Goal: Communication & Community: Answer question/provide support

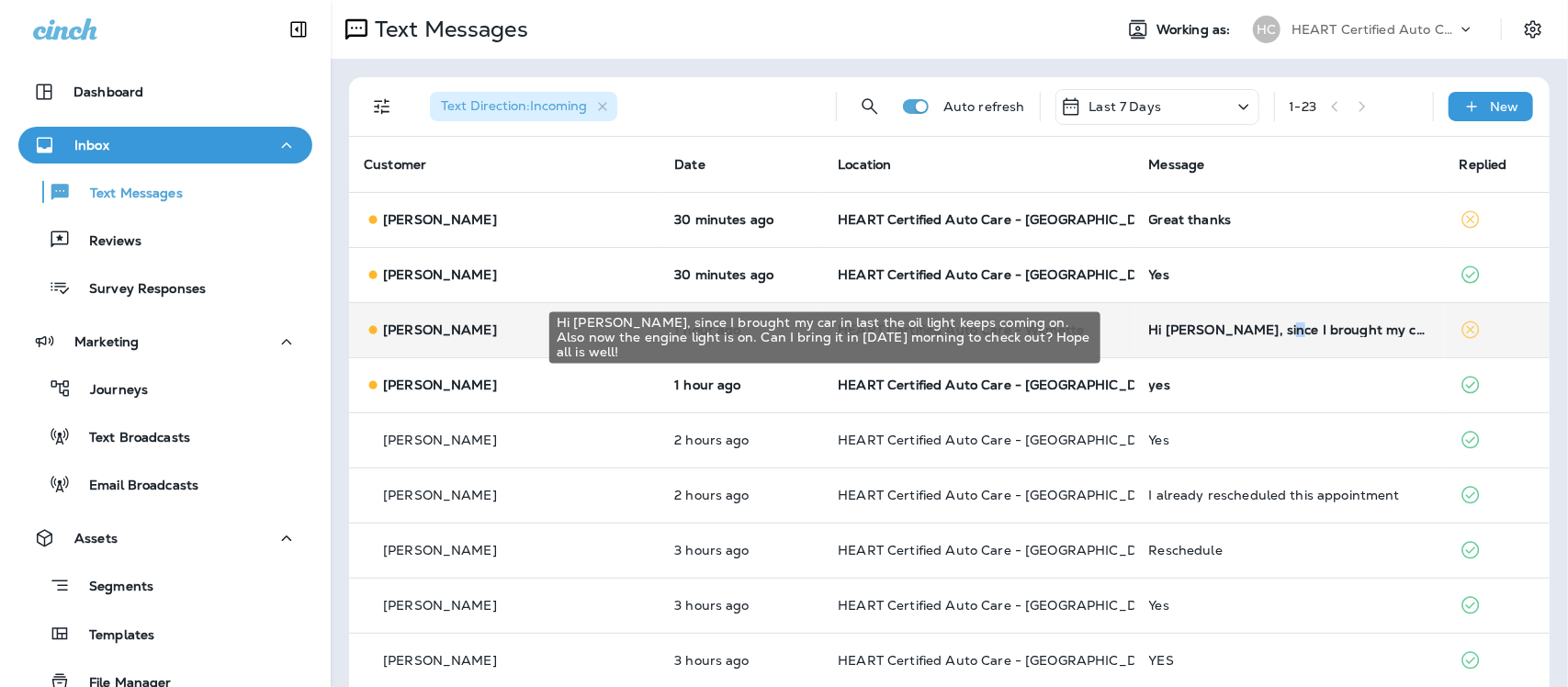
click at [1236, 340] on td "Hi [PERSON_NAME], since I brought my car in last the oil light keeps coming on.…" at bounding box center [1289, 330] width 311 height 55
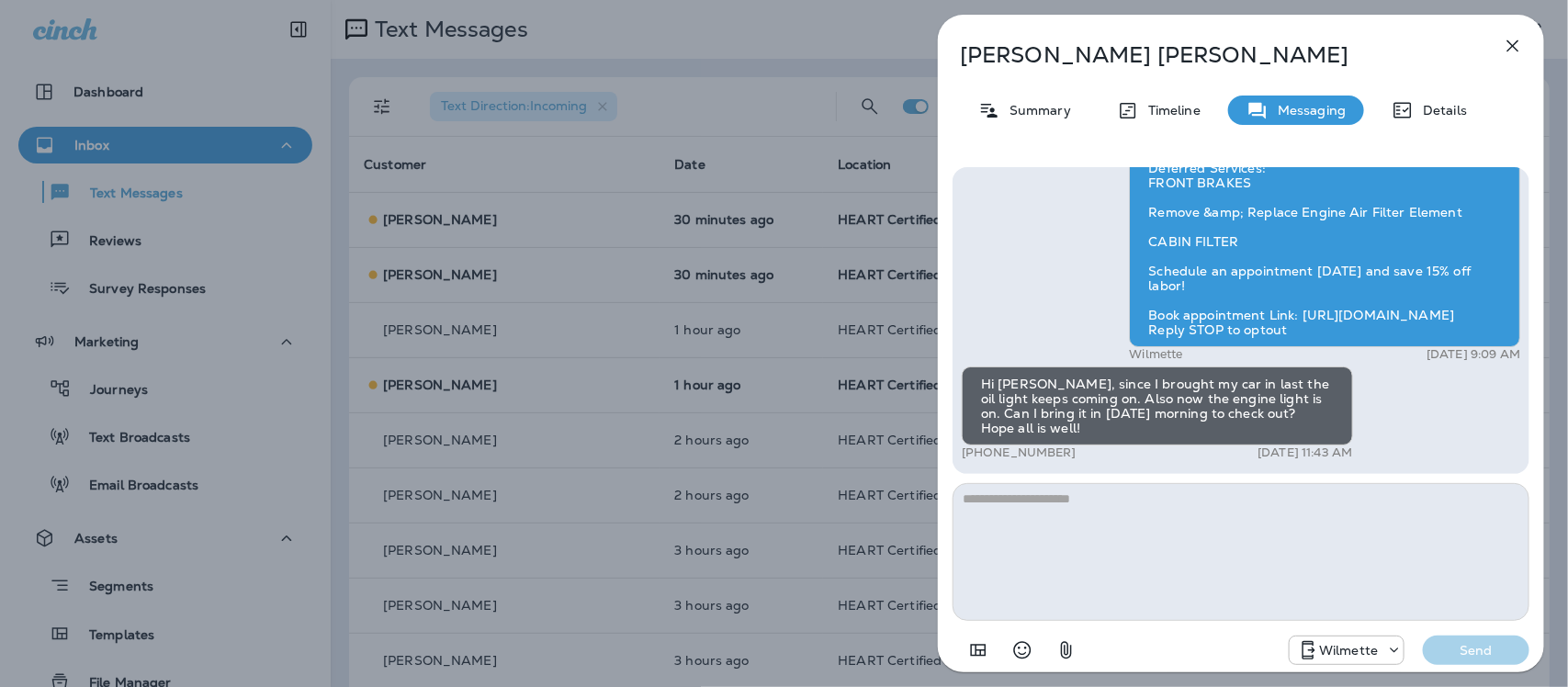
click at [1178, 518] on textarea at bounding box center [1241, 551] width 577 height 138
type textarea "*"
type textarea "**********"
click at [1488, 645] on p "Send" at bounding box center [1476, 650] width 77 height 17
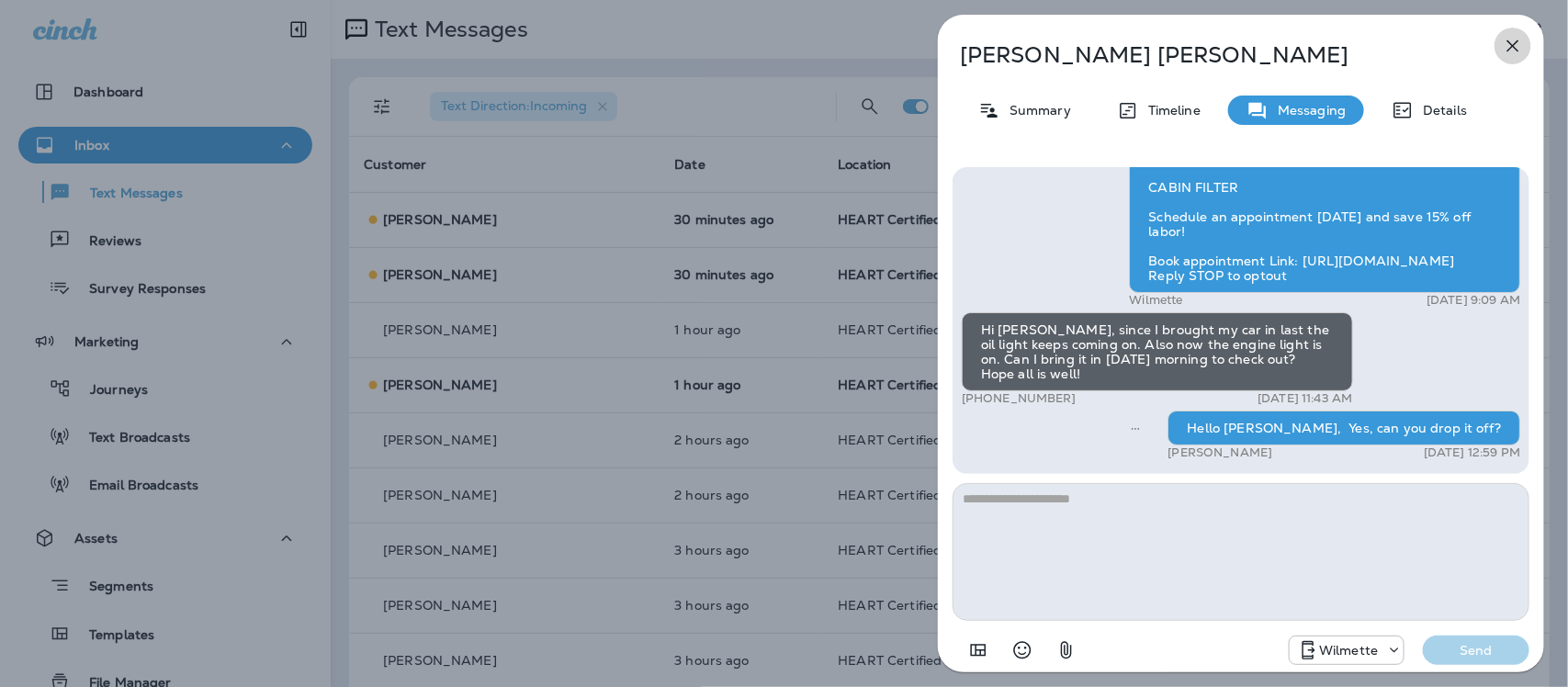
click at [1514, 42] on icon "button" at bounding box center [1513, 46] width 22 height 22
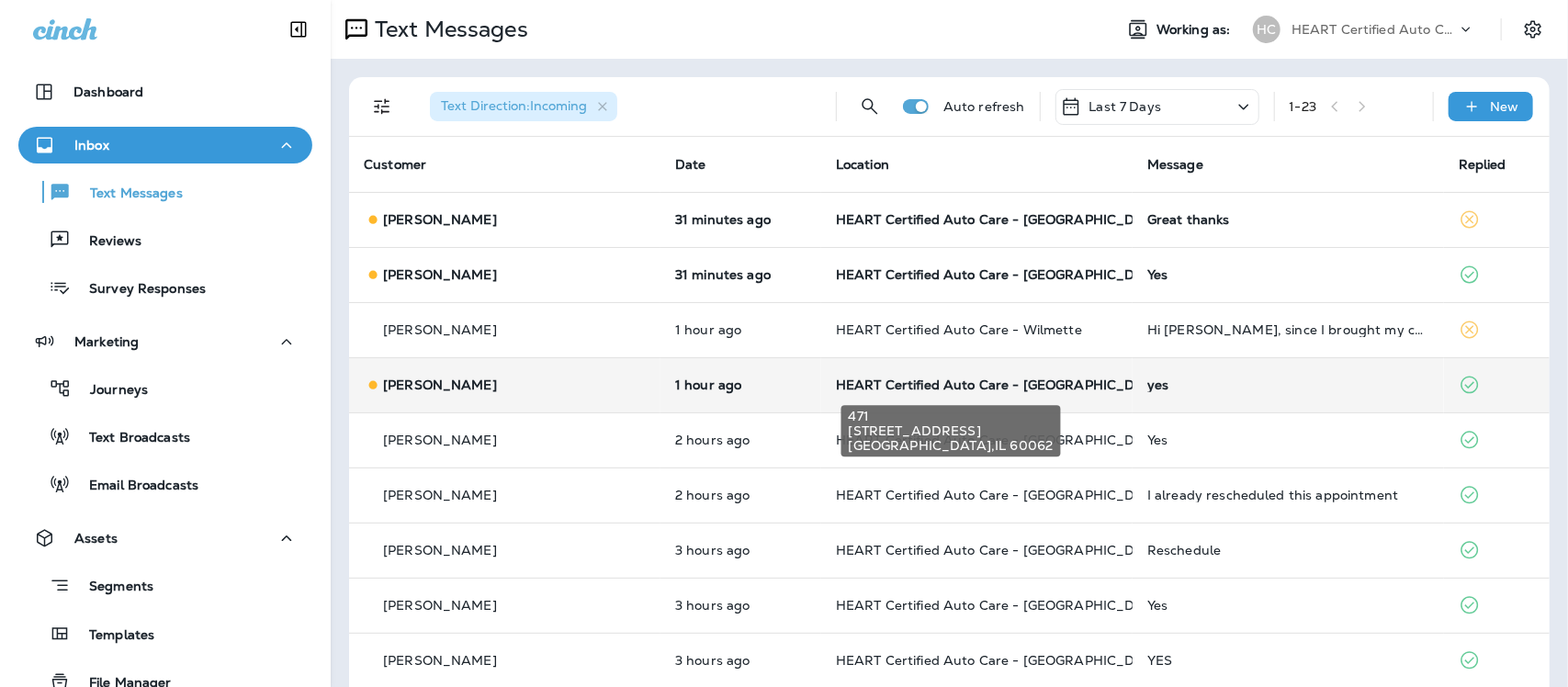
click at [984, 391] on span "HEART Certified Auto Care - [GEOGRAPHIC_DATA]" at bounding box center [1000, 385] width 329 height 17
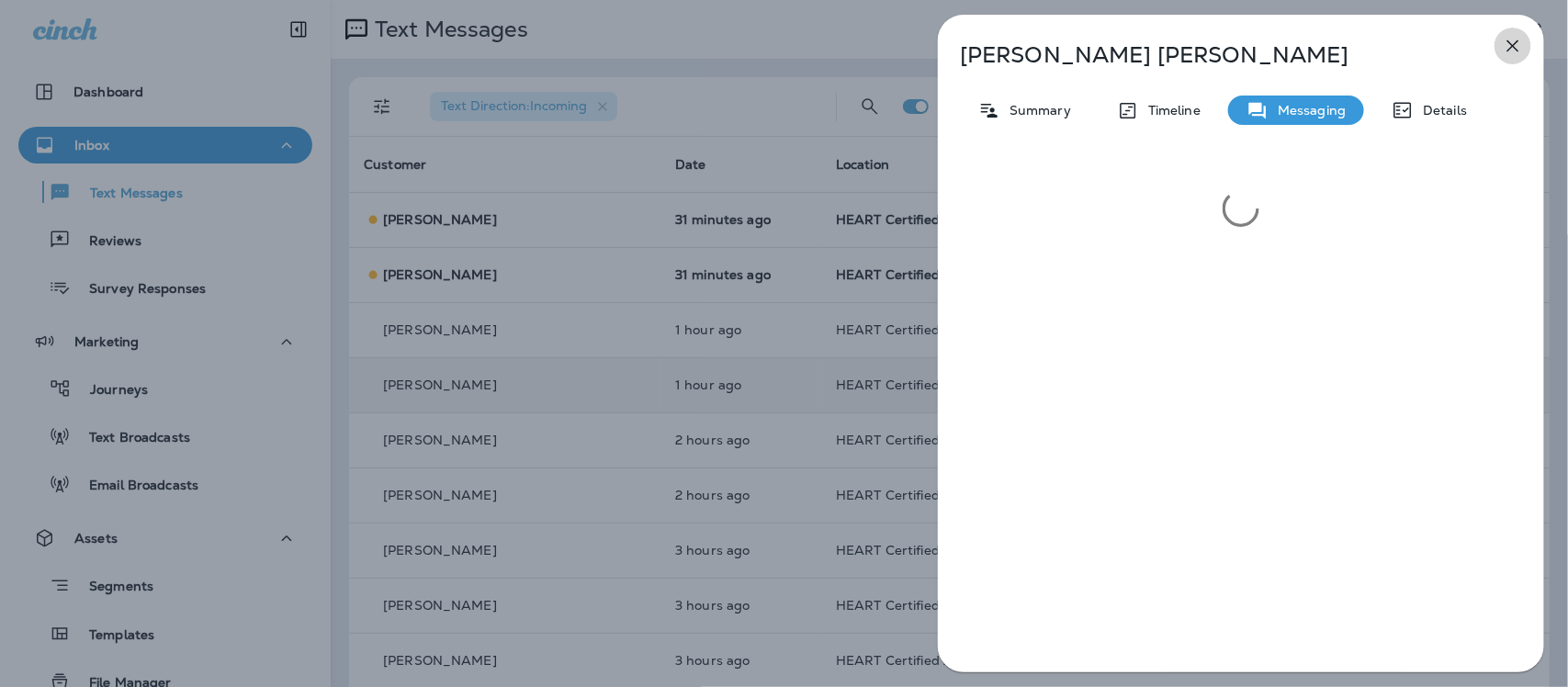
click at [1508, 46] on icon "button" at bounding box center [1513, 46] width 22 height 22
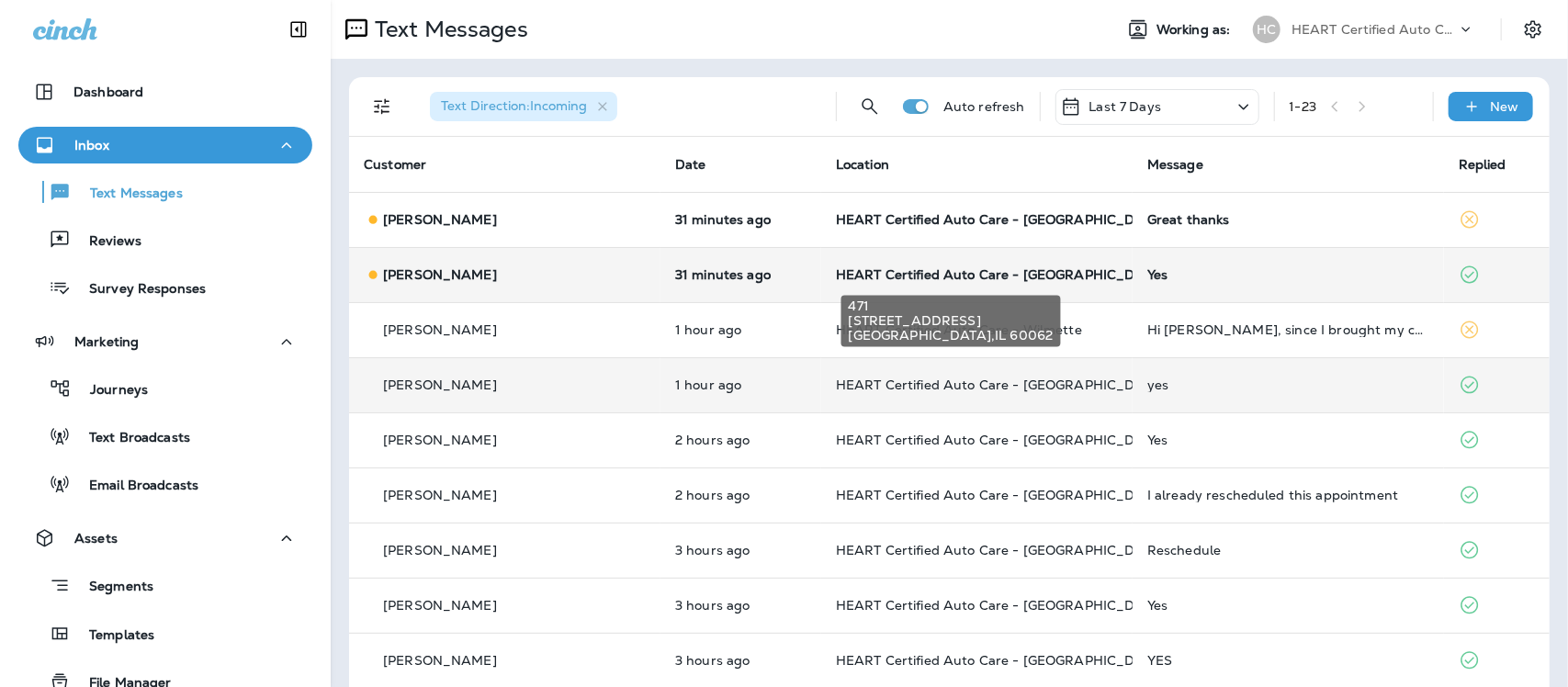
click at [984, 271] on span "HEART Certified Auto Care - [GEOGRAPHIC_DATA]" at bounding box center [1000, 274] width 329 height 17
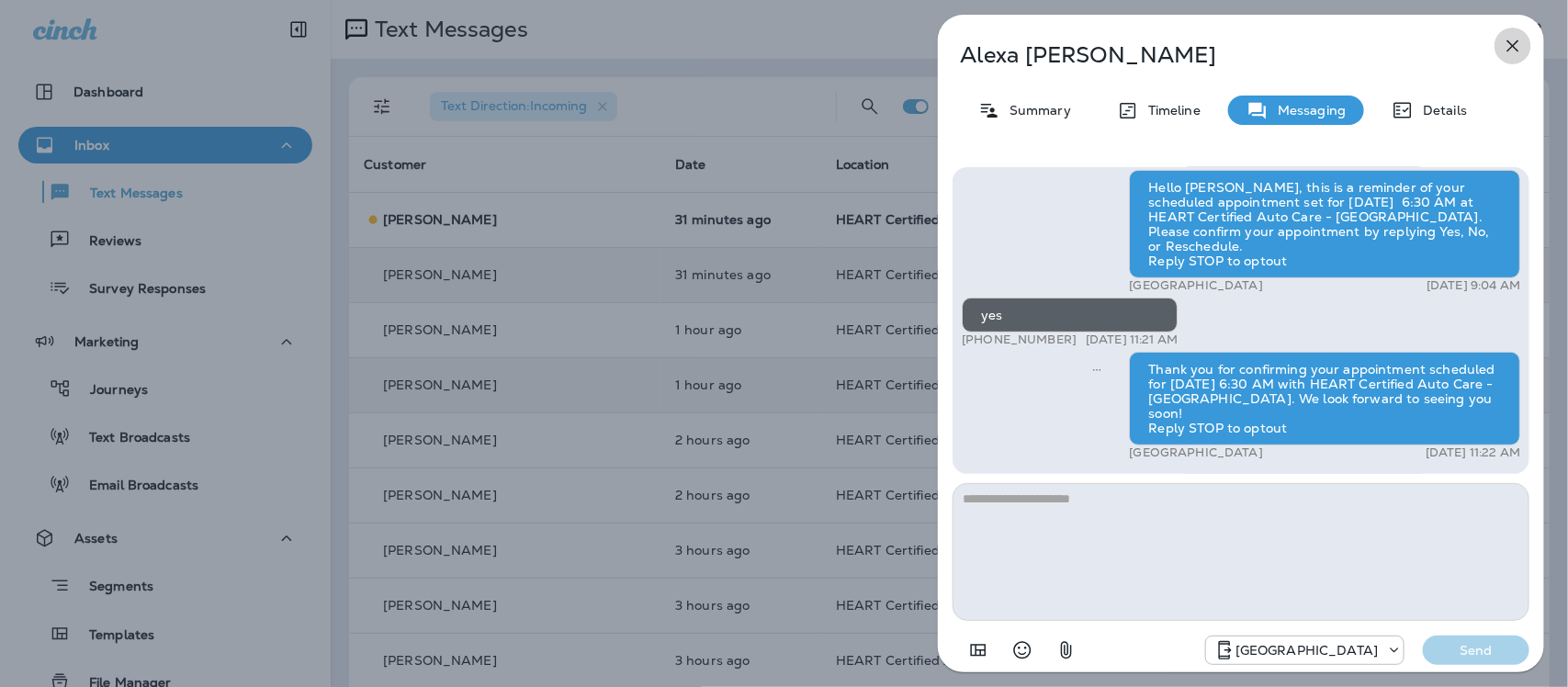
click at [1518, 42] on icon "button" at bounding box center [1513, 46] width 22 height 22
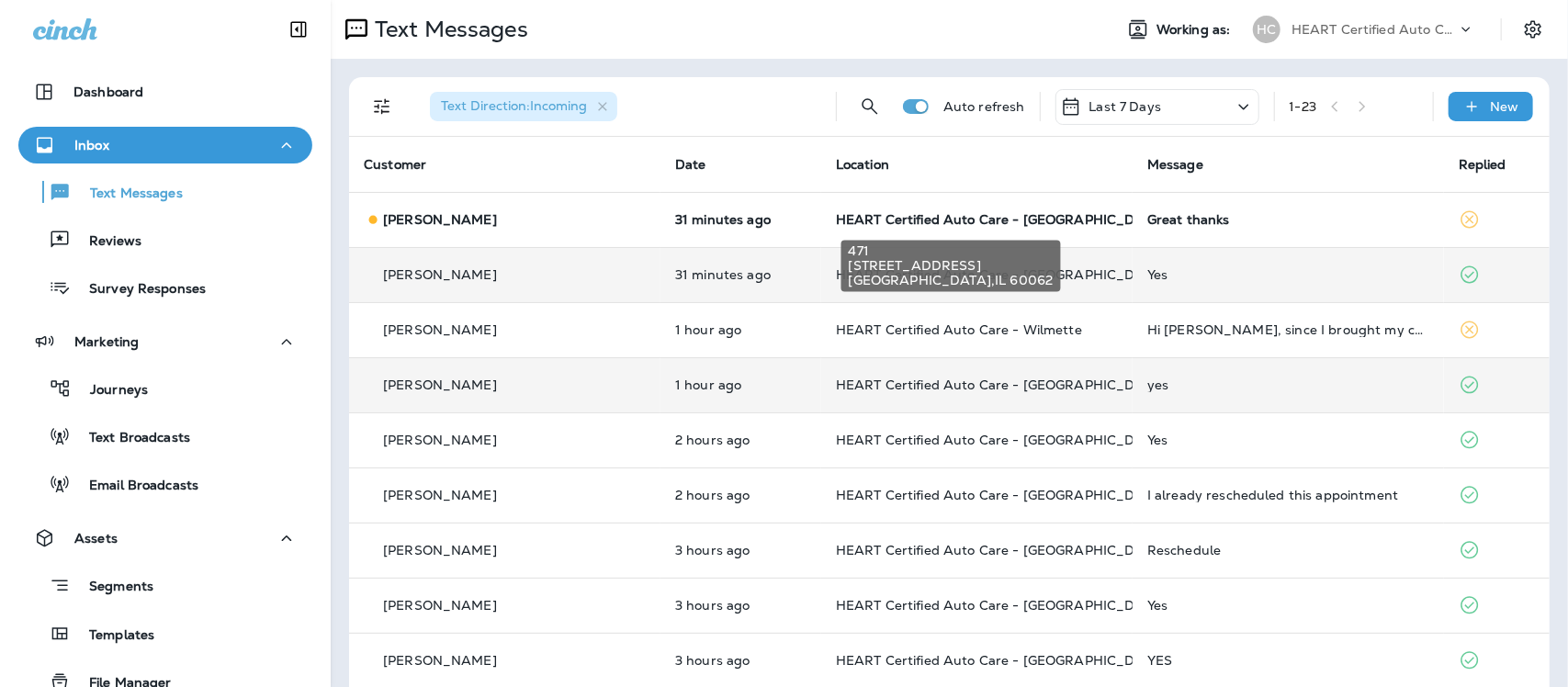
click at [930, 224] on span "HEART Certified Auto Care - [GEOGRAPHIC_DATA]" at bounding box center [1000, 220] width 329 height 17
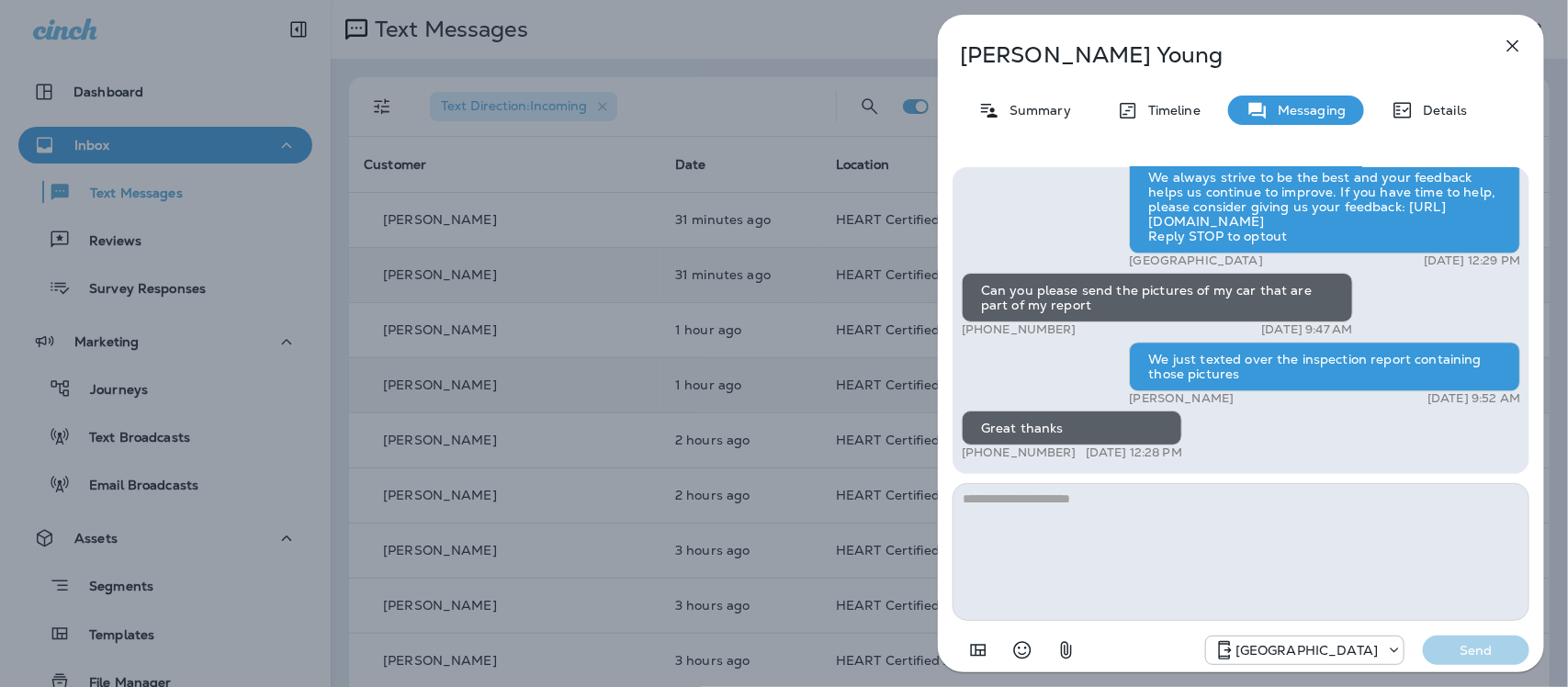
click at [1514, 43] on icon "button" at bounding box center [1513, 46] width 22 height 22
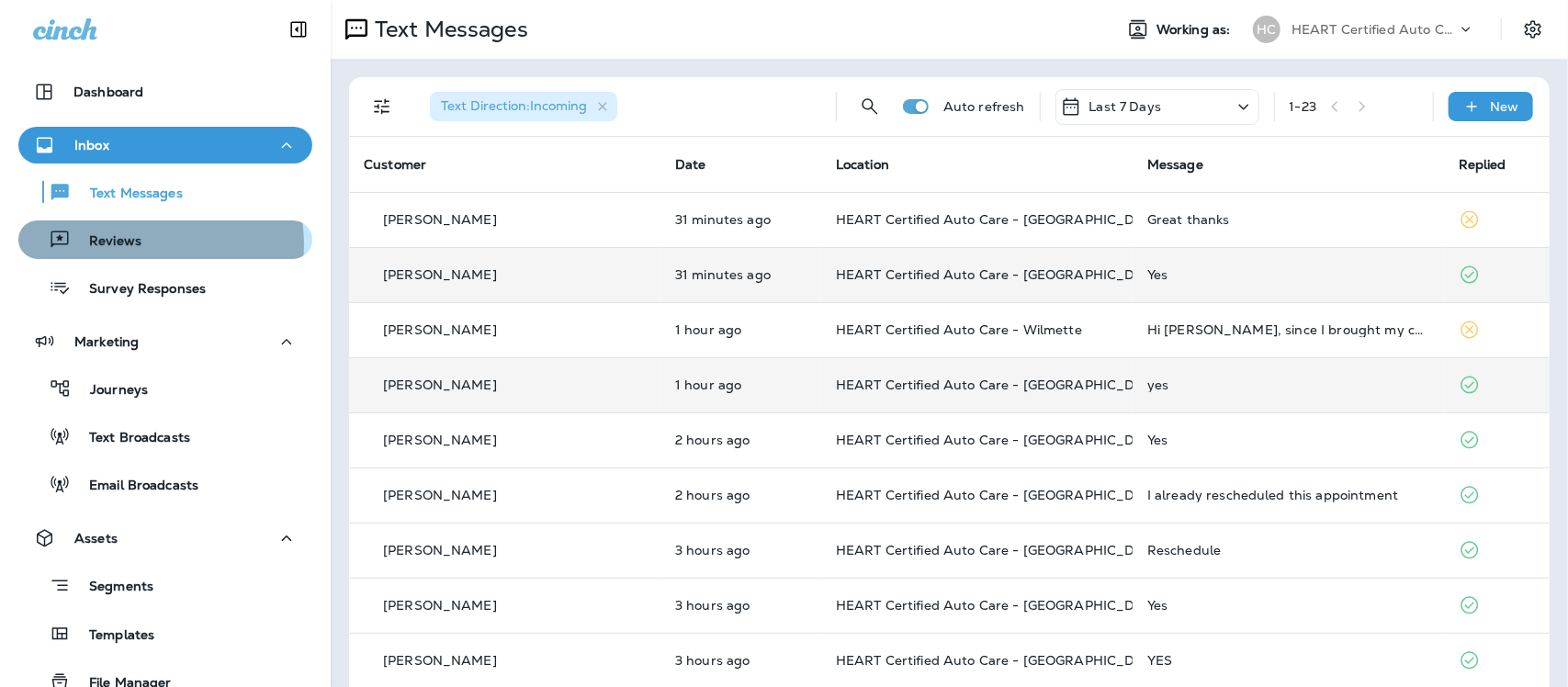
click at [139, 245] on div "Reviews" at bounding box center [165, 240] width 279 height 28
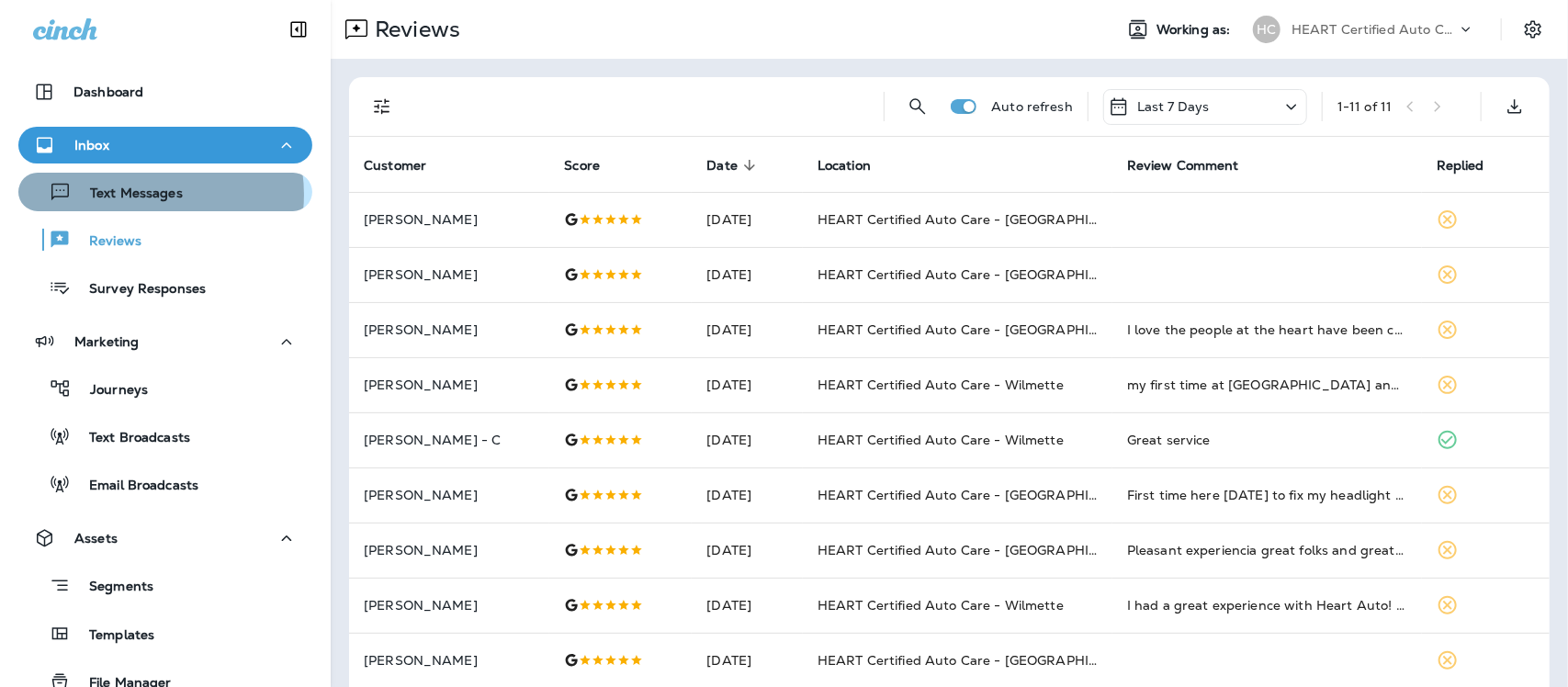
click at [140, 195] on p "Text Messages" at bounding box center [127, 195] width 111 height 18
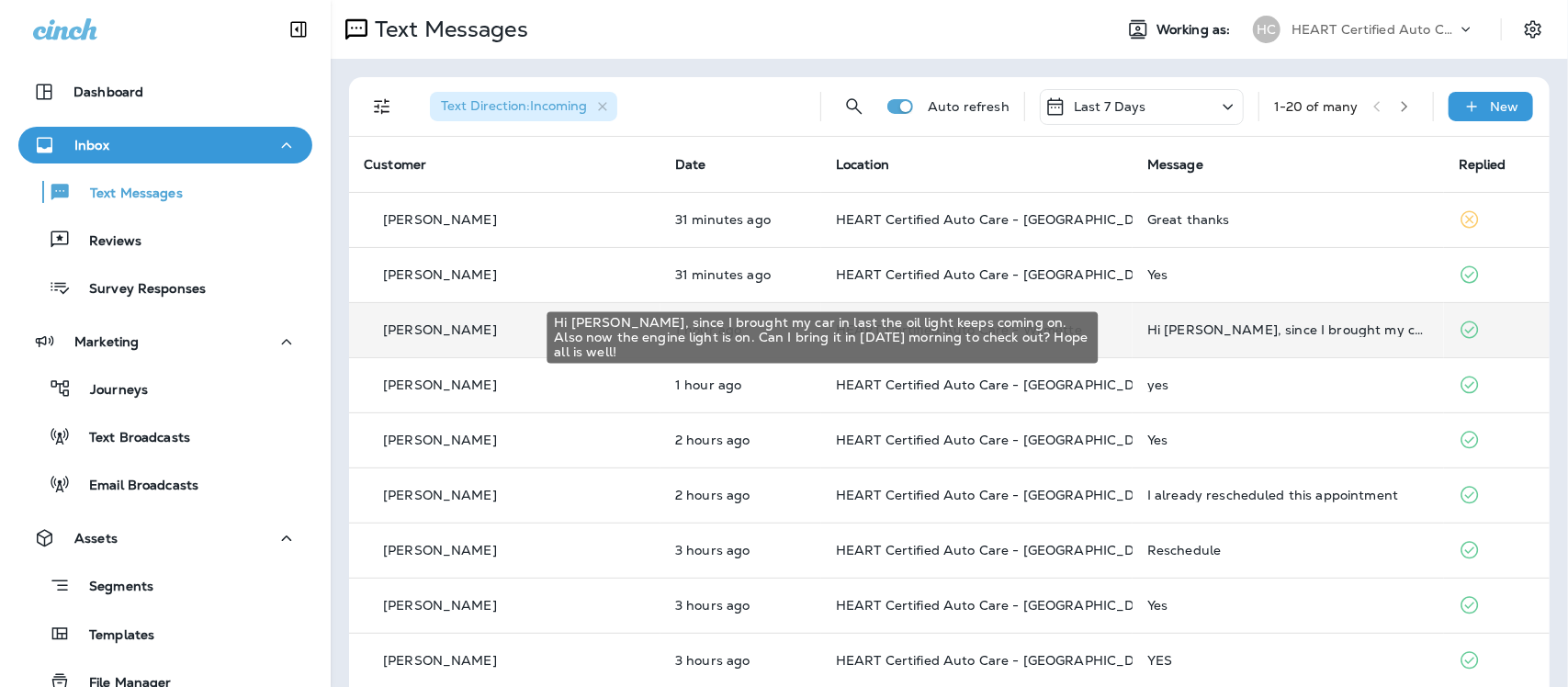
click at [1159, 332] on div "Hi [PERSON_NAME], since I brought my car in last the oil light keeps coming on.…" at bounding box center [1287, 330] width 282 height 15
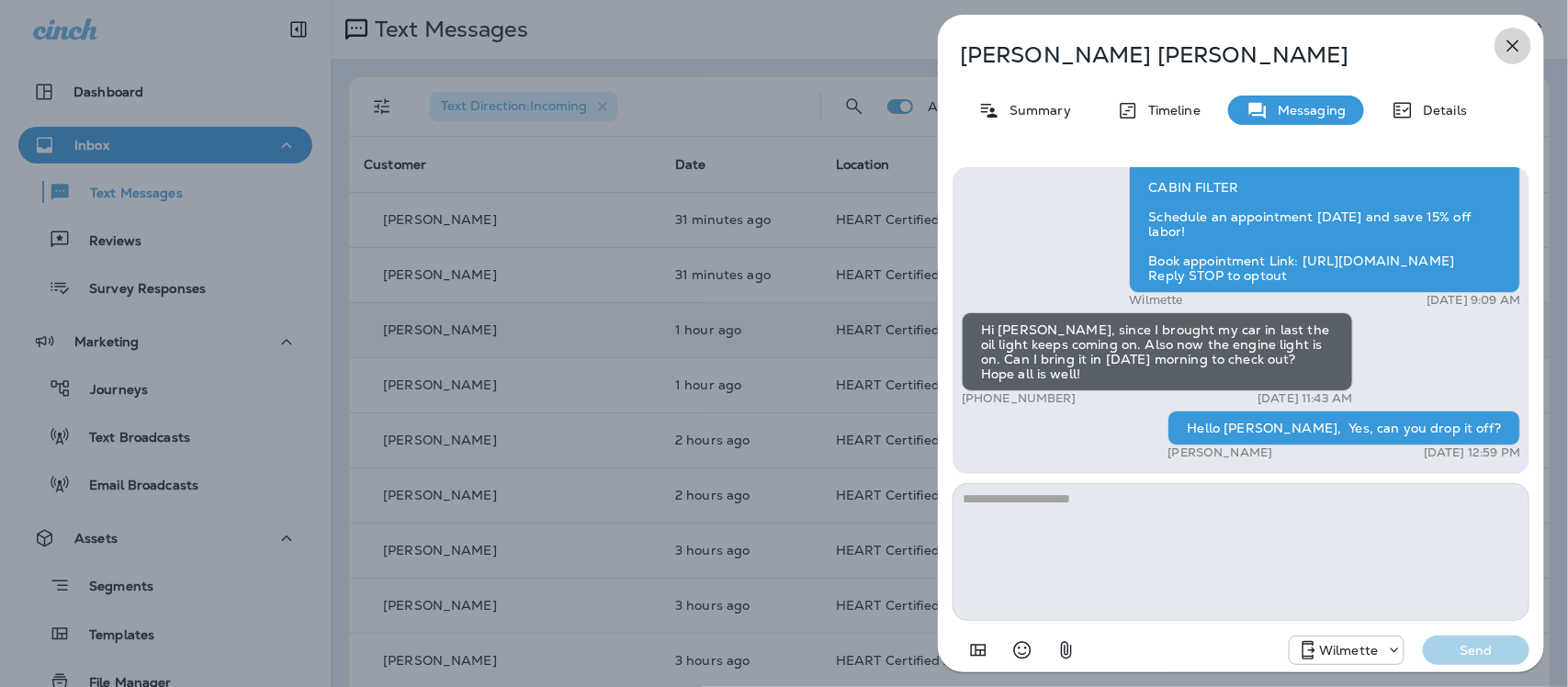
click at [1512, 44] on icon "button" at bounding box center [1513, 46] width 22 height 22
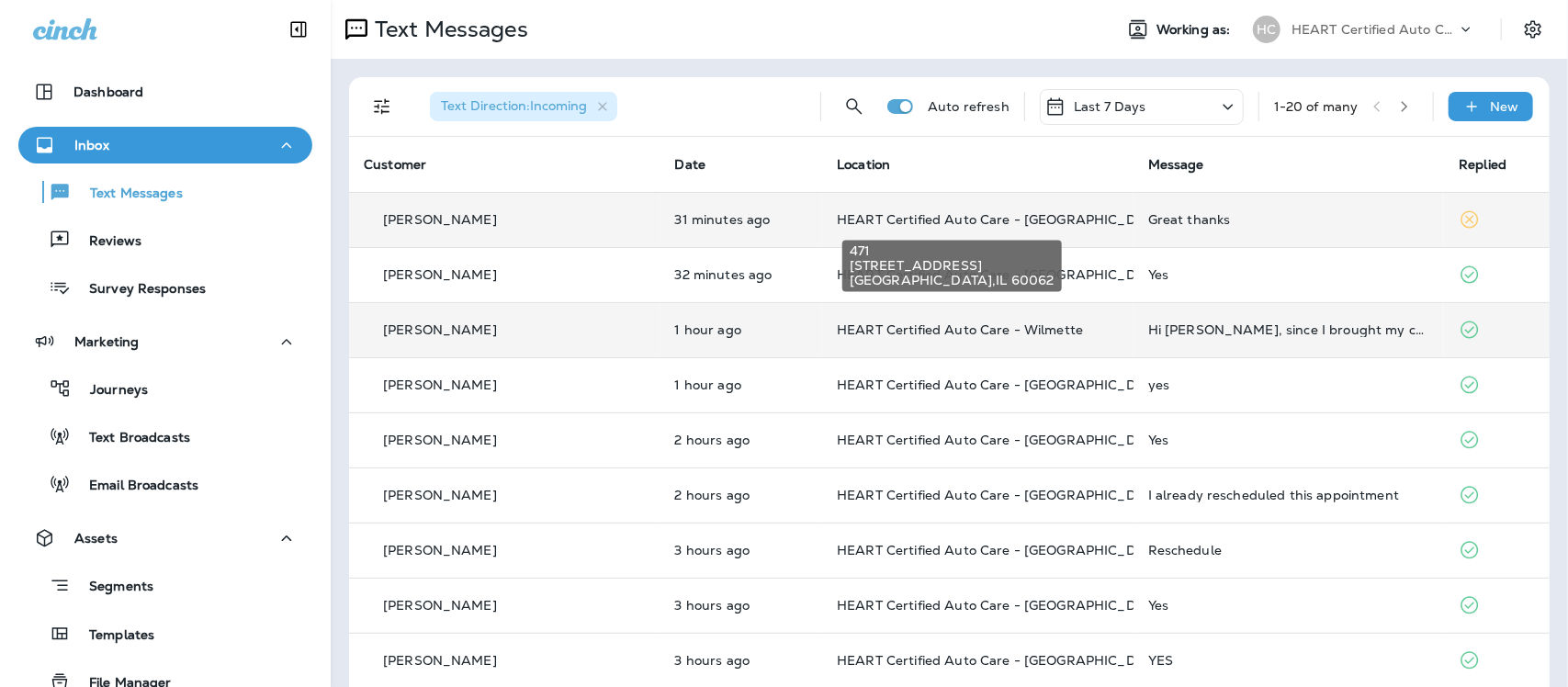
click at [1003, 221] on span "HEART Certified Auto Care - [GEOGRAPHIC_DATA]" at bounding box center [1001, 220] width 329 height 17
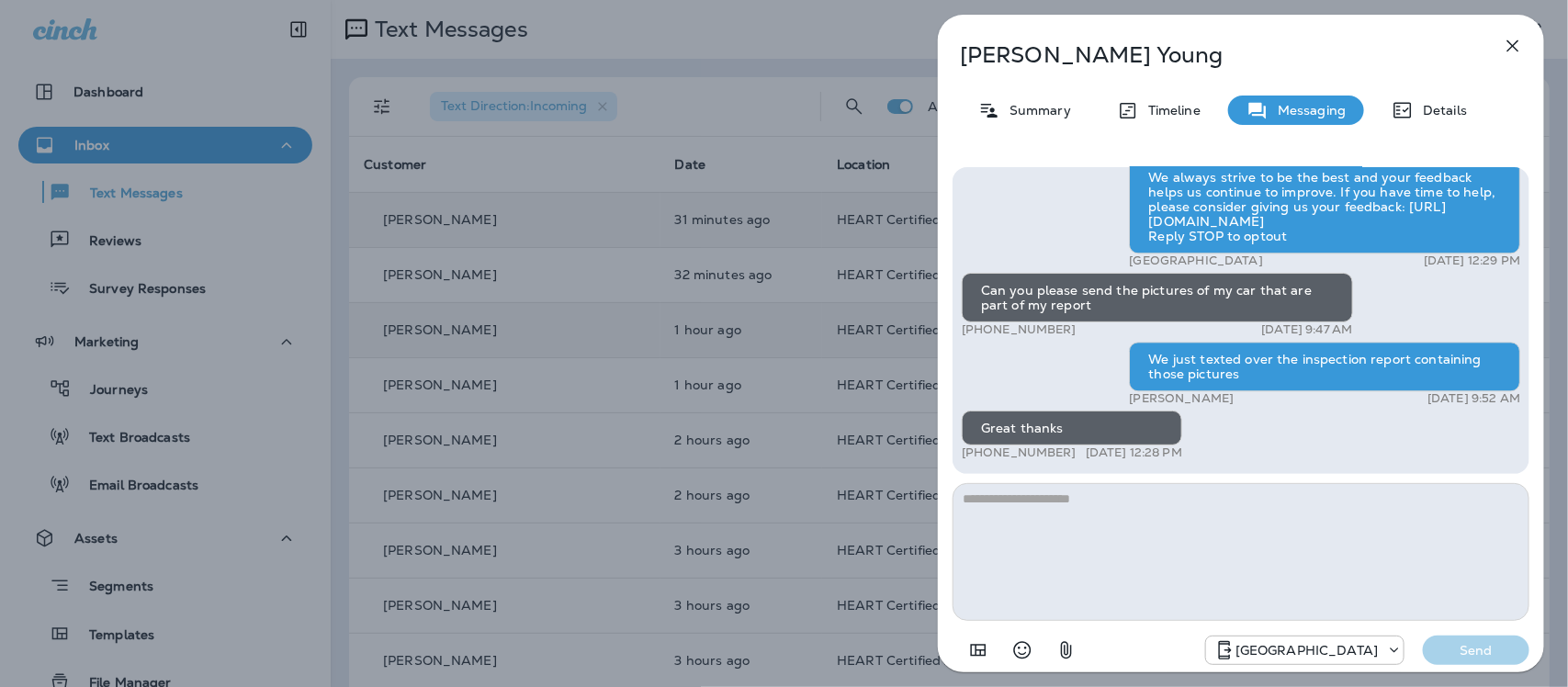
click at [1513, 44] on icon "button" at bounding box center [1513, 46] width 22 height 22
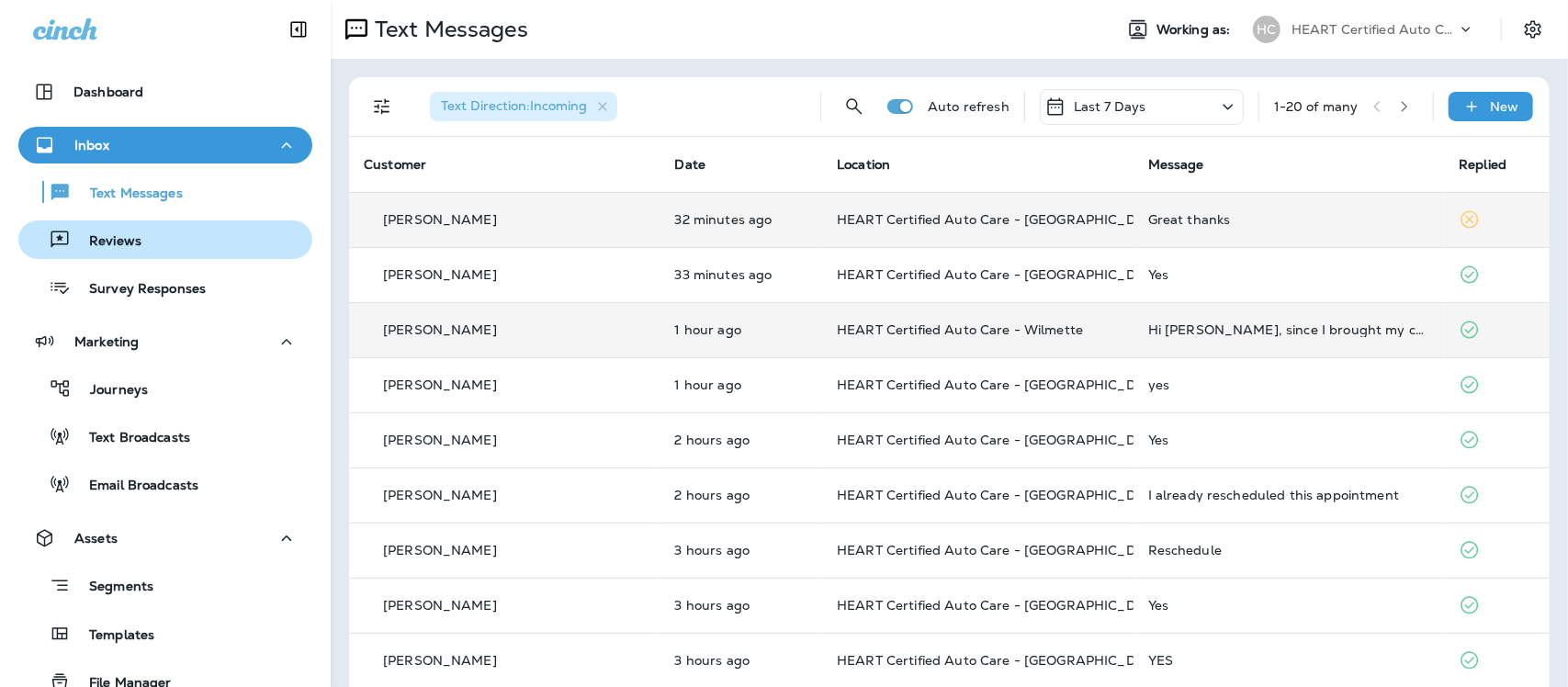
drag, startPoint x: 106, startPoint y: 245, endPoint x: 115, endPoint y: 226, distance: 21.0
click at [106, 245] on p "Reviews" at bounding box center [105, 243] width 70 height 18
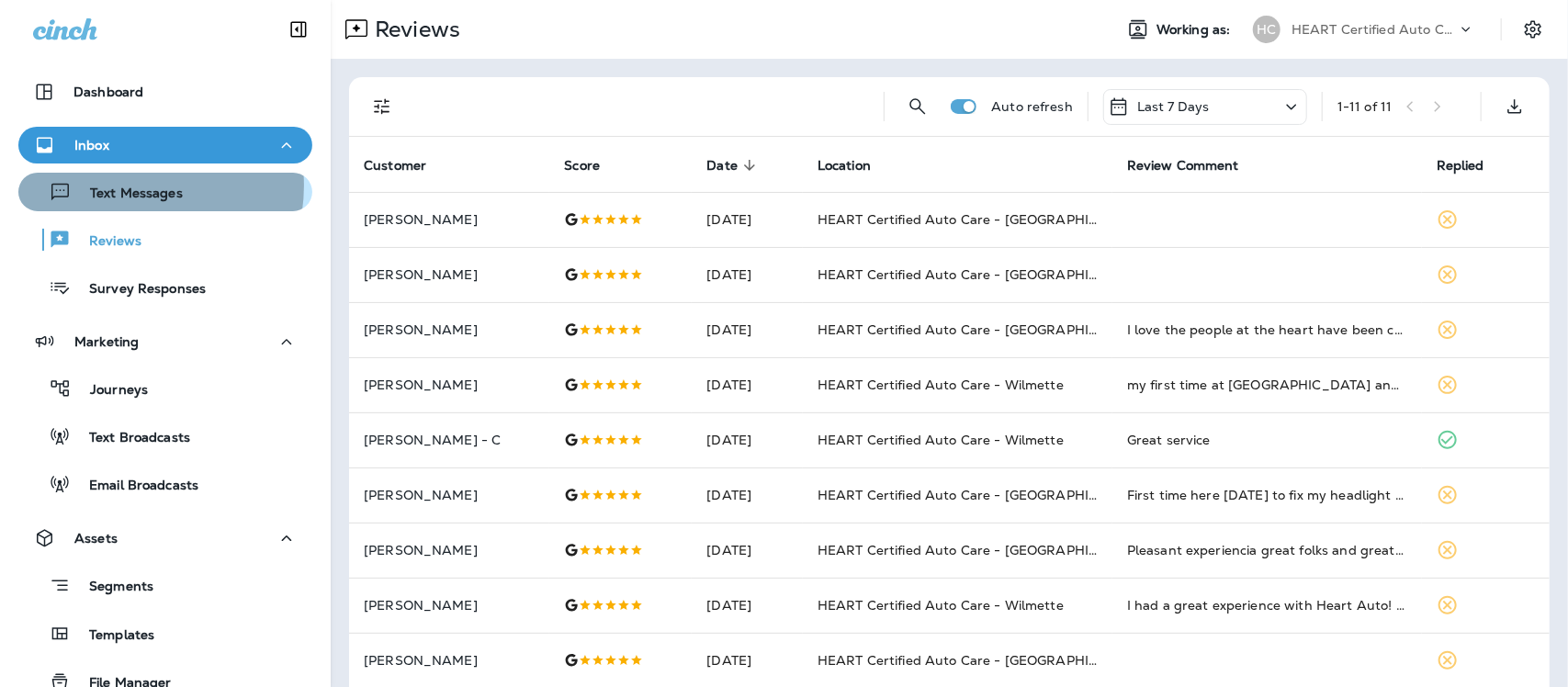
click at [124, 186] on p "Text Messages" at bounding box center [127, 195] width 111 height 18
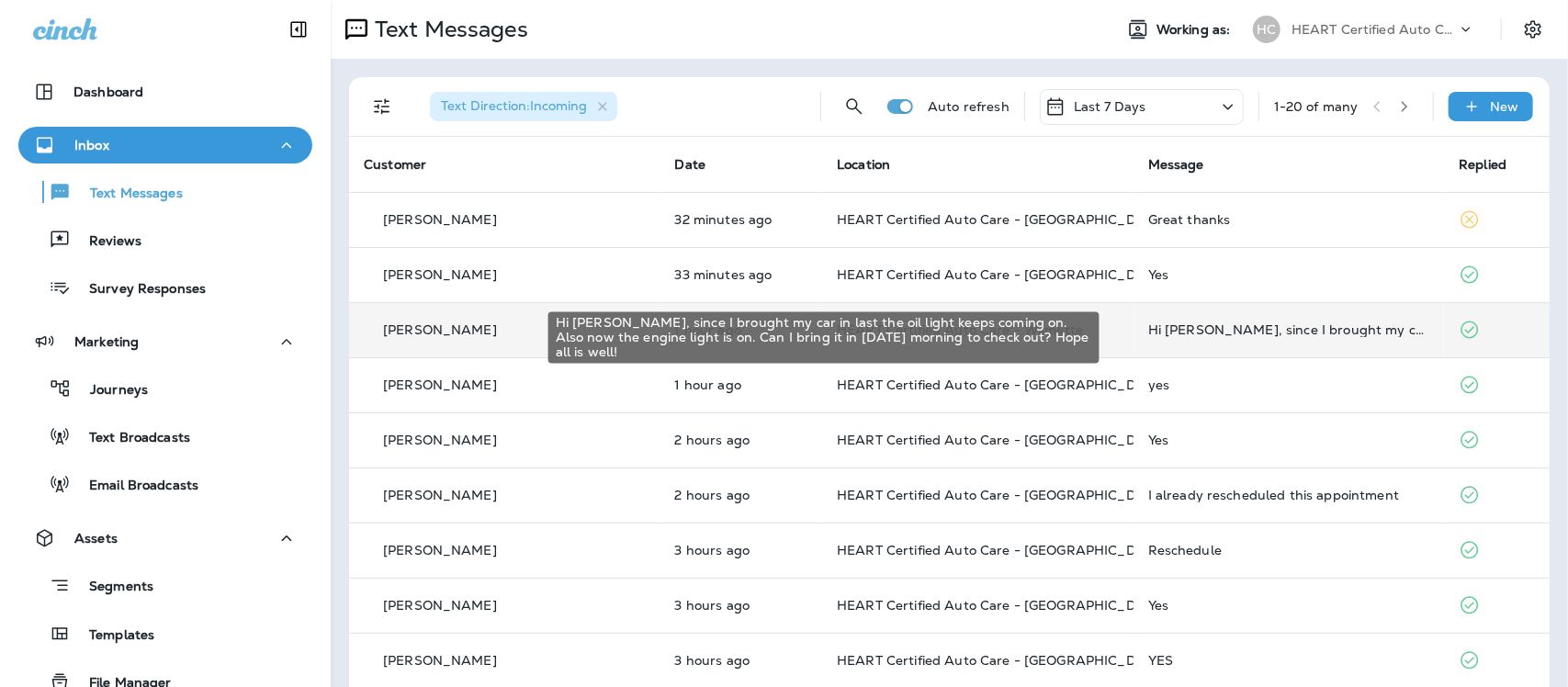
click at [1297, 327] on div "Hi [PERSON_NAME], since I brought my car in last the oil light keeps coming on.…" at bounding box center [1288, 330] width 282 height 15
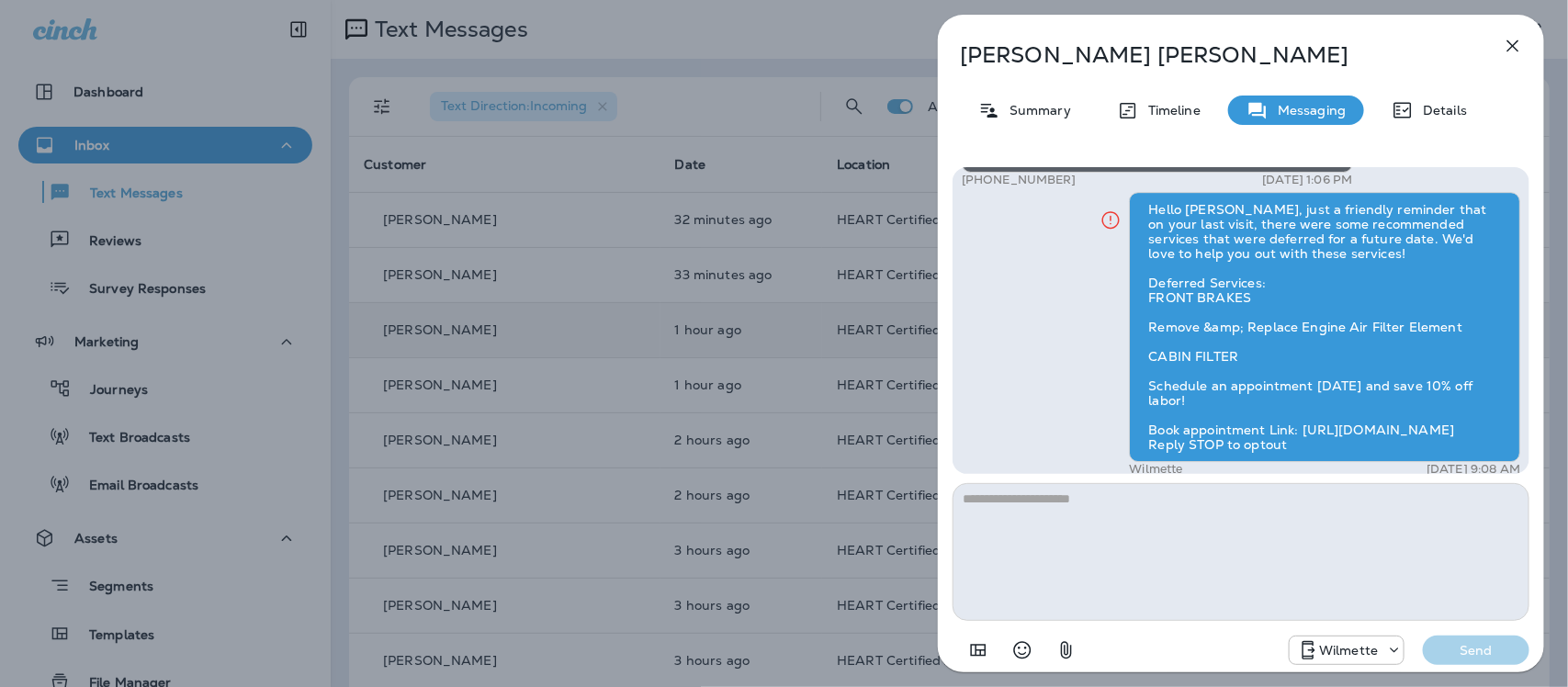
scroll to position [-459, 0]
click at [1508, 47] on icon "button" at bounding box center [1513, 46] width 22 height 22
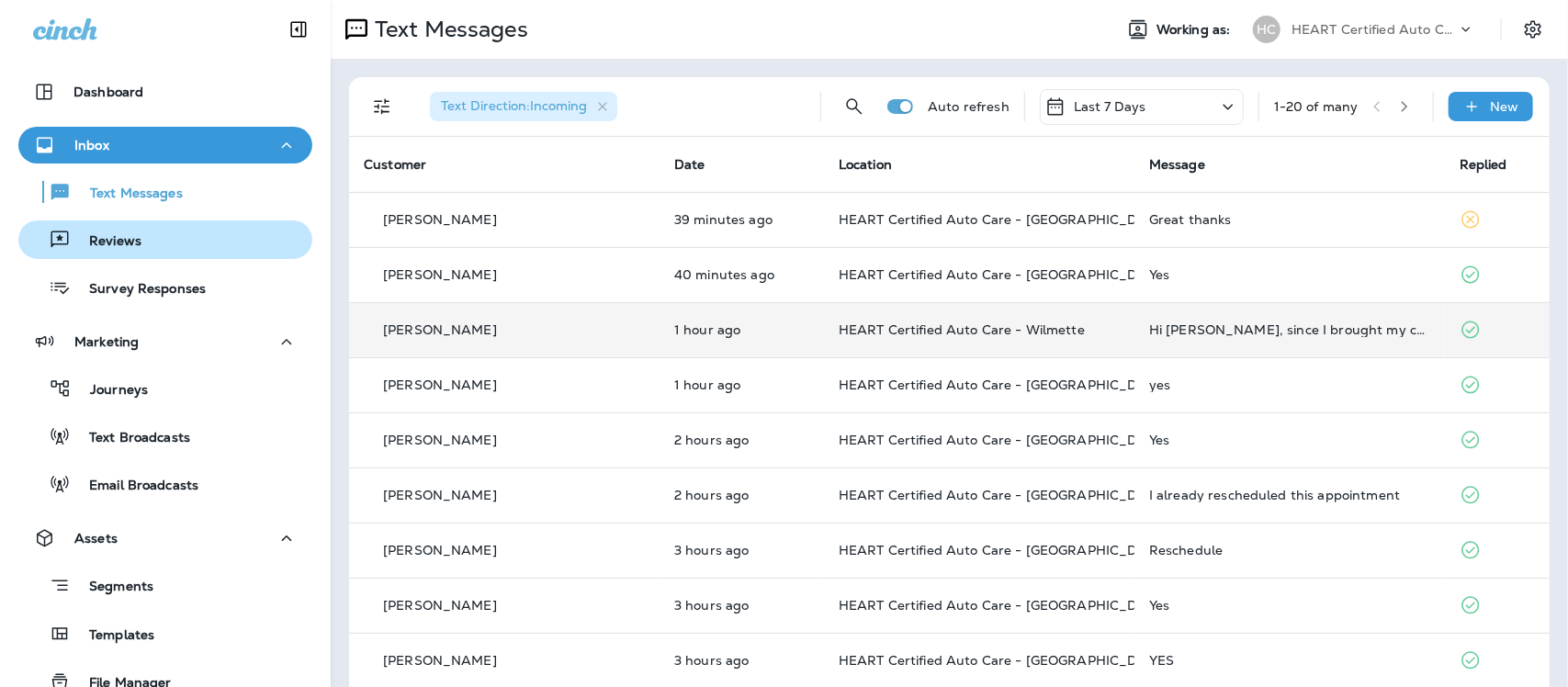
click at [92, 242] on p "Reviews" at bounding box center [105, 243] width 70 height 18
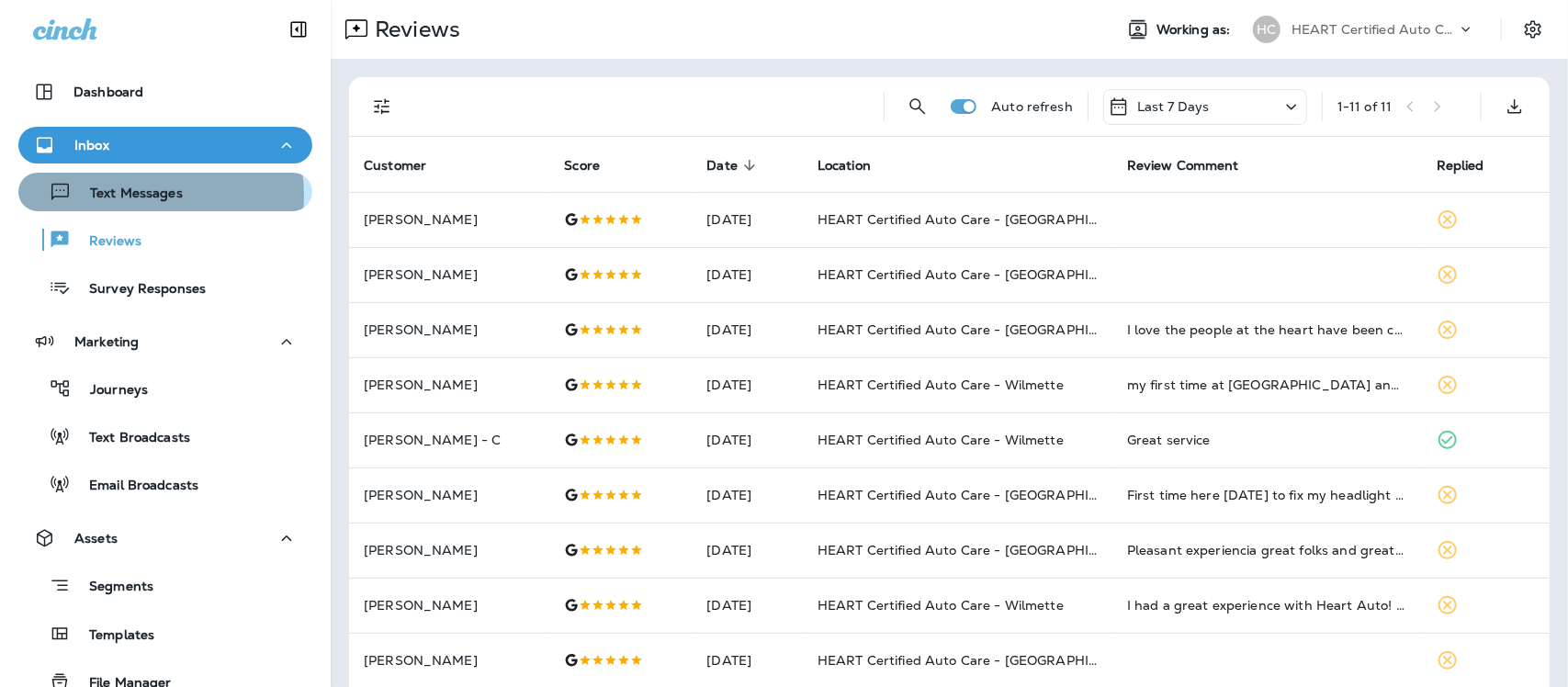
click at [121, 196] on p "Text Messages" at bounding box center [127, 195] width 111 height 18
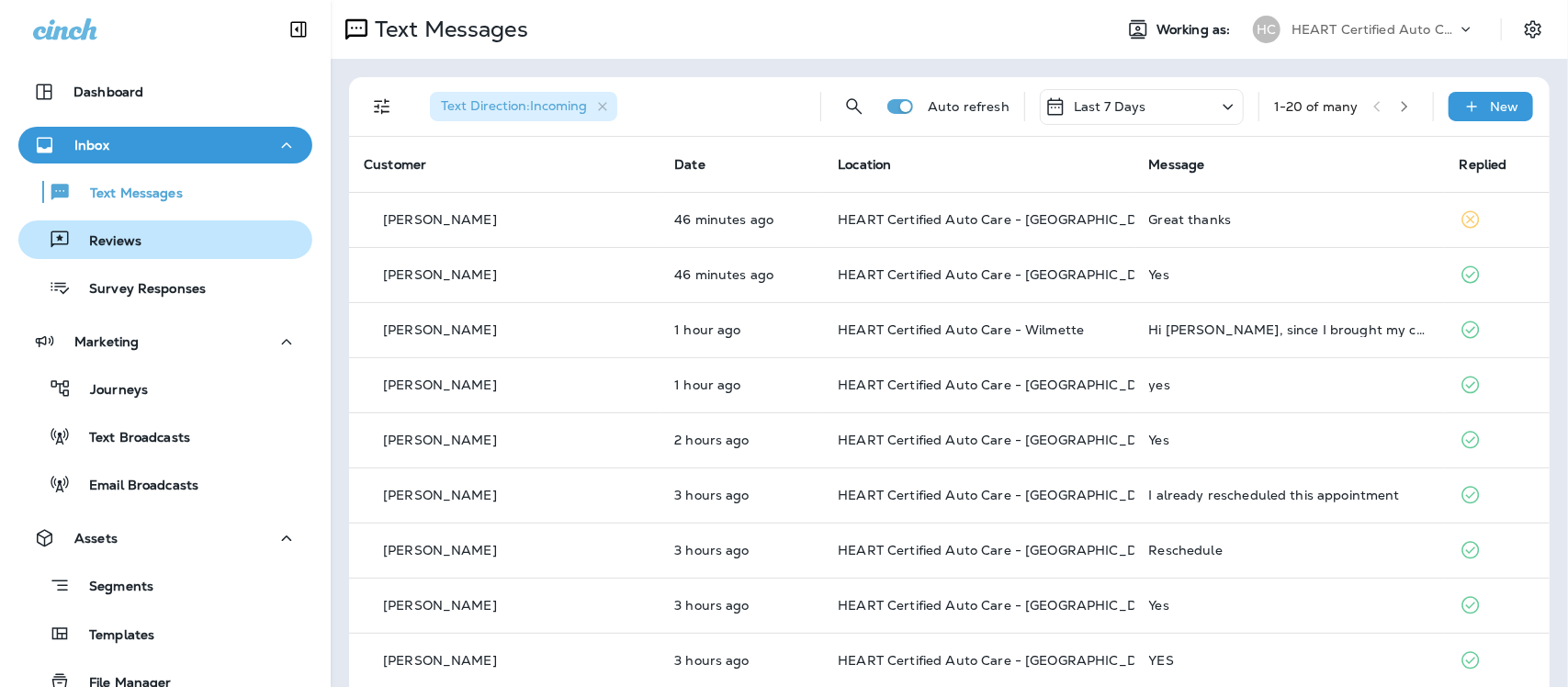
click at [112, 235] on p "Reviews" at bounding box center [105, 243] width 70 height 18
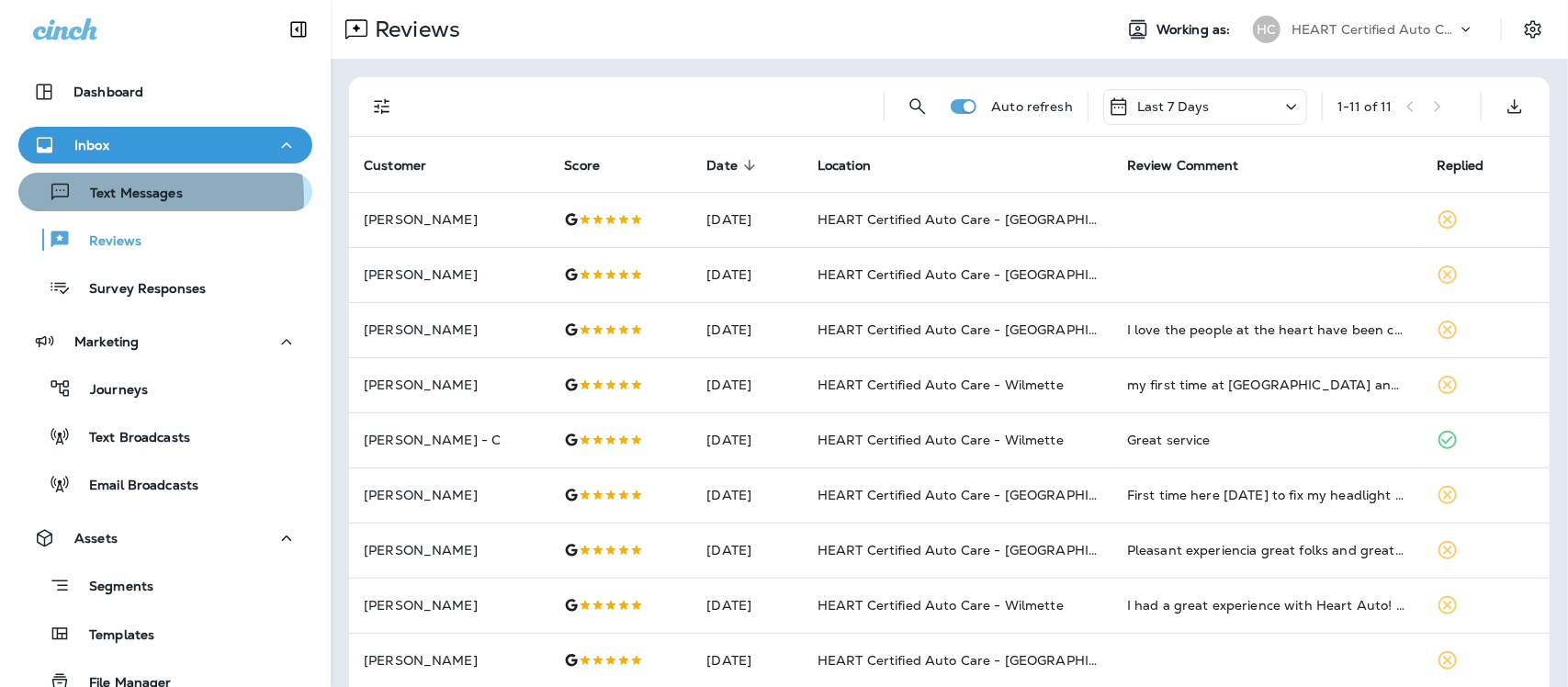
click at [136, 198] on p "Text Messages" at bounding box center [127, 195] width 111 height 18
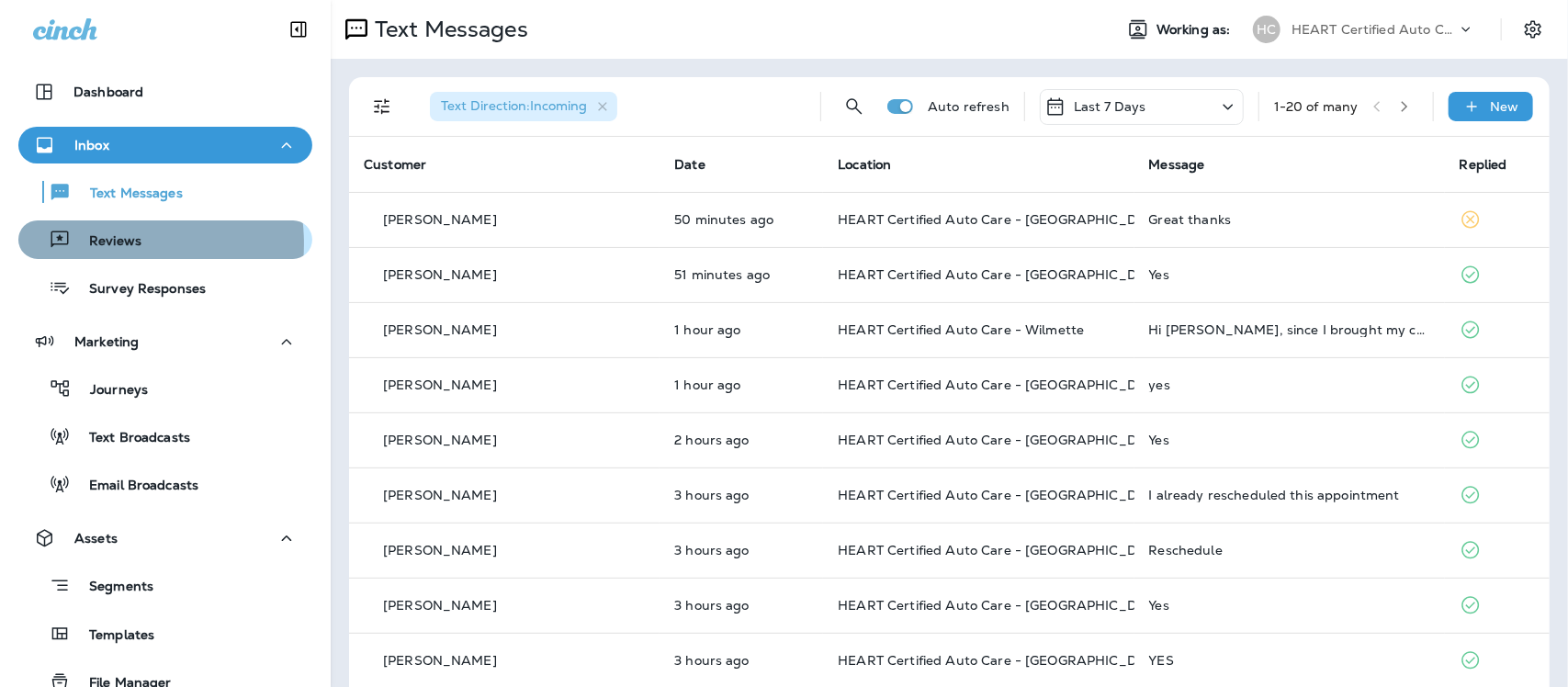
click at [96, 244] on p "Reviews" at bounding box center [105, 243] width 70 height 18
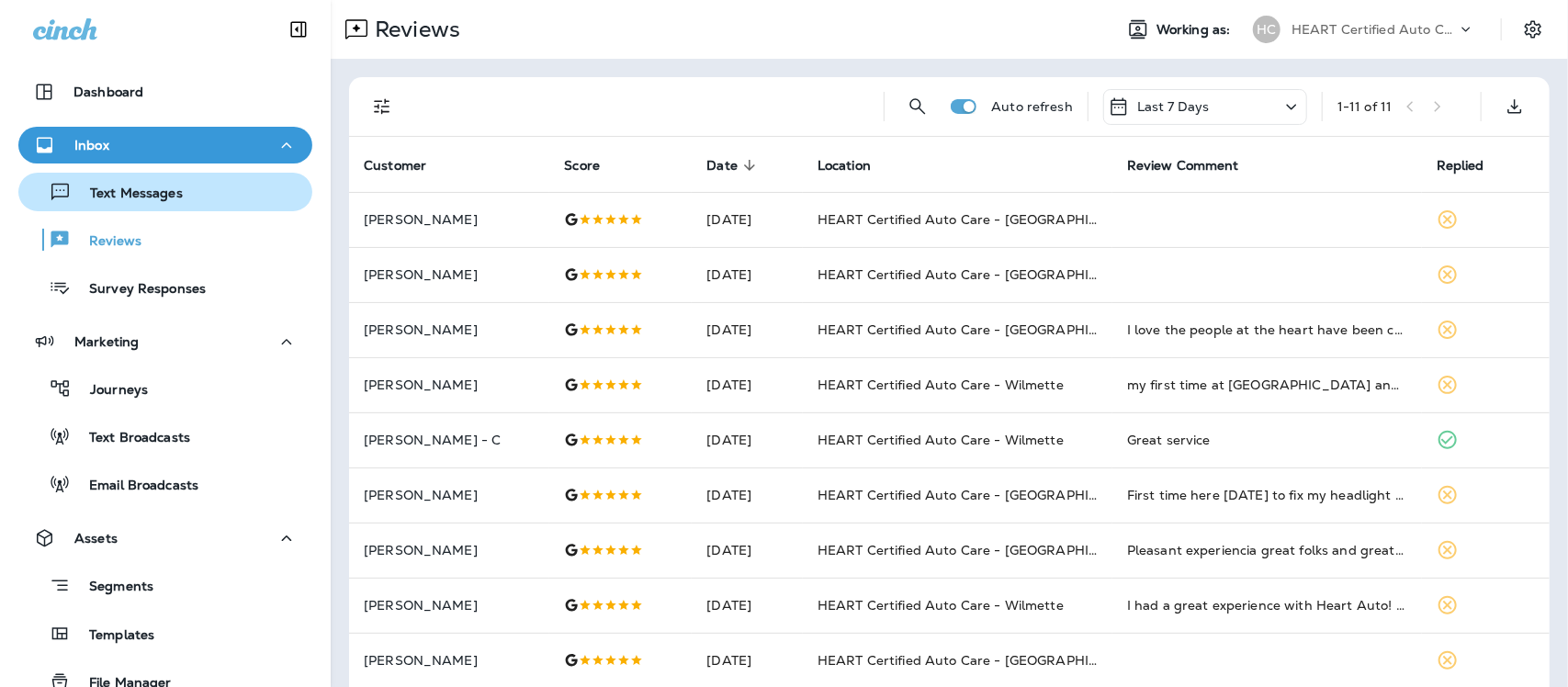
click at [107, 205] on div "Text Messages" at bounding box center [104, 192] width 157 height 28
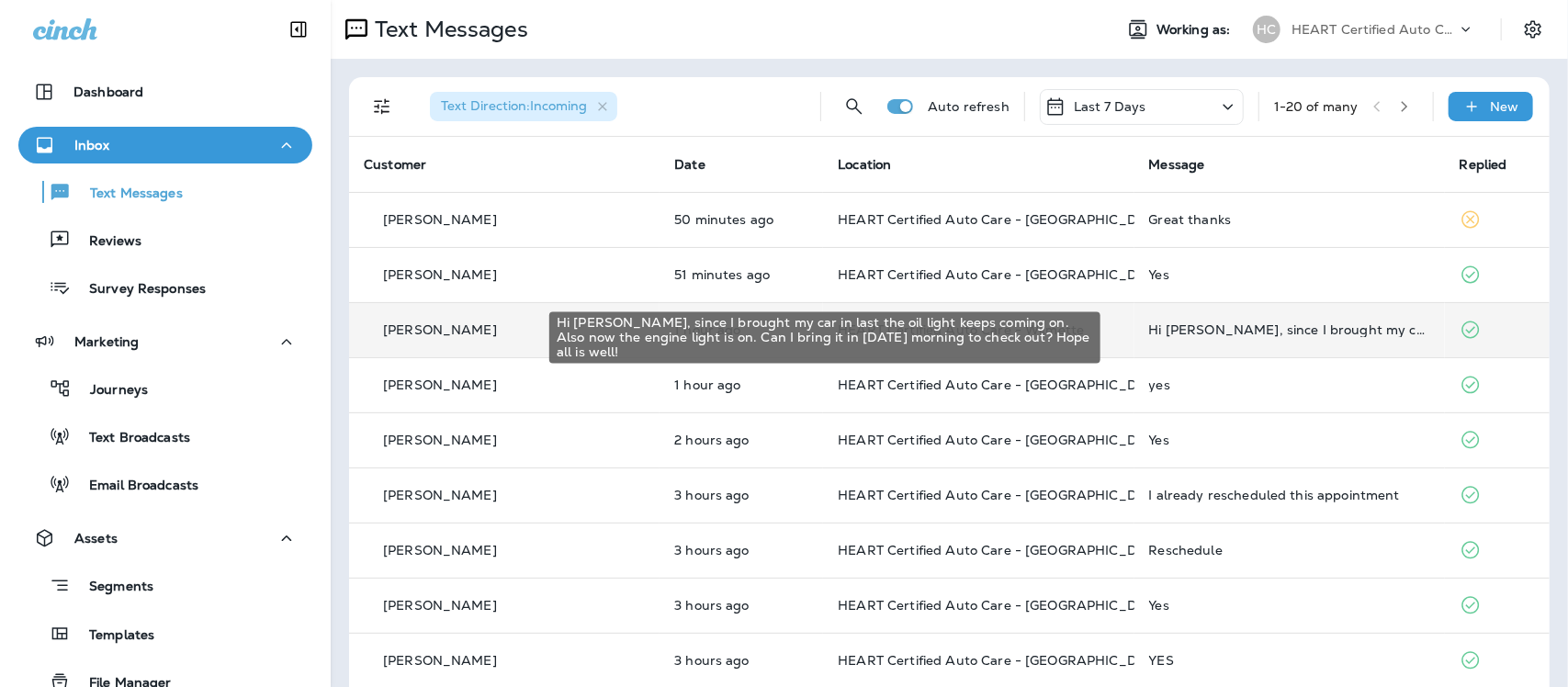
click at [1242, 328] on div "Hi [PERSON_NAME], since I brought my car in last the oil light keeps coming on.…" at bounding box center [1289, 330] width 281 height 15
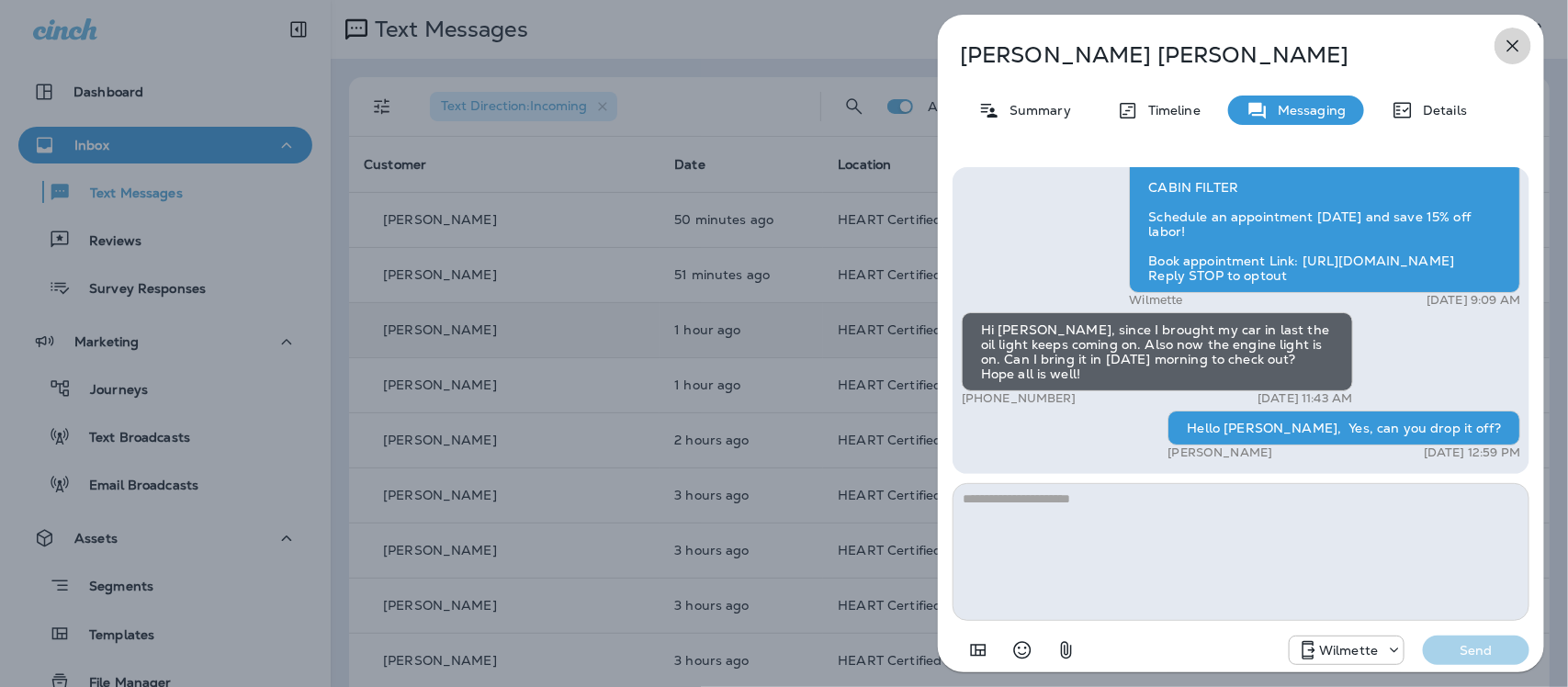
click at [1513, 47] on icon "button" at bounding box center [1513, 46] width 22 height 22
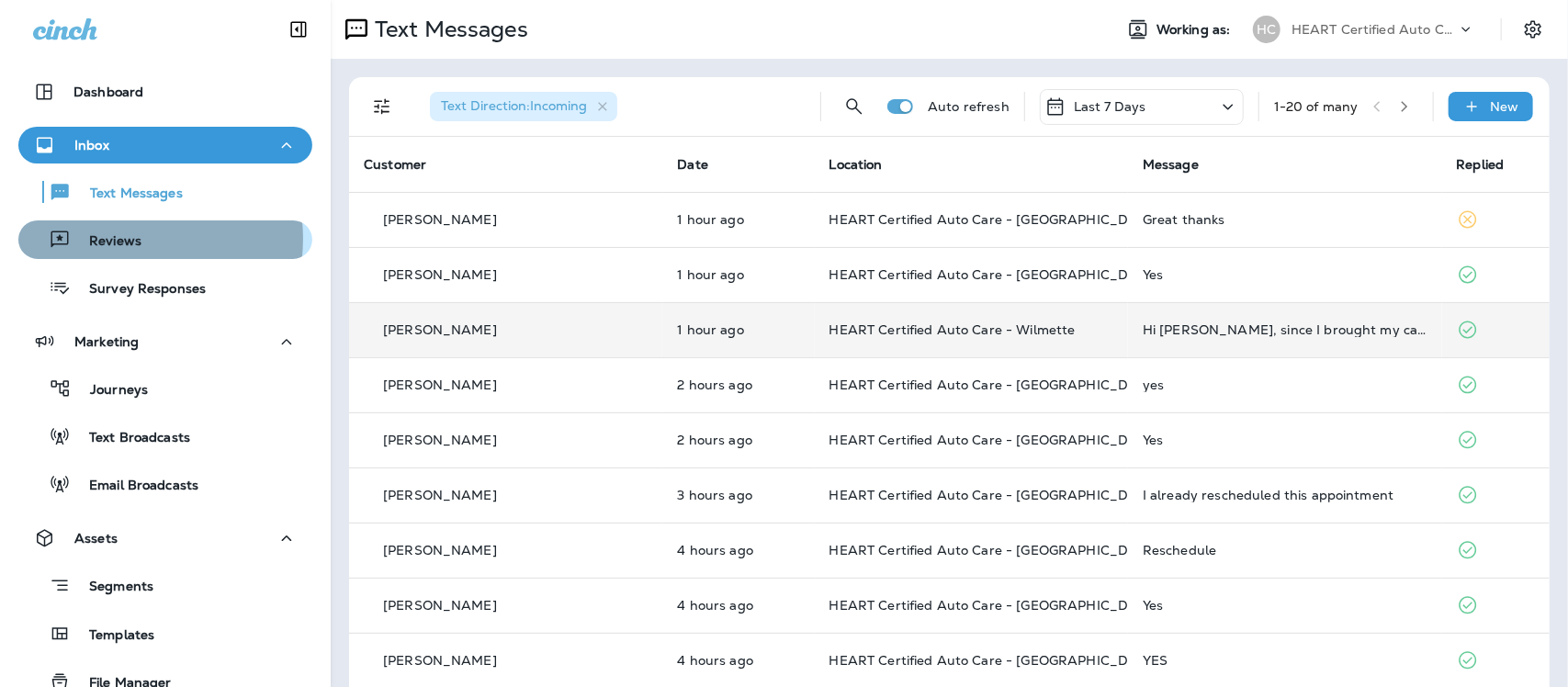
click at [121, 239] on p "Reviews" at bounding box center [105, 243] width 70 height 18
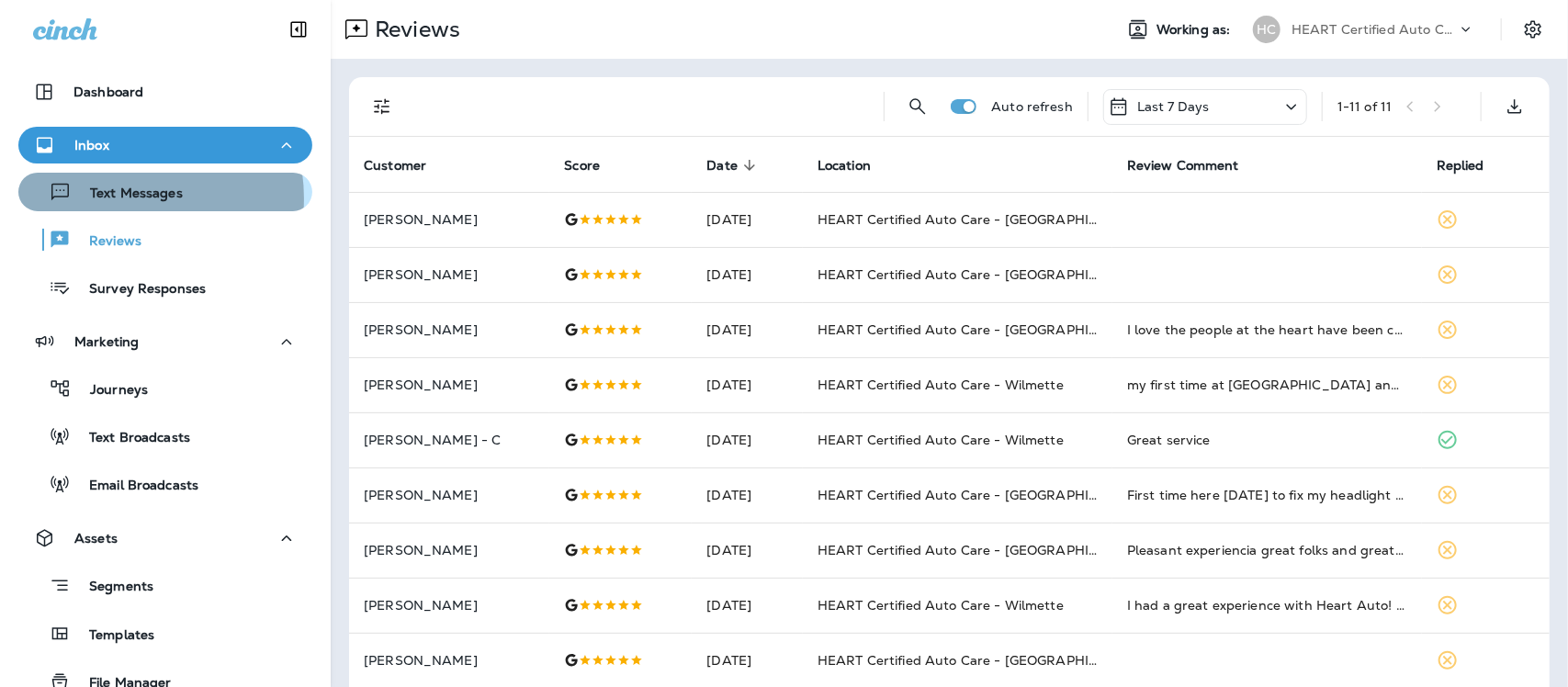
click at [118, 199] on p "Text Messages" at bounding box center [127, 195] width 111 height 18
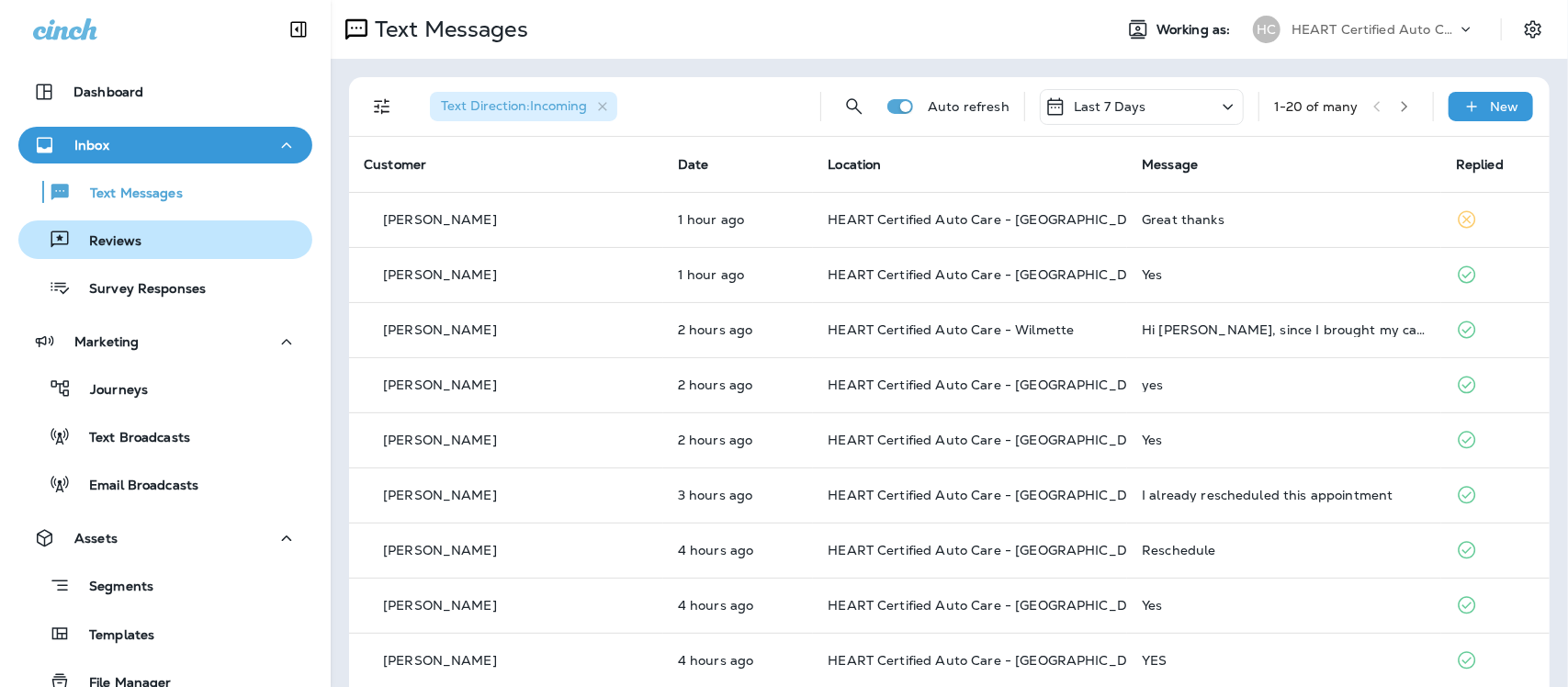
click at [92, 242] on p "Reviews" at bounding box center [105, 243] width 70 height 18
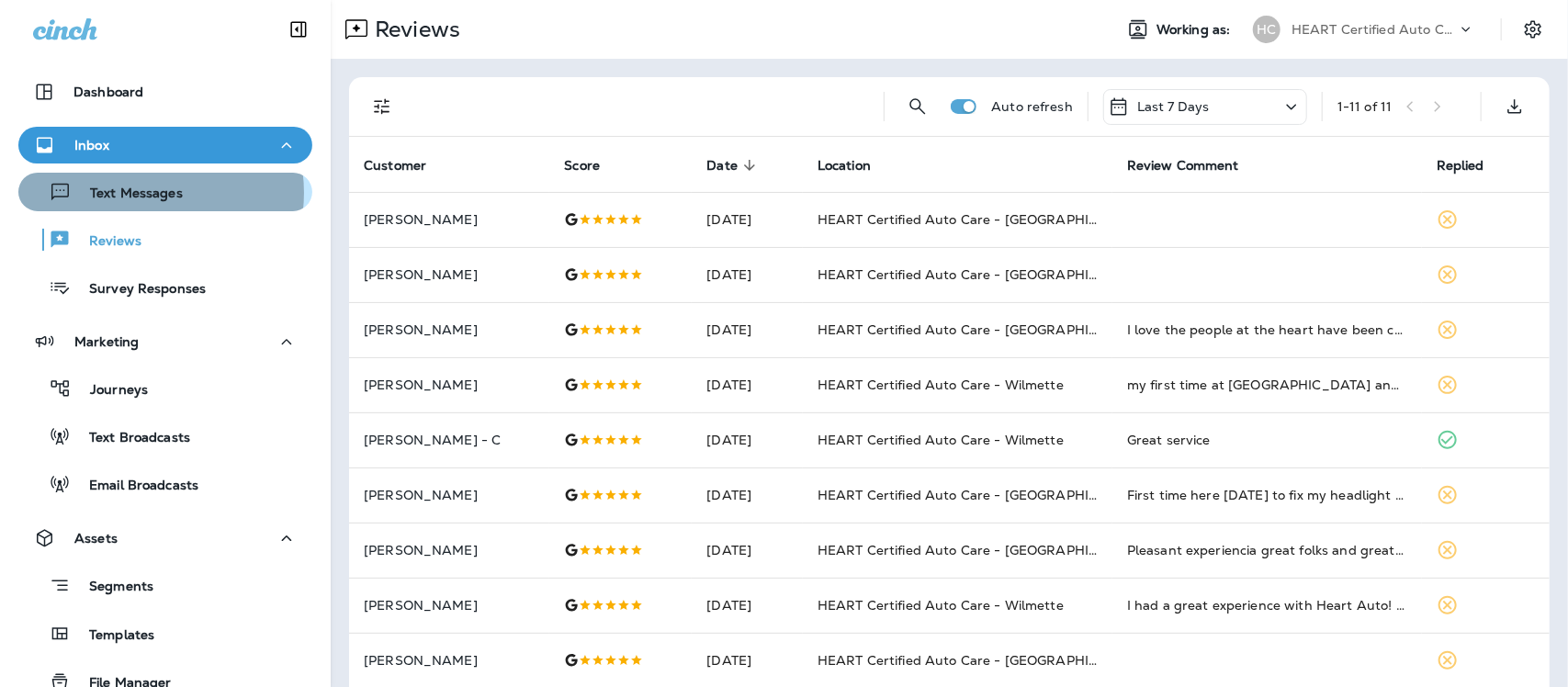
click at [143, 193] on p "Text Messages" at bounding box center [127, 195] width 111 height 18
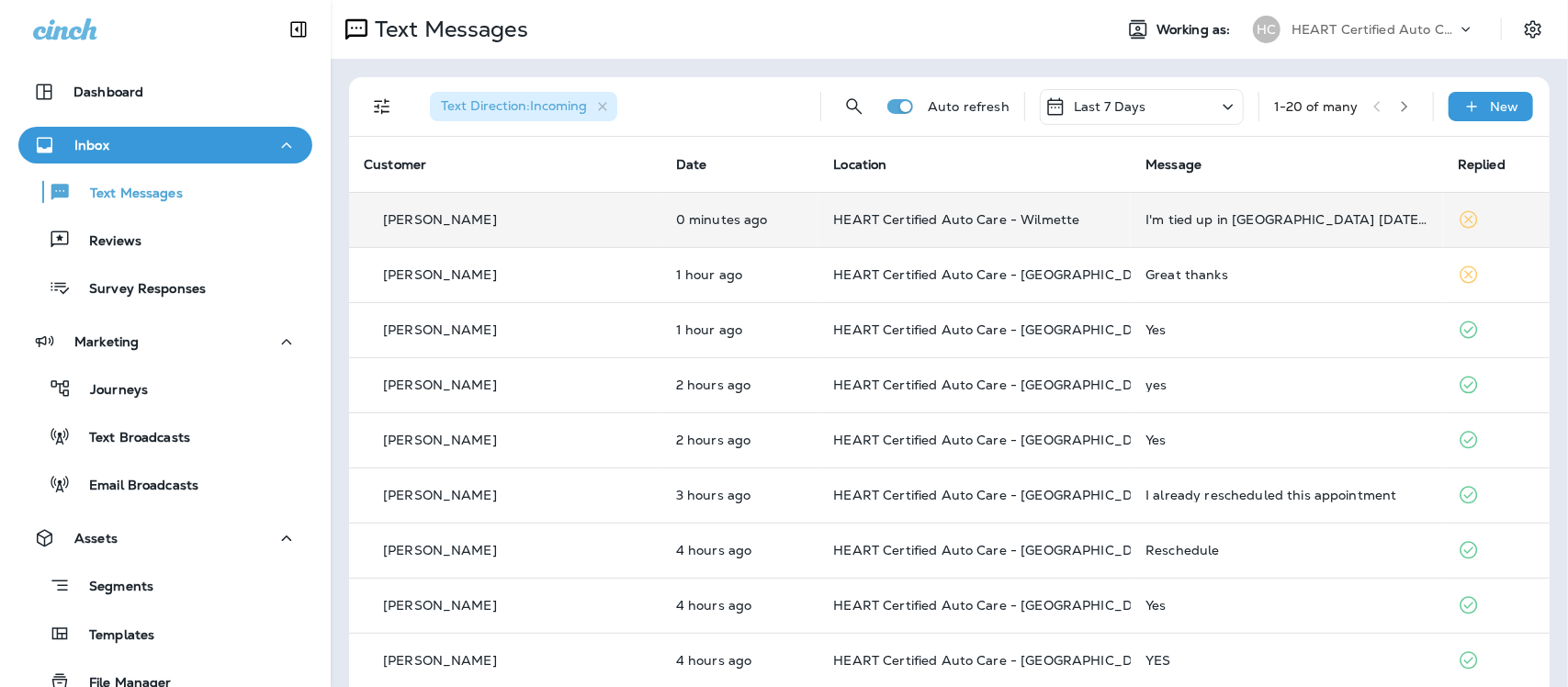
click at [1172, 227] on td "I'm tied up in [GEOGRAPHIC_DATA] [DATE] until about 3pm. I'll try and swing by …" at bounding box center [1287, 220] width 313 height 55
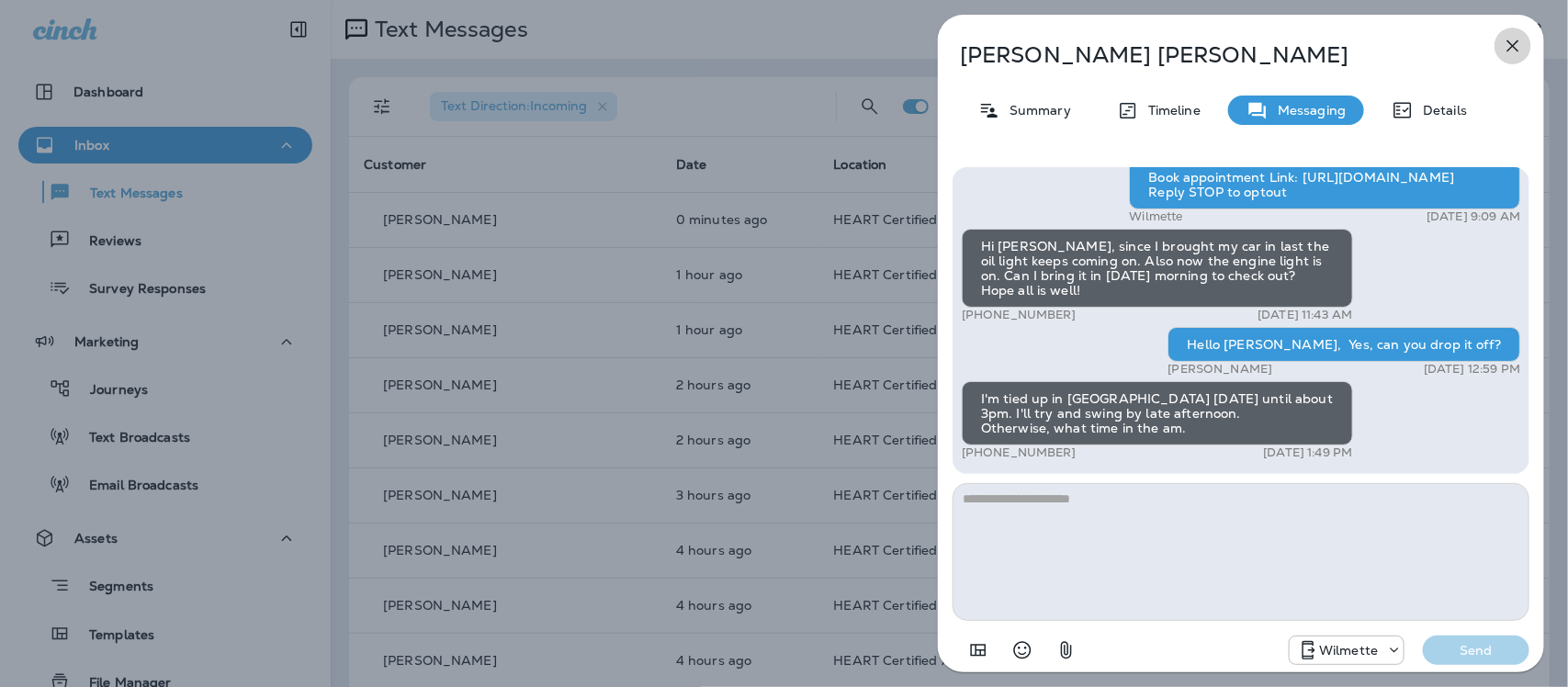
click at [1509, 43] on icon "button" at bounding box center [1513, 46] width 22 height 22
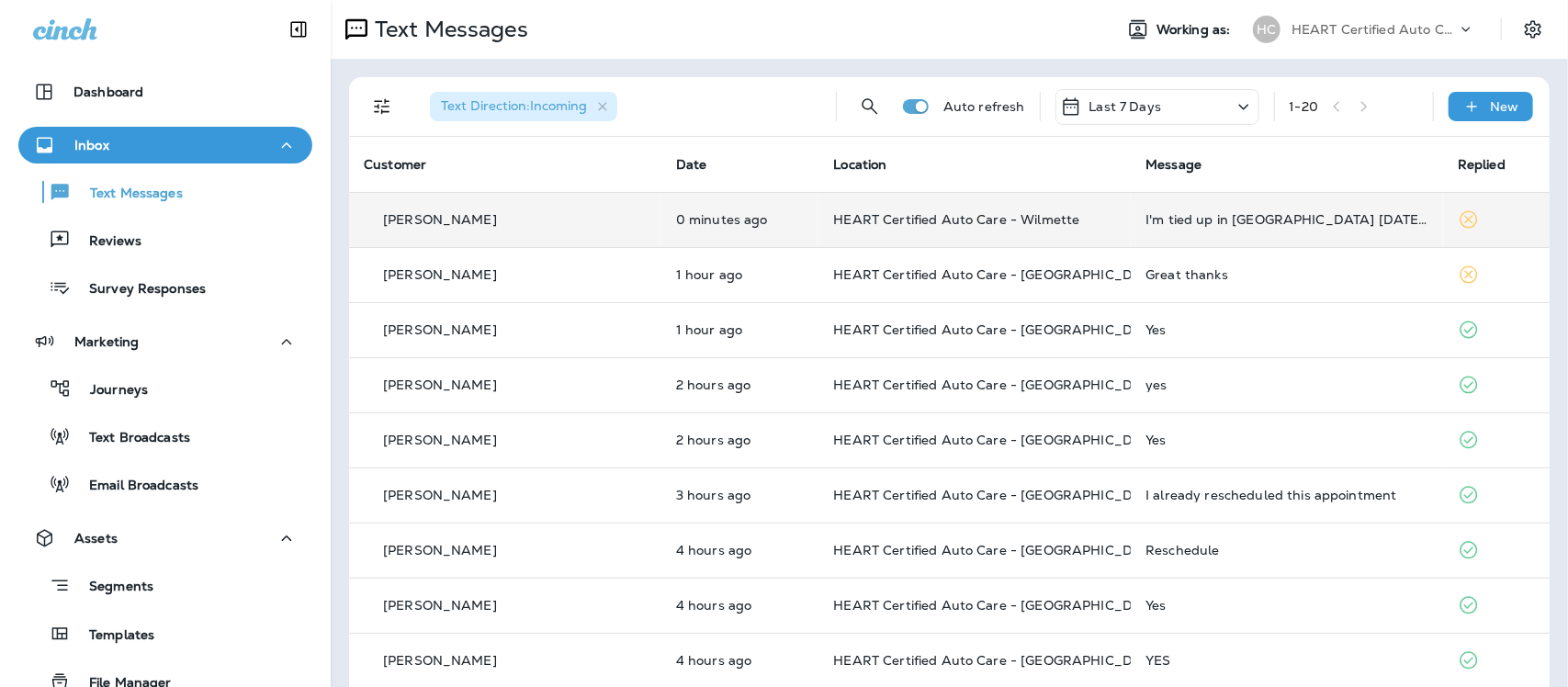
click at [1159, 227] on td "I'm tied up in [GEOGRAPHIC_DATA] [DATE] until about 3pm. I'll try and swing by …" at bounding box center [1287, 220] width 313 height 55
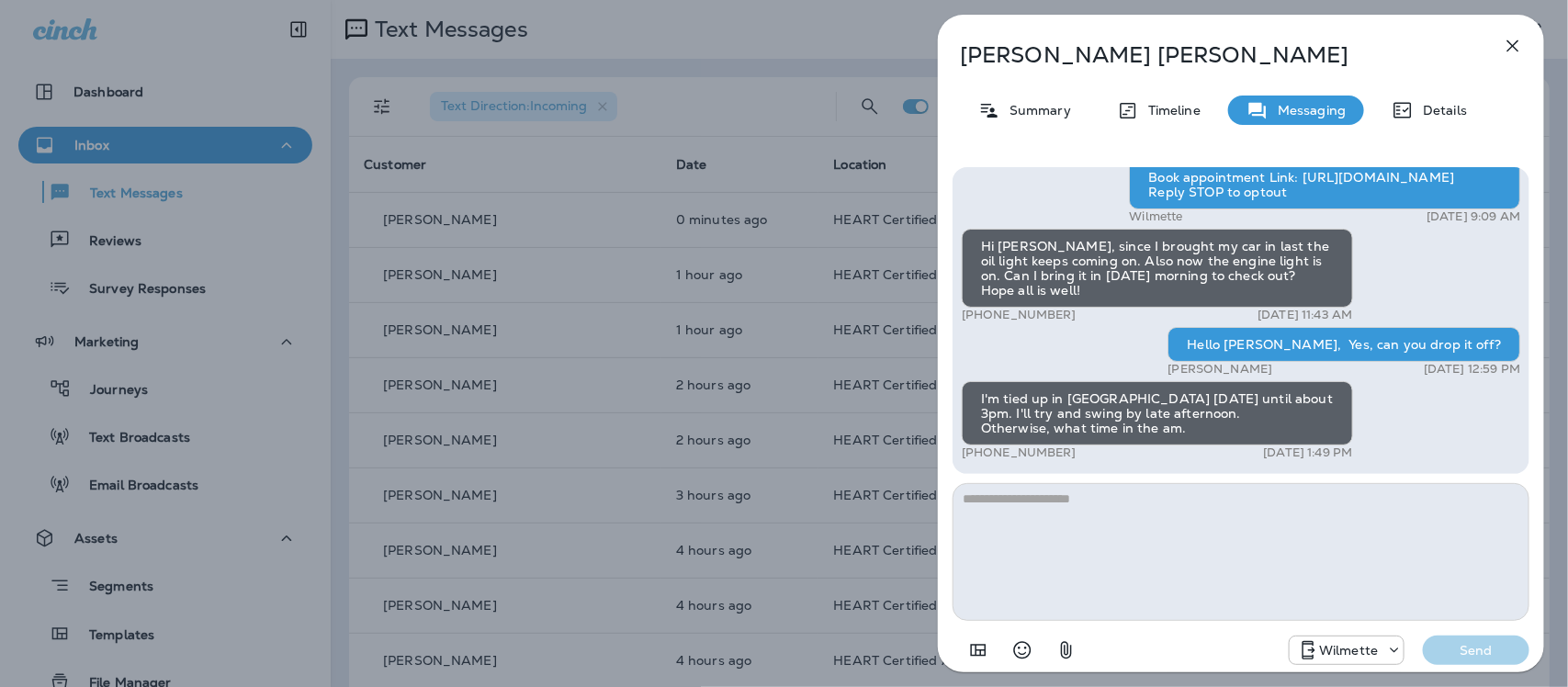
click at [1509, 49] on icon "button" at bounding box center [1513, 47] width 12 height 12
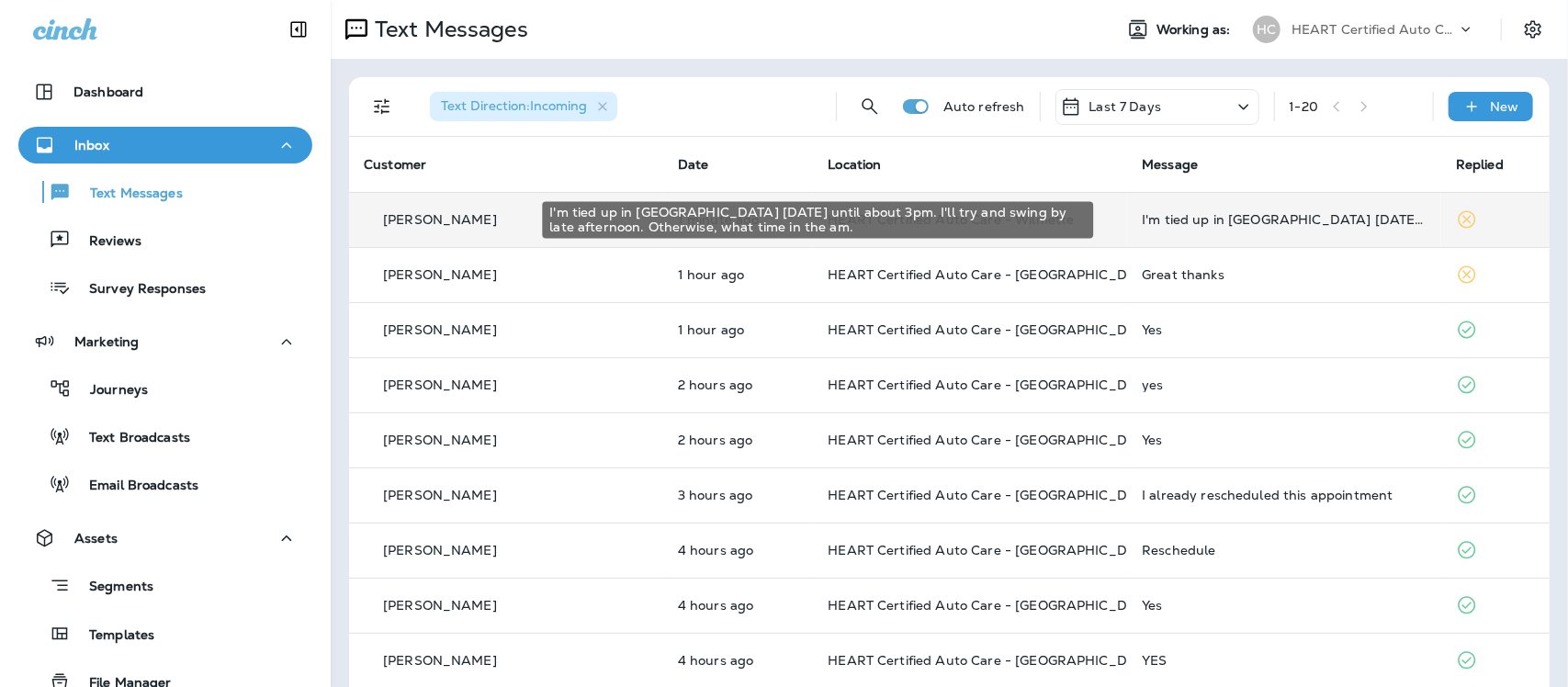
click at [1254, 221] on div "I'm tied up in [GEOGRAPHIC_DATA] [DATE] until about 3pm. I'll try and swing by …" at bounding box center [1284, 219] width 285 height 15
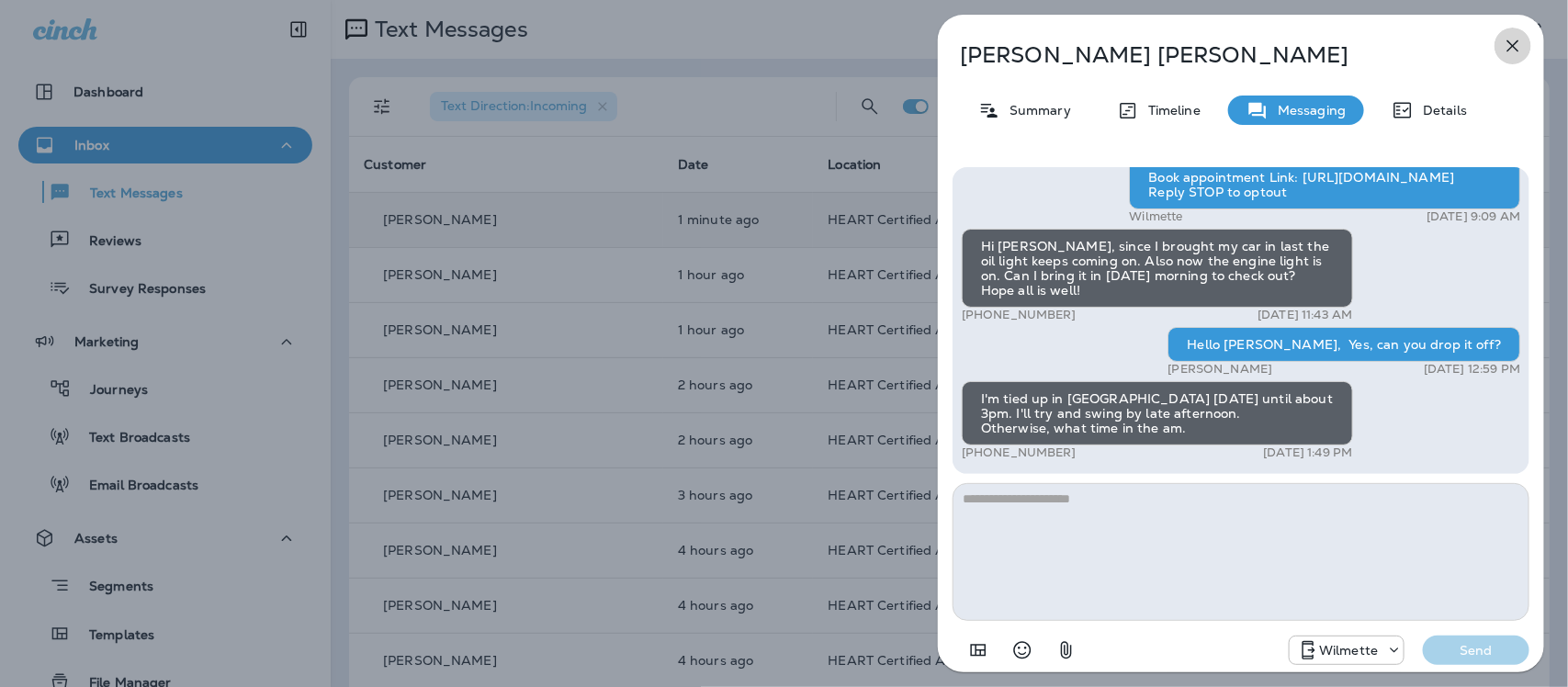
click at [1511, 44] on icon "button" at bounding box center [1513, 47] width 12 height 12
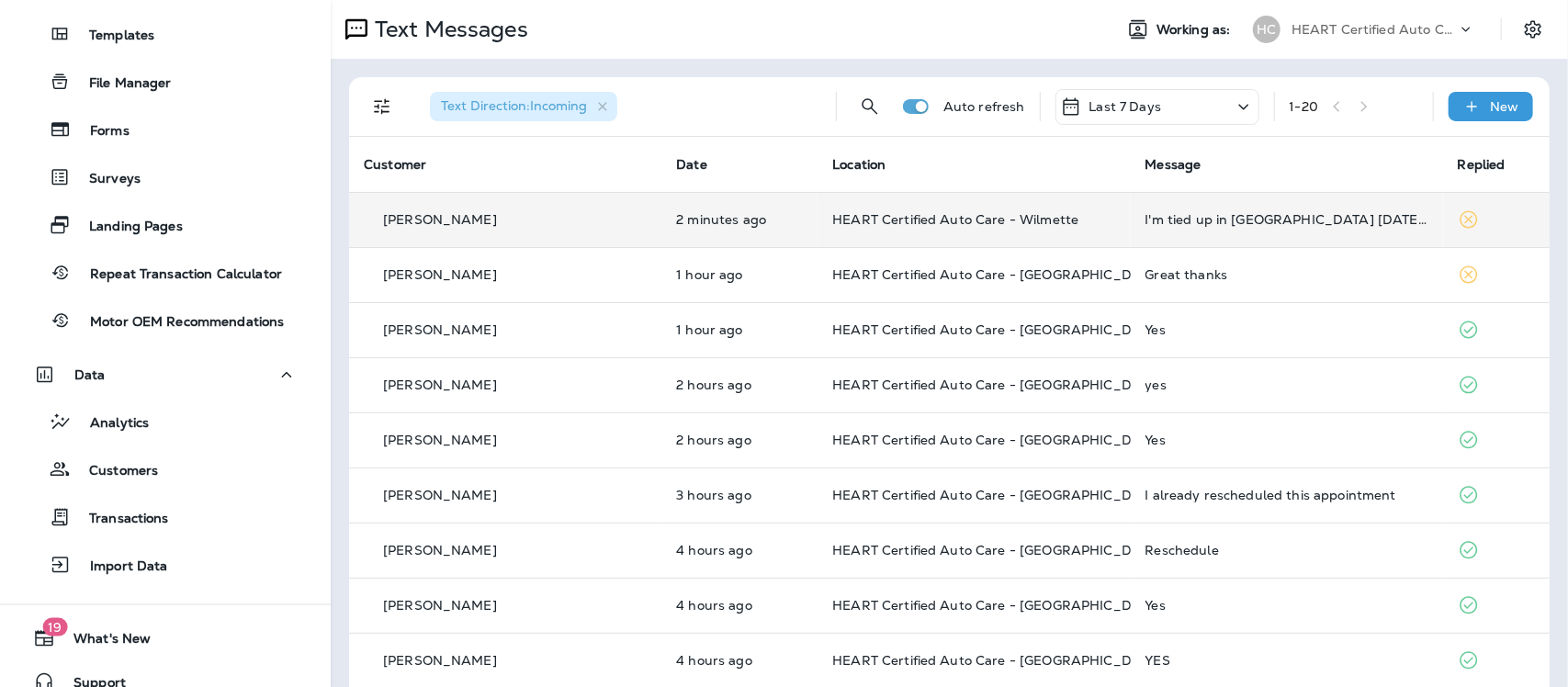
scroll to position [622, 0]
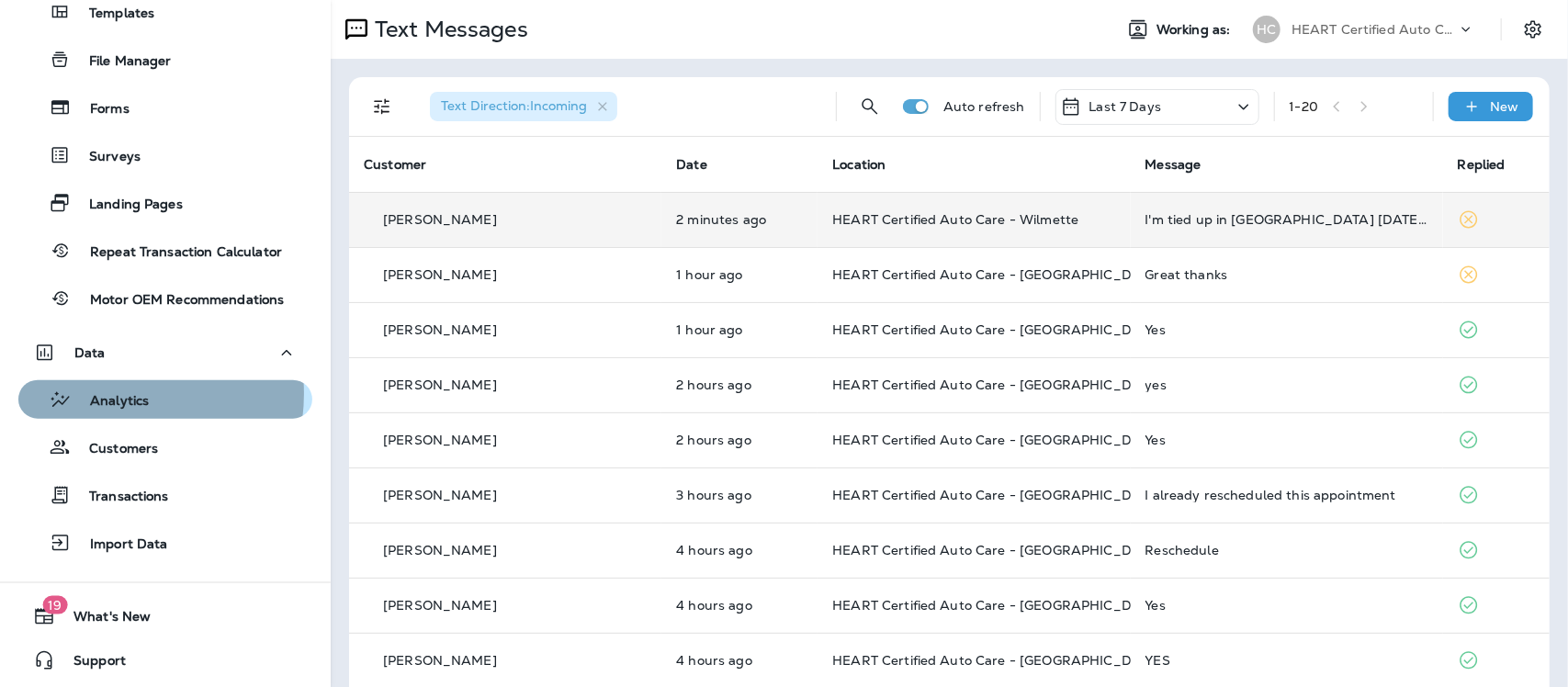
click at [109, 393] on p "Analytics" at bounding box center [110, 402] width 77 height 18
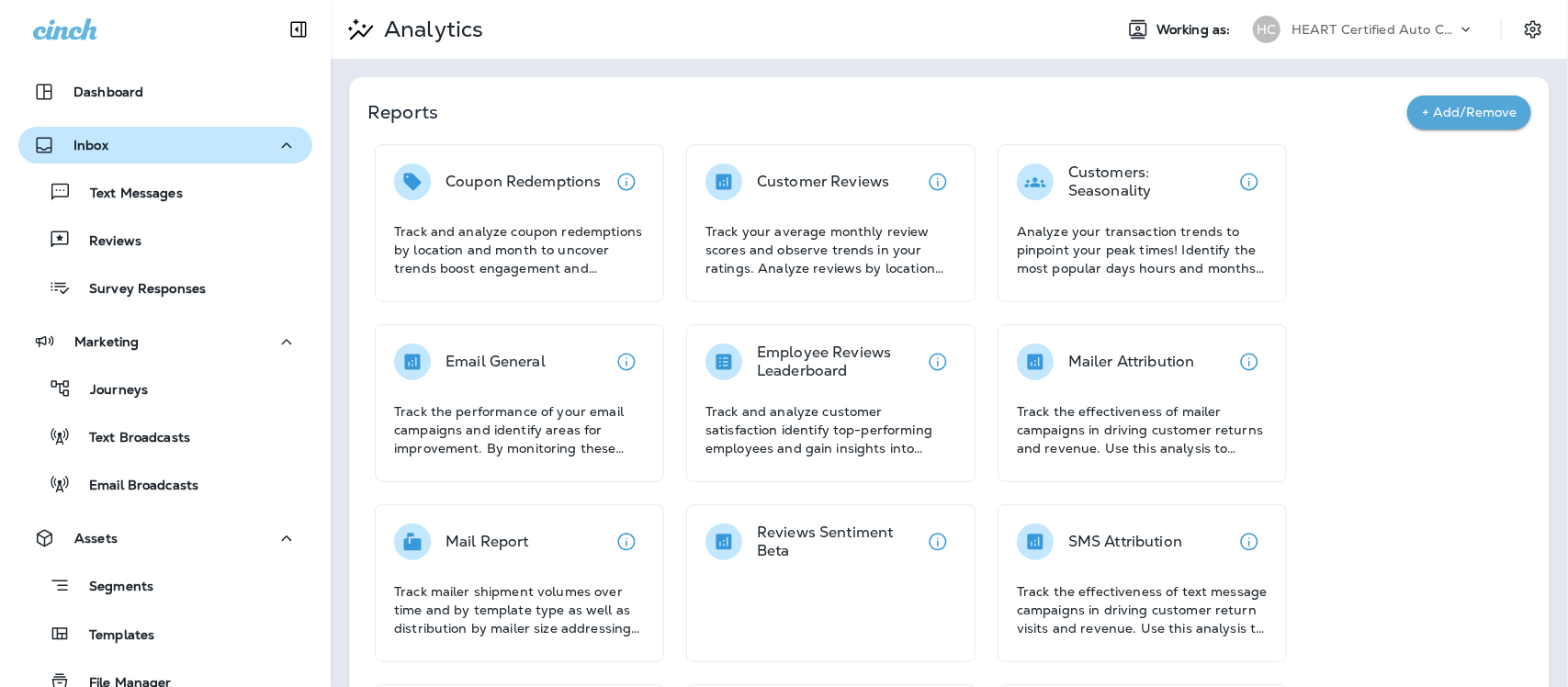
click at [90, 139] on p "Inbox" at bounding box center [90, 145] width 35 height 15
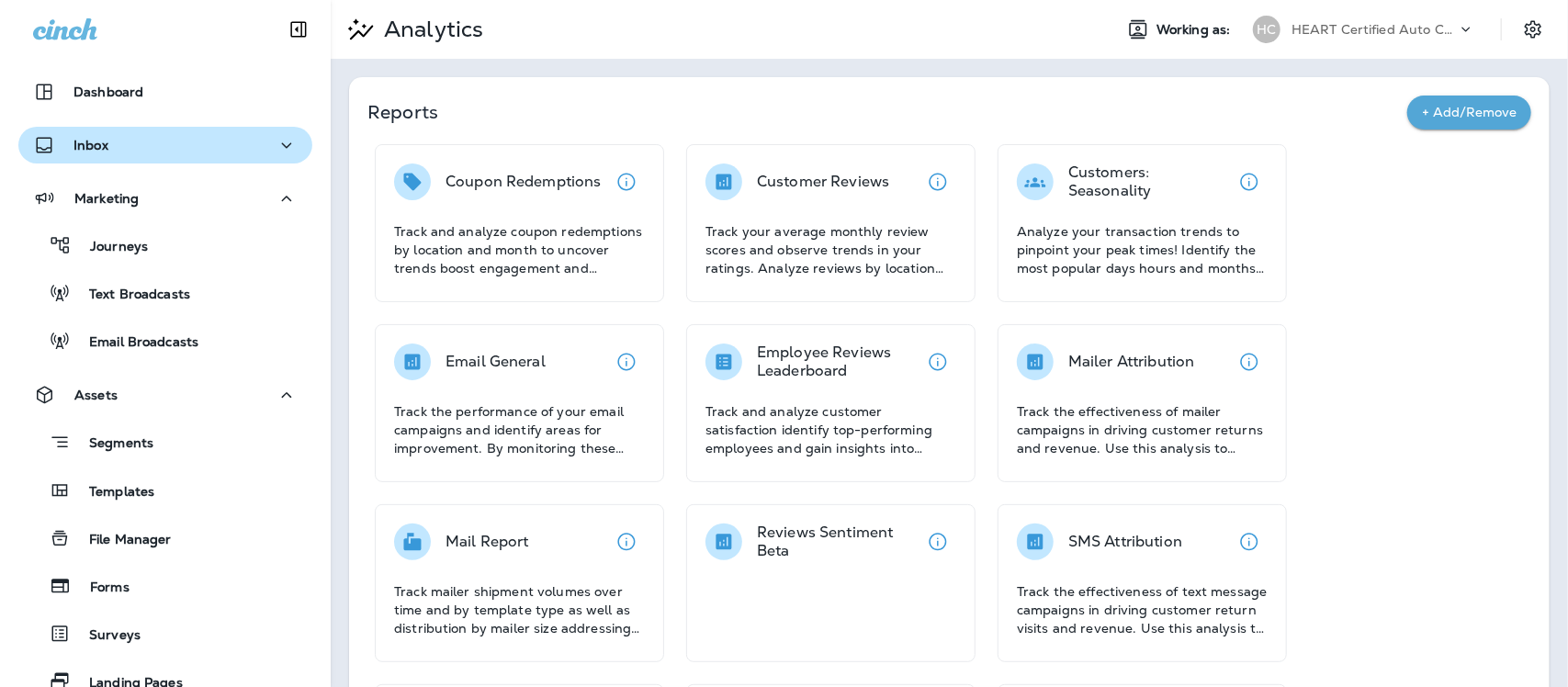
click at [287, 144] on button "Inbox" at bounding box center [165, 145] width 294 height 37
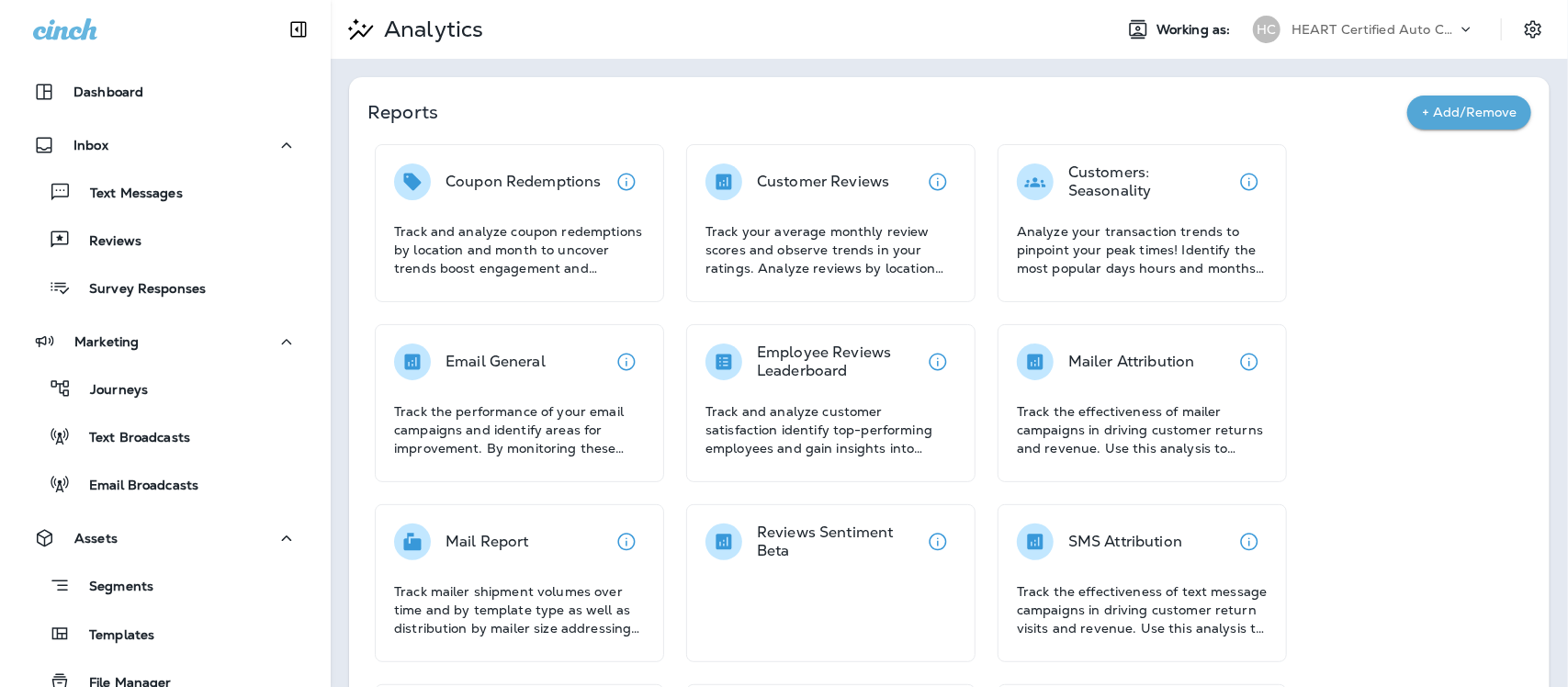
click at [1456, 32] on icon at bounding box center [1465, 29] width 19 height 19
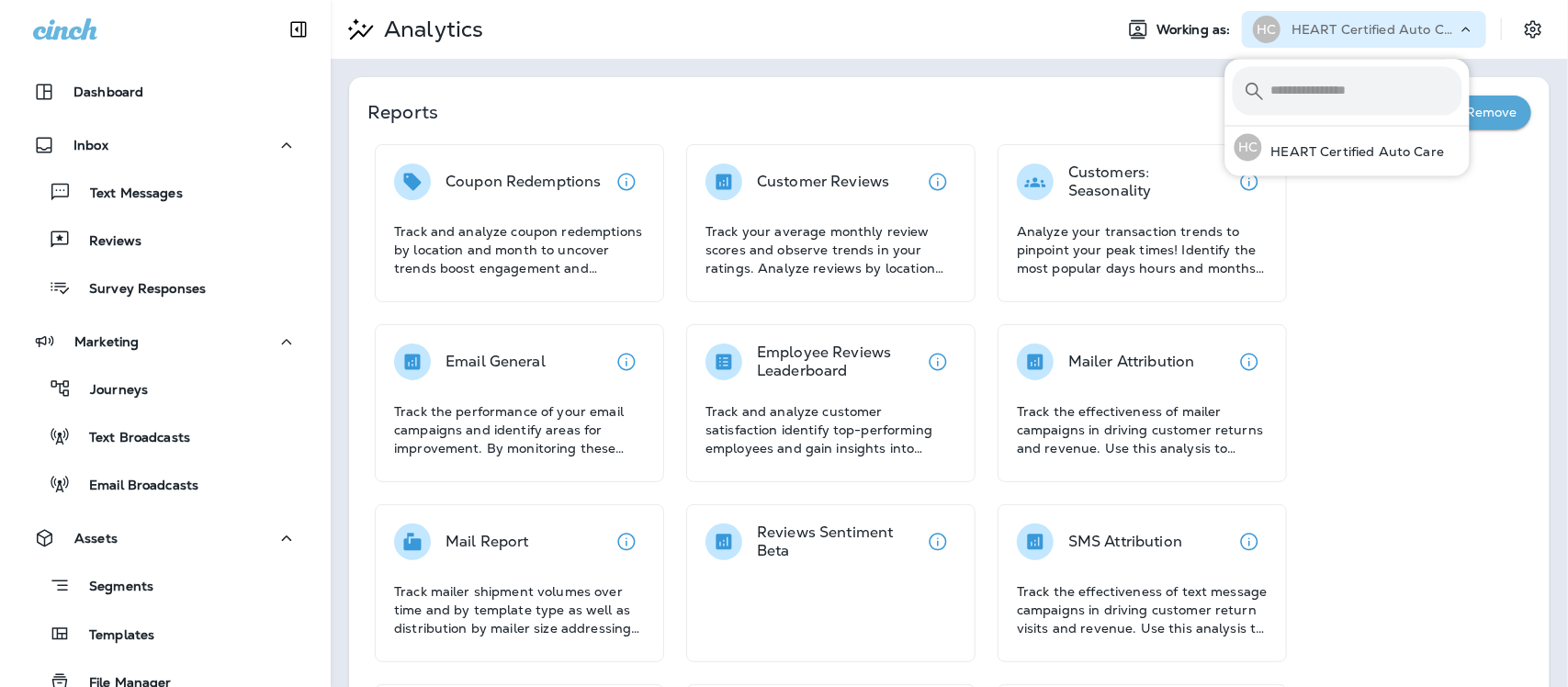
click at [1462, 32] on use at bounding box center [1466, 29] width 8 height 5
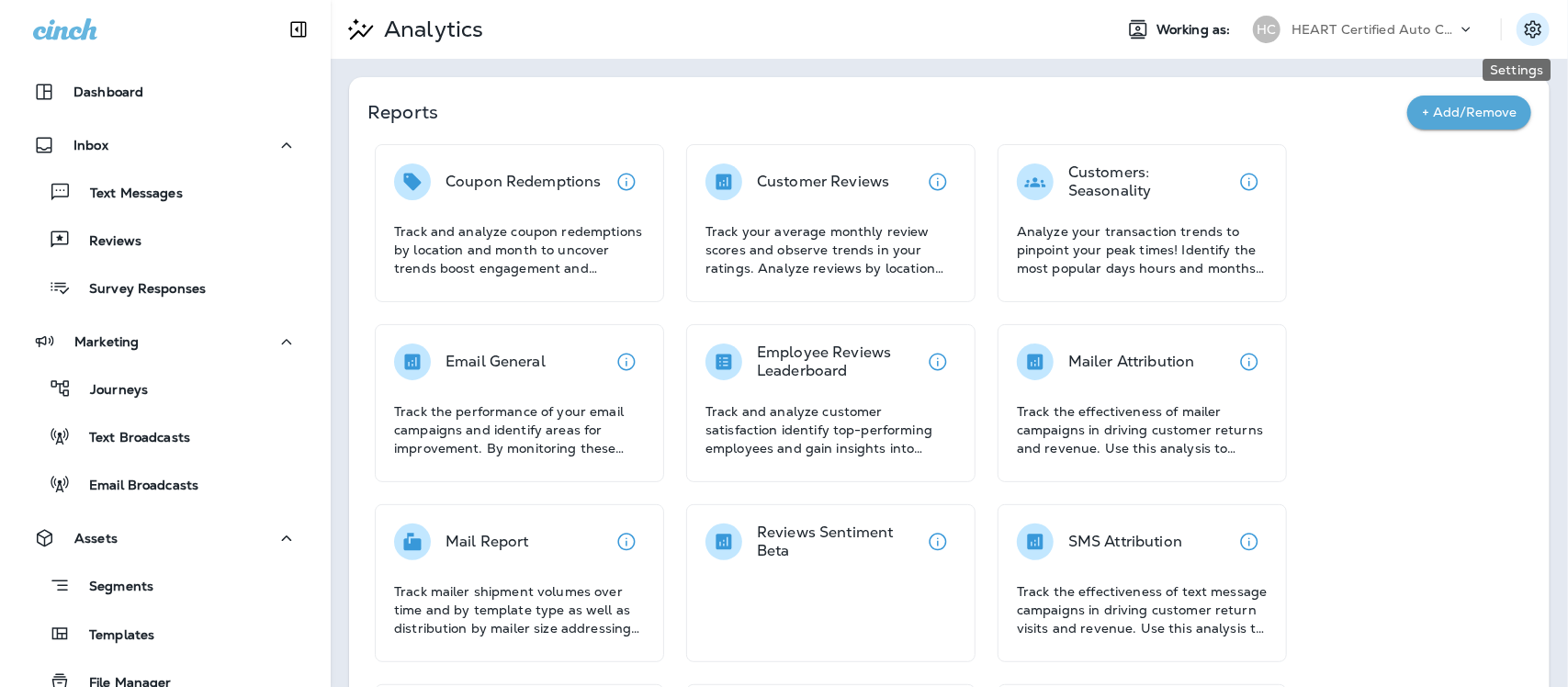
click at [1522, 32] on icon "Settings" at bounding box center [1532, 30] width 22 height 22
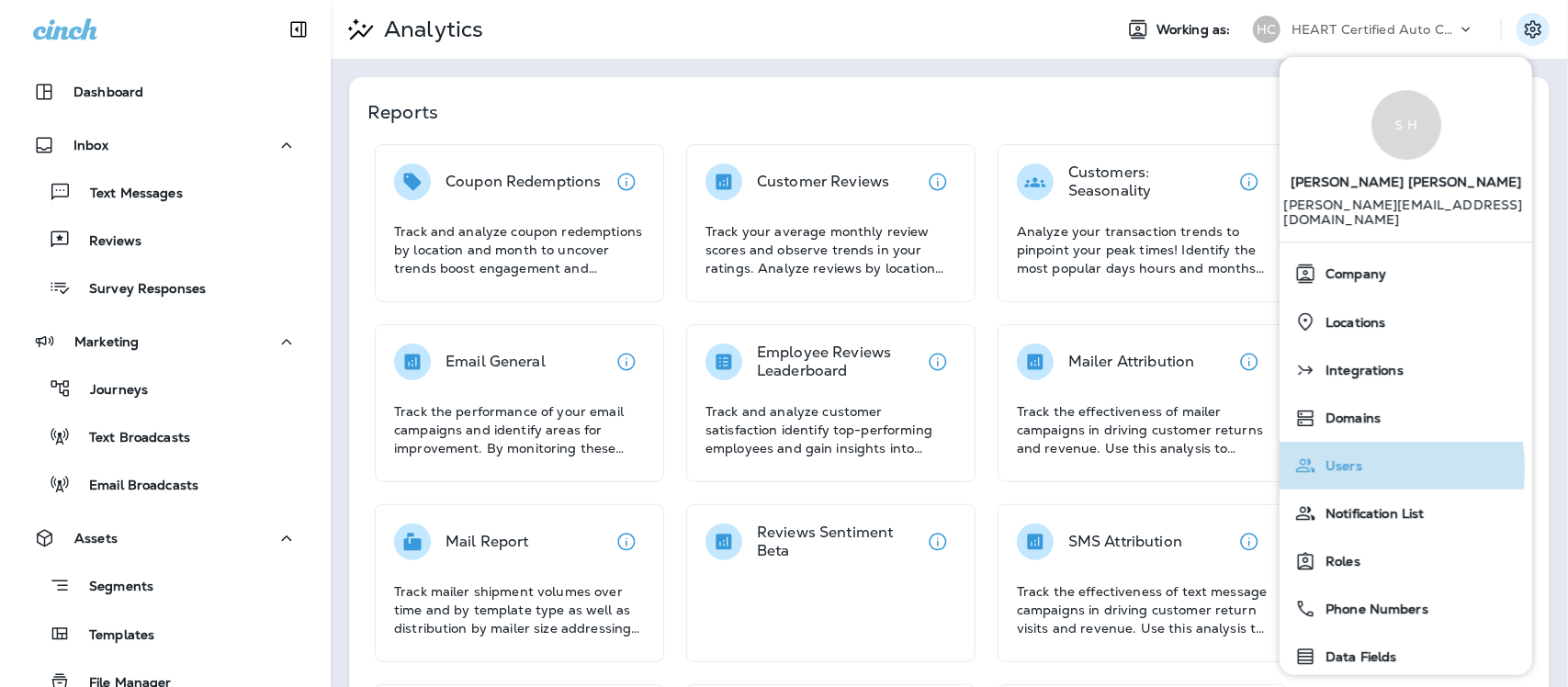
click at [1347, 458] on span "Users" at bounding box center [1338, 466] width 46 height 16
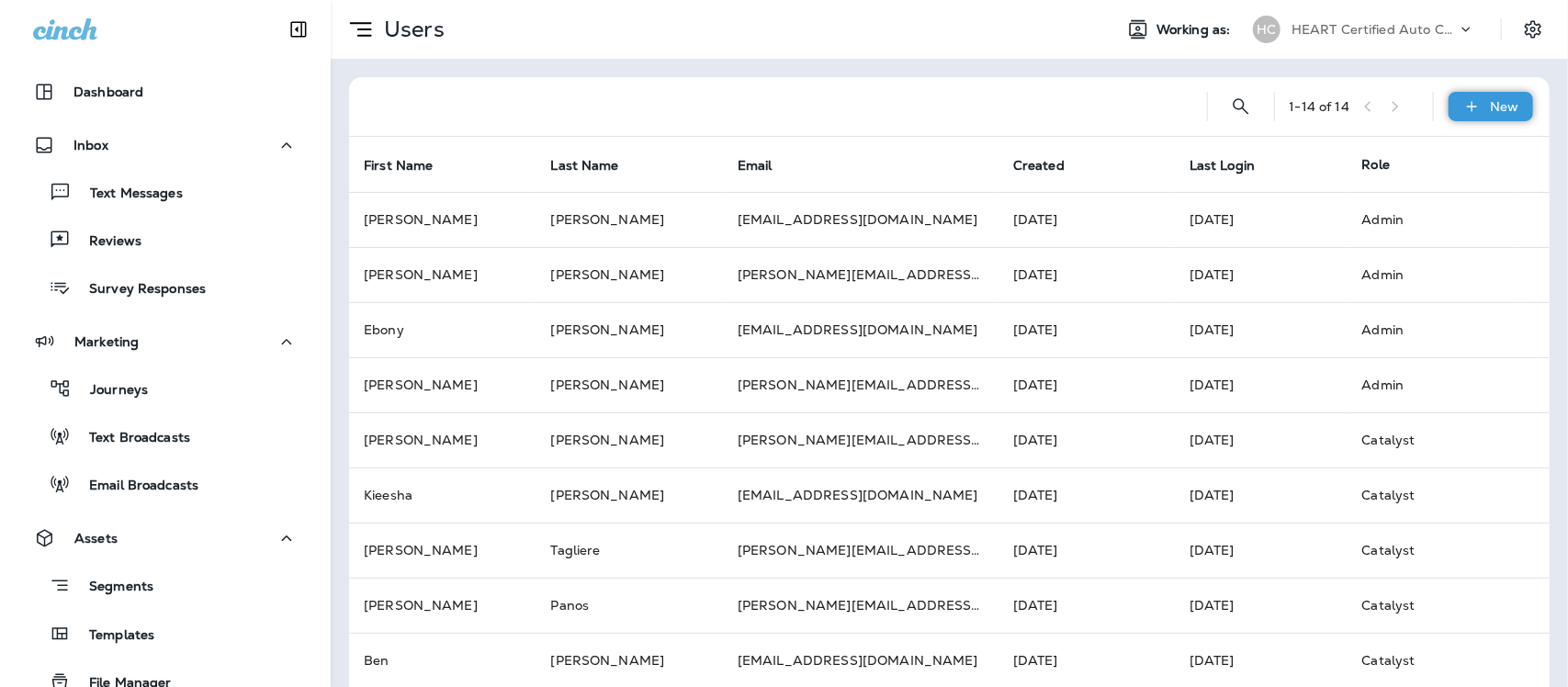
click at [1505, 106] on div "New" at bounding box center [1490, 107] width 84 height 30
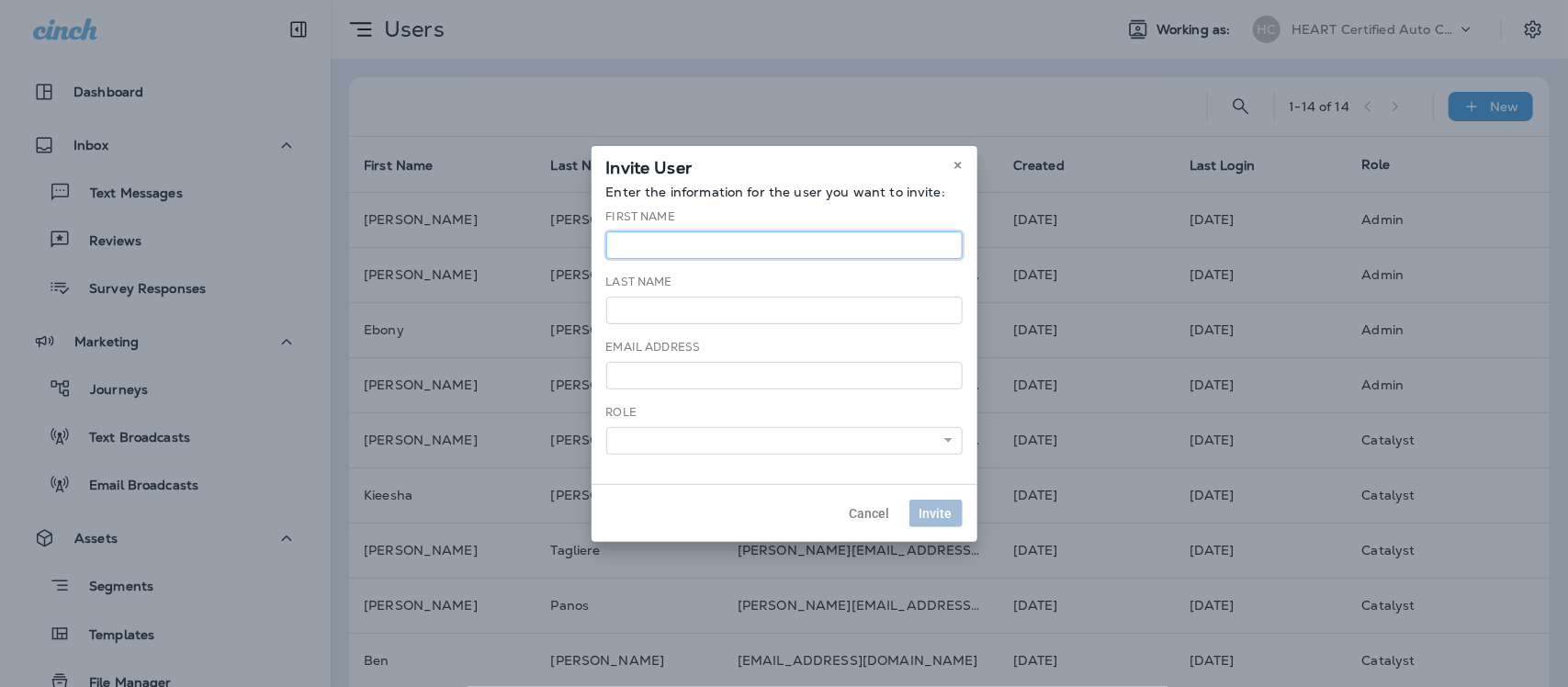
click at [813, 248] on input "text" at bounding box center [784, 245] width 356 height 28
type input "******"
click at [792, 306] on input "text" at bounding box center [784, 311] width 356 height 28
type input "*******"
click at [778, 379] on input "email" at bounding box center [784, 376] width 356 height 28
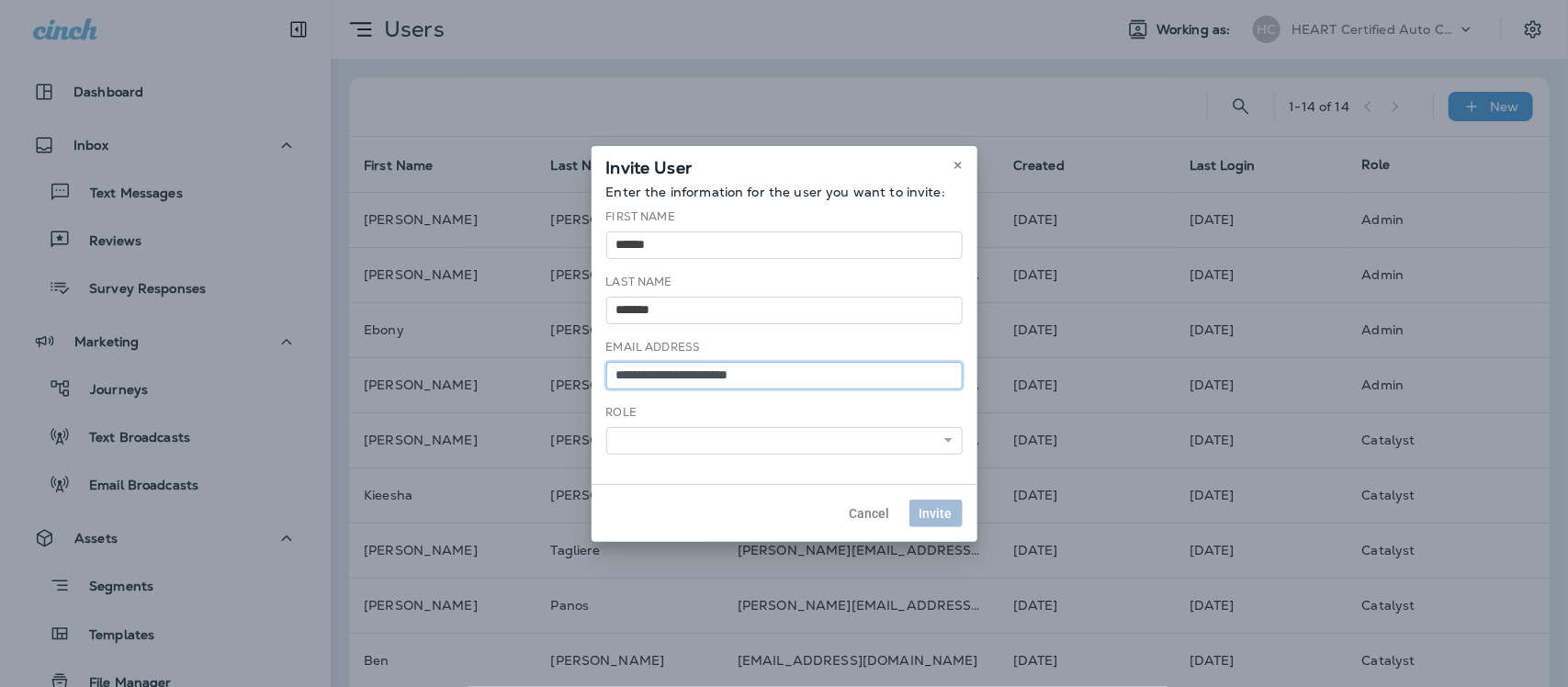
type input "**********"
click at [949, 435] on select "**** ******** *****" at bounding box center [784, 442] width 356 height 28
select select "*****"
click at [606, 428] on select "**** ******** *****" at bounding box center [784, 442] width 356 height 28
click at [938, 513] on span "Invite" at bounding box center [935, 513] width 33 height 13
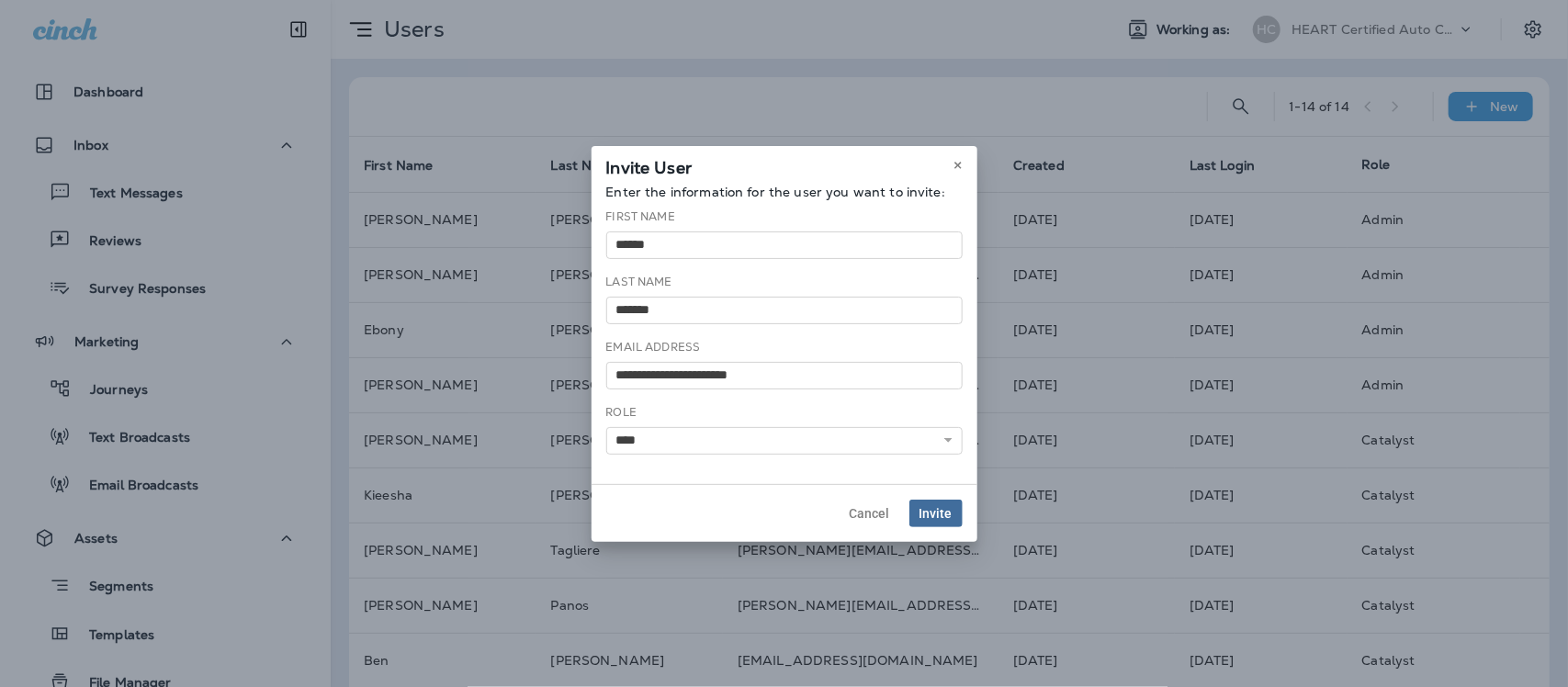
select select
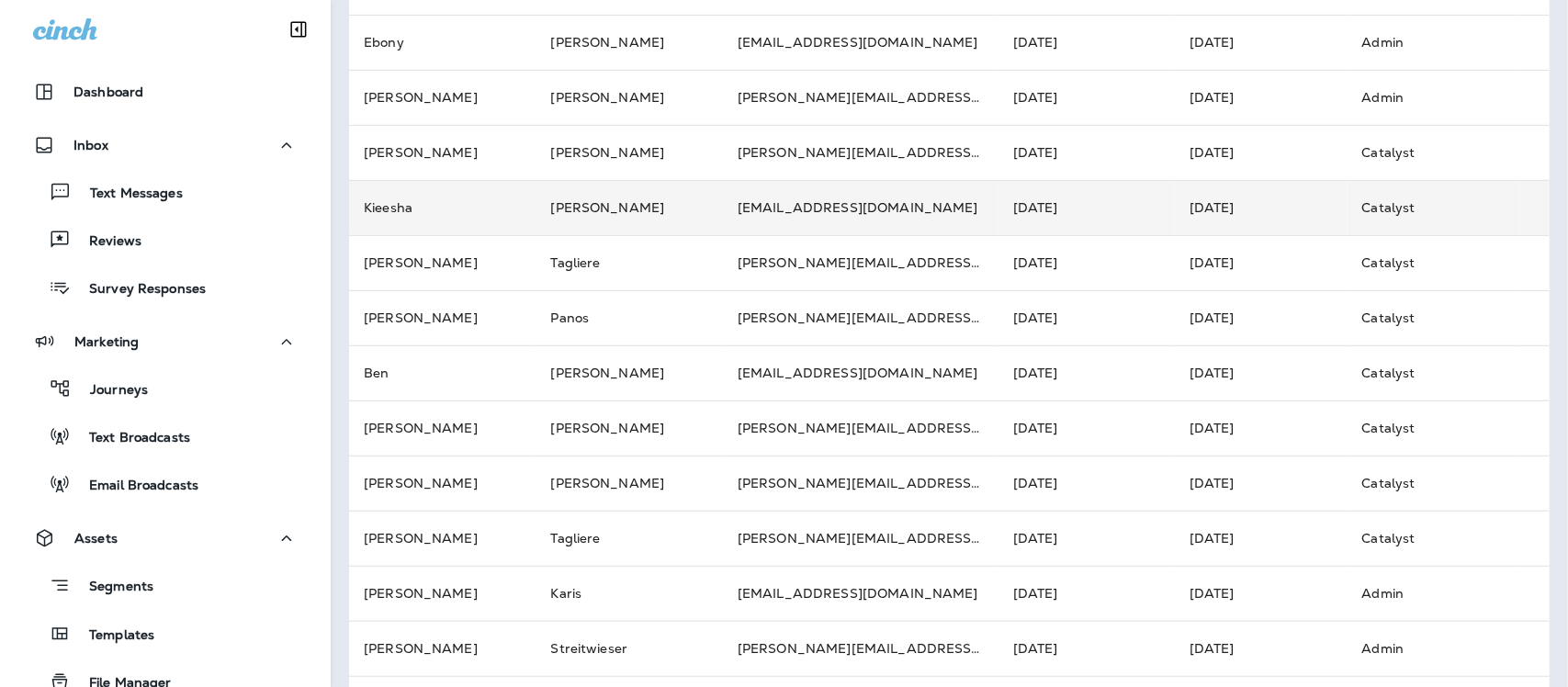
scroll to position [350, 0]
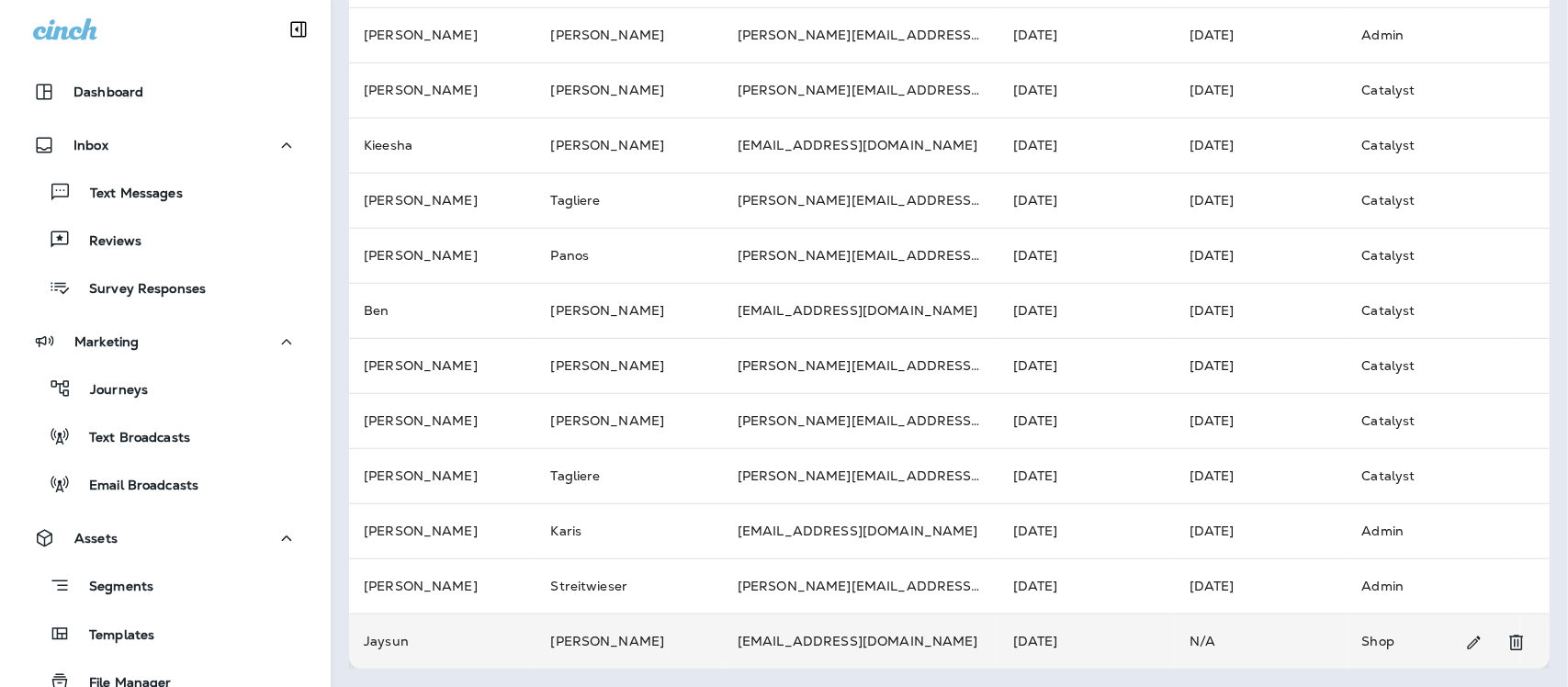
click at [1355, 641] on td "Shop" at bounding box center [1433, 641] width 173 height 55
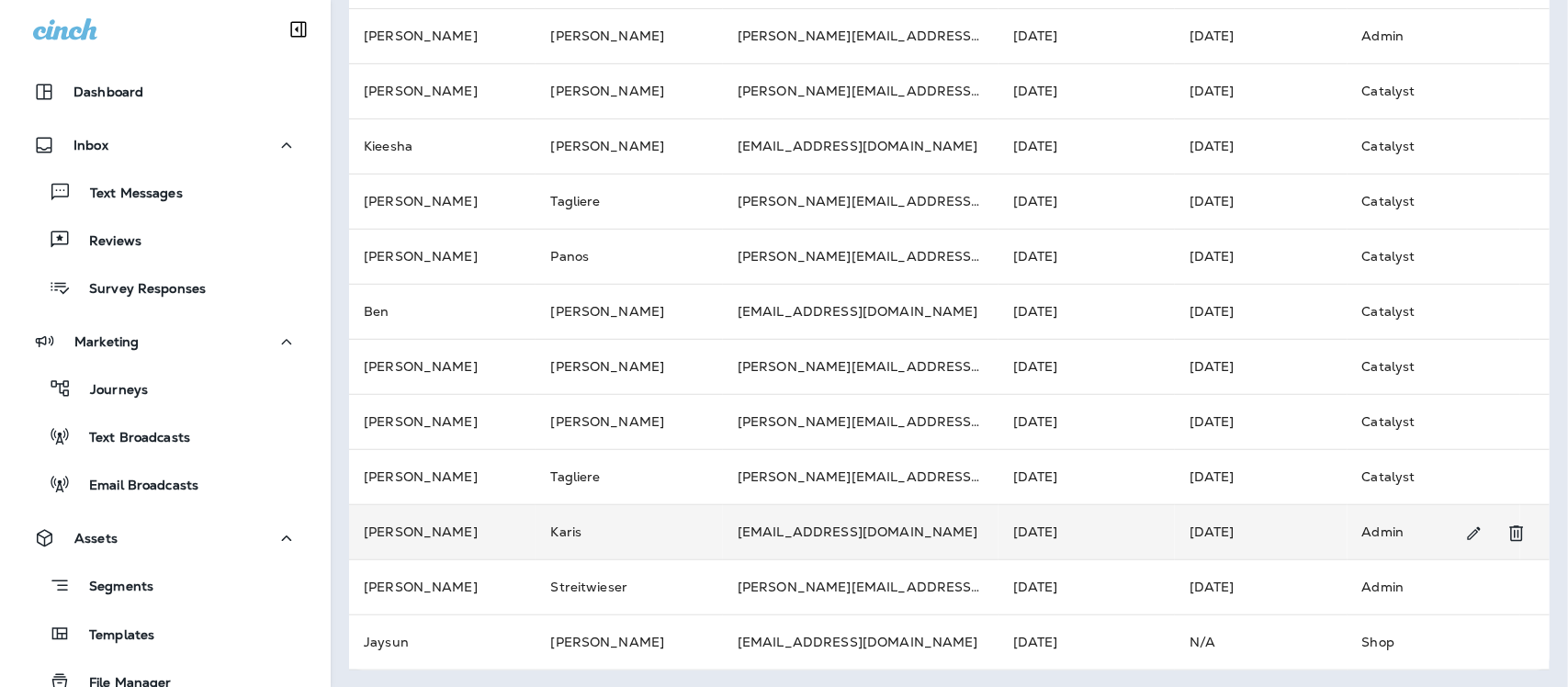
scroll to position [350, 0]
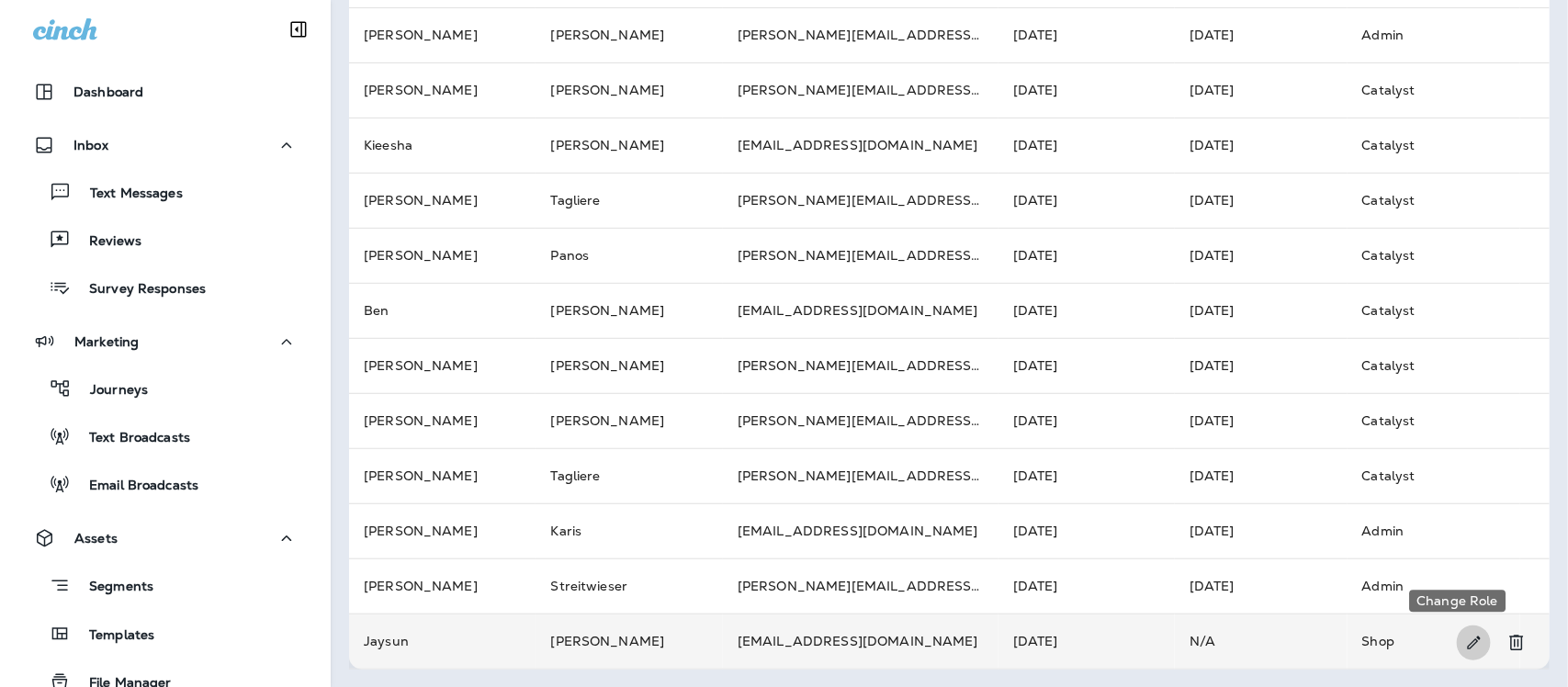
click at [1464, 641] on icon "Change Role" at bounding box center [1473, 643] width 19 height 19
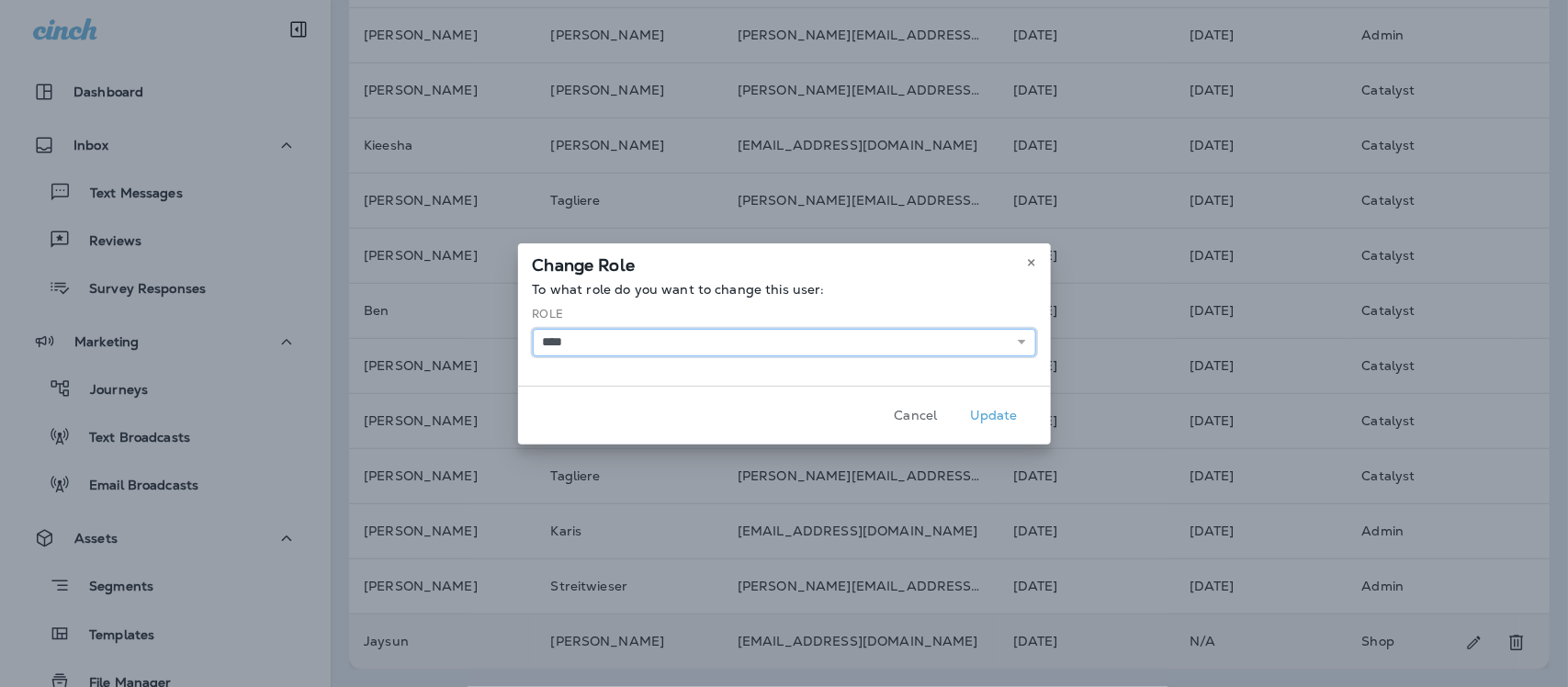
click at [1026, 342] on select "**** ******** *****" at bounding box center [784, 343] width 504 height 28
select select "*****"
click at [532, 329] on select "**** ******** *****" at bounding box center [784, 343] width 504 height 28
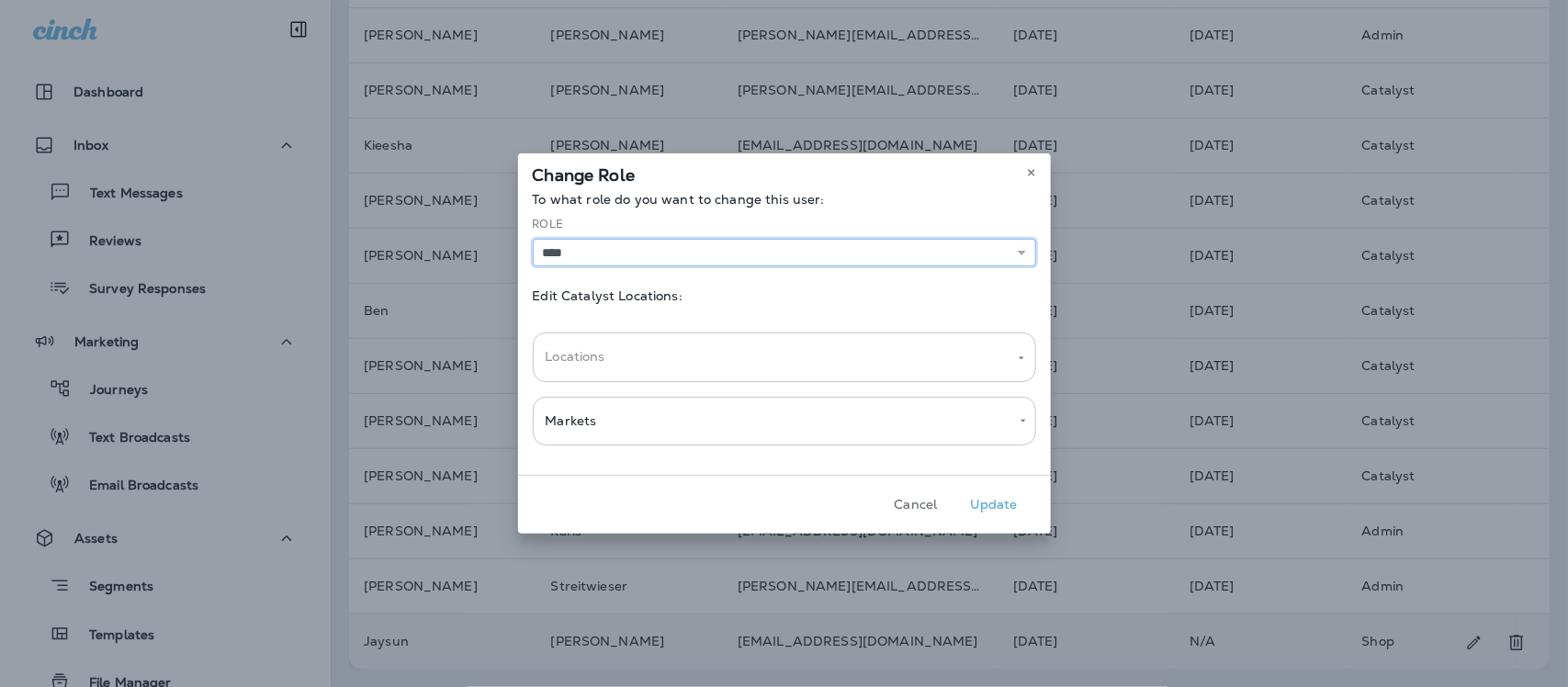
click at [1024, 363] on icon "Open" at bounding box center [1021, 358] width 13 height 13
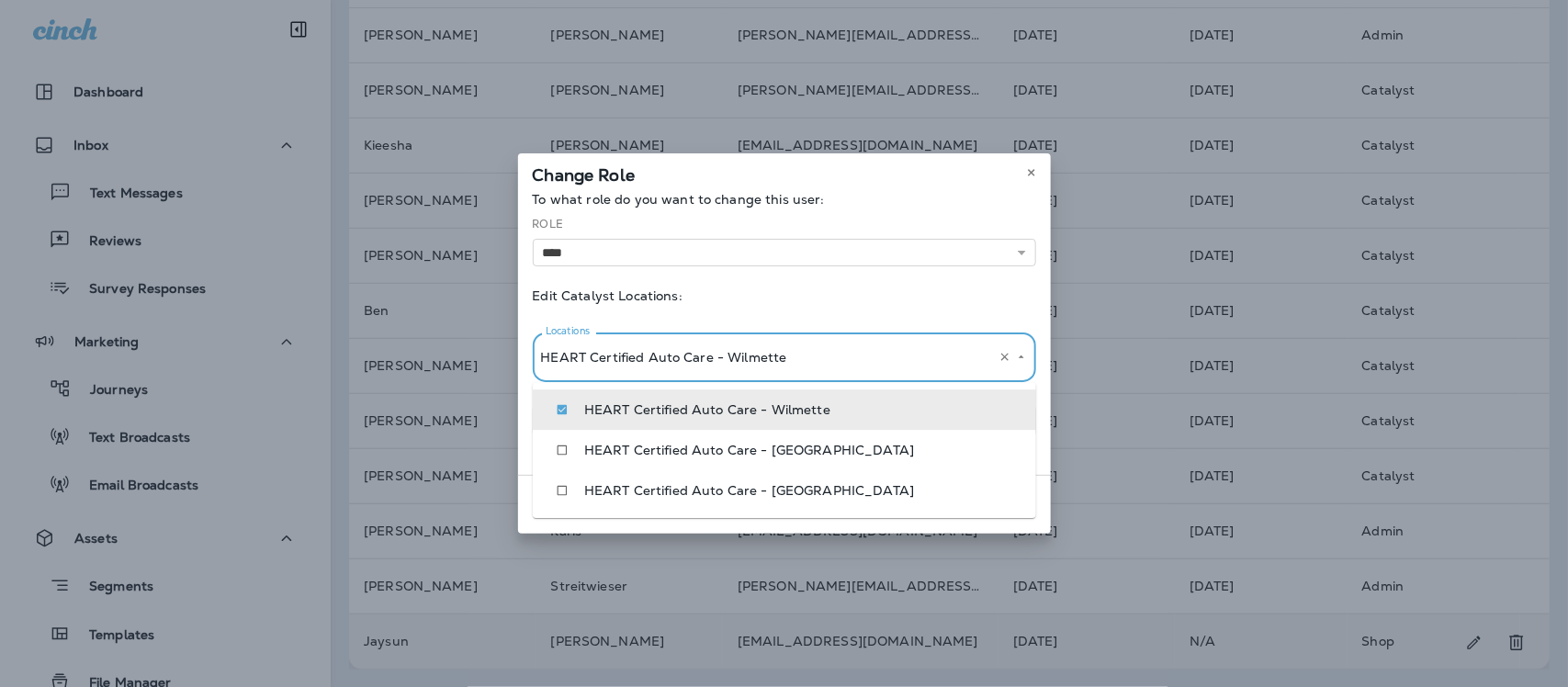
click at [1011, 425] on li "HEART Certified Auto Care - Wilmette" at bounding box center [784, 410] width 504 height 41
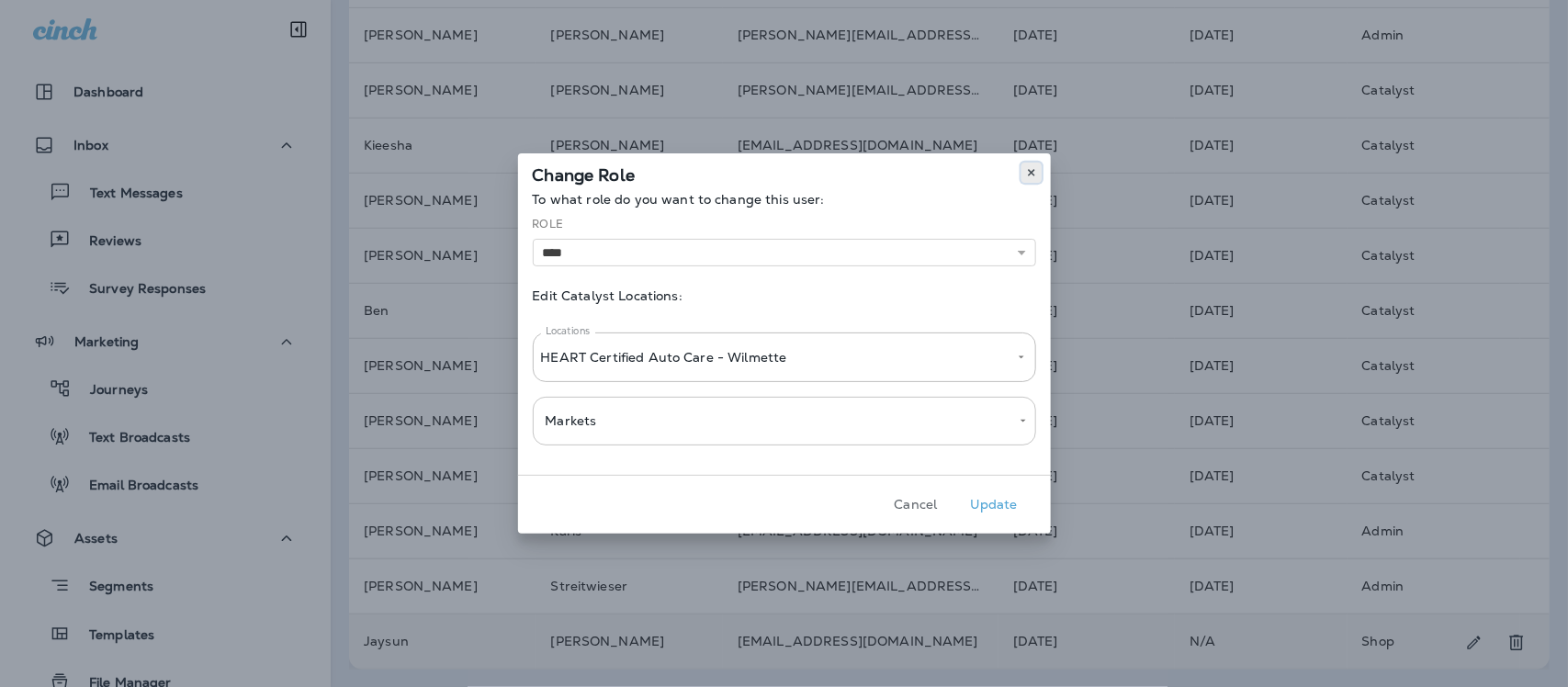
click at [1031, 175] on icon at bounding box center [1031, 172] width 11 height 11
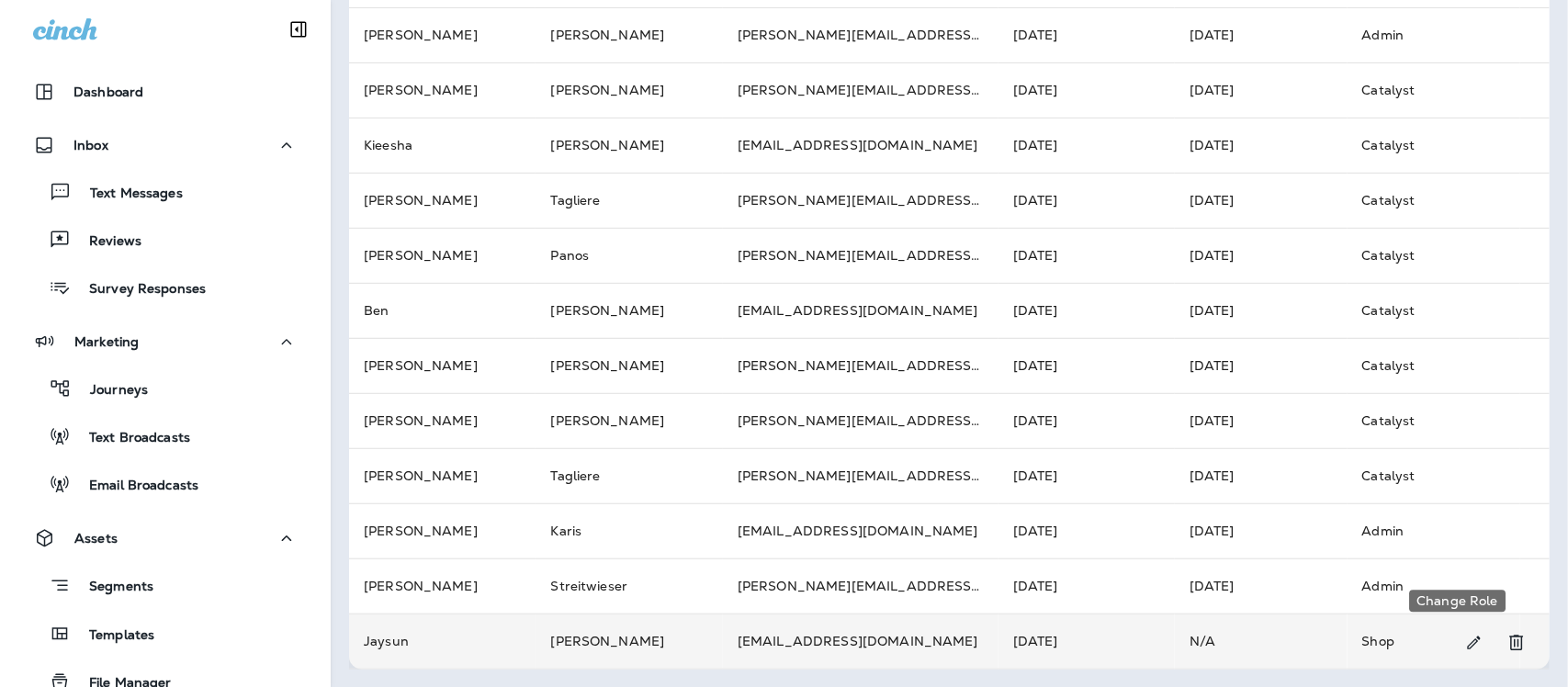
click at [1464, 639] on icon "Change Role" at bounding box center [1473, 643] width 19 height 19
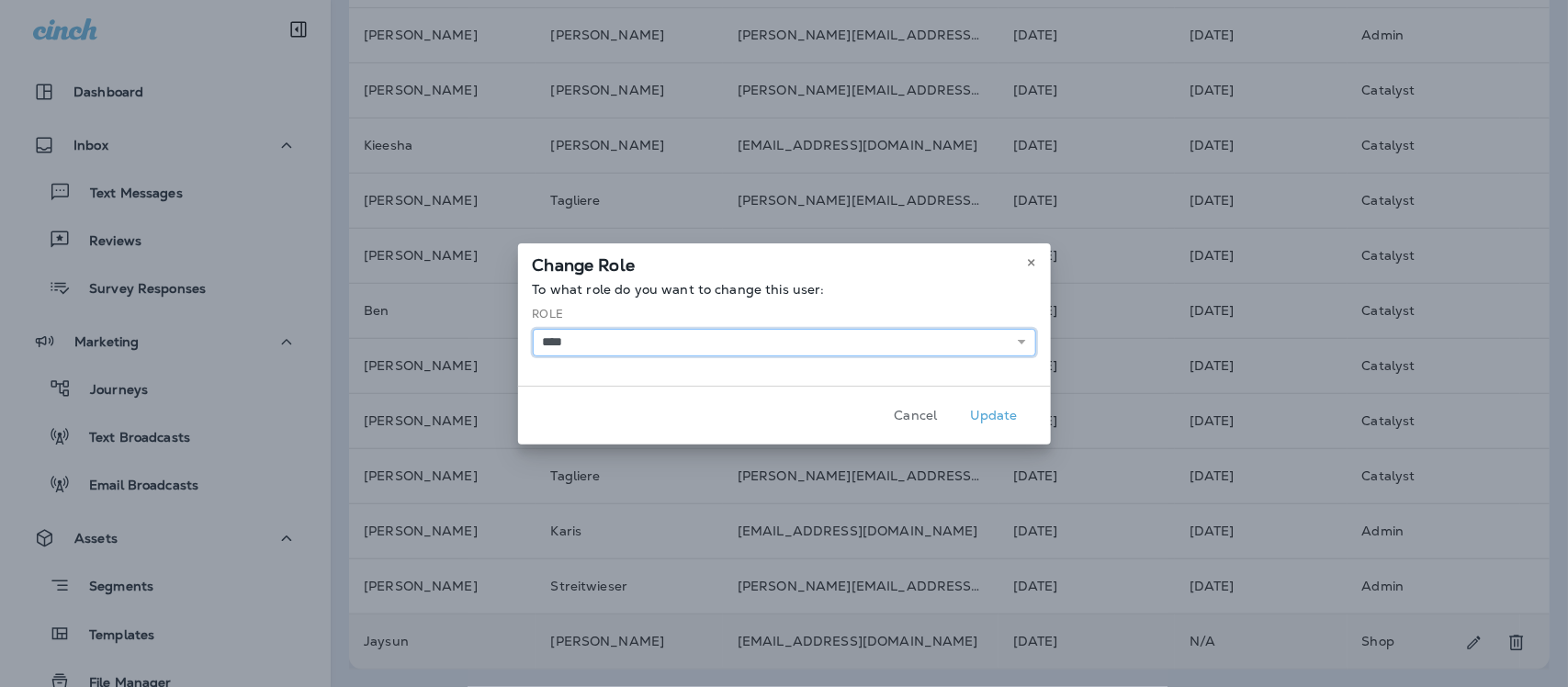
click at [1024, 340] on select "**** ******** *****" at bounding box center [784, 343] width 504 height 28
select select "*****"
click at [532, 329] on select "**** ******** *****" at bounding box center [784, 343] width 504 height 28
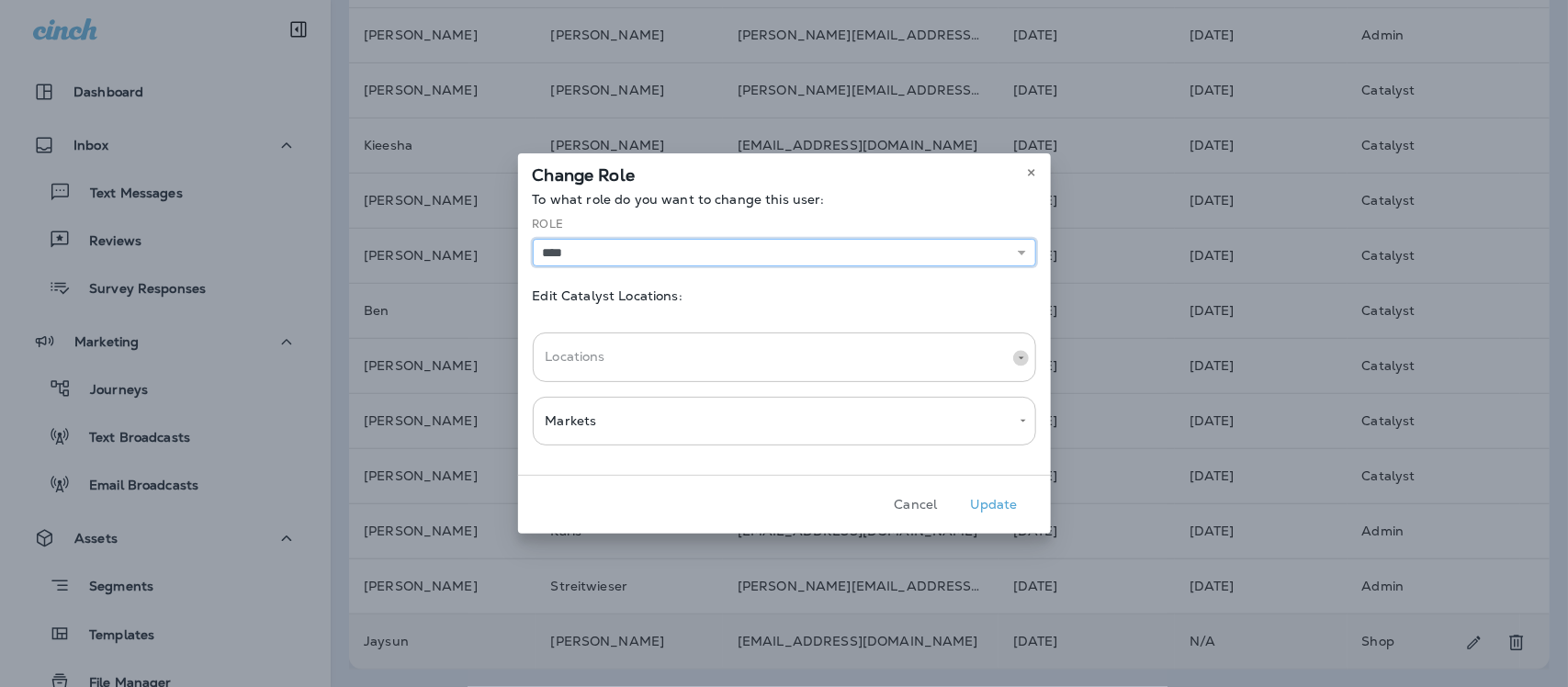
click at [1022, 360] on icon "Open" at bounding box center [1021, 358] width 13 height 13
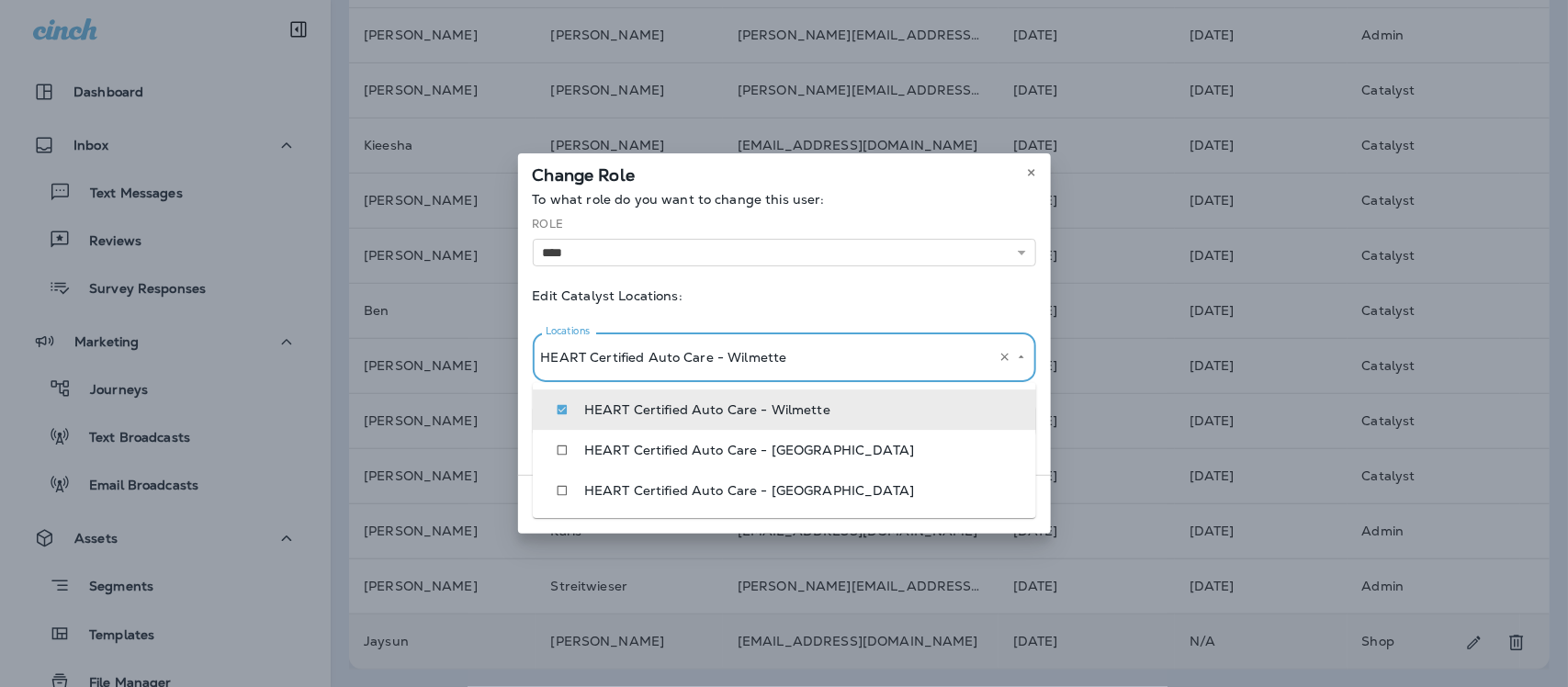
click at [1035, 303] on p "Edit Catalyst Locations:" at bounding box center [784, 295] width 504 height 15
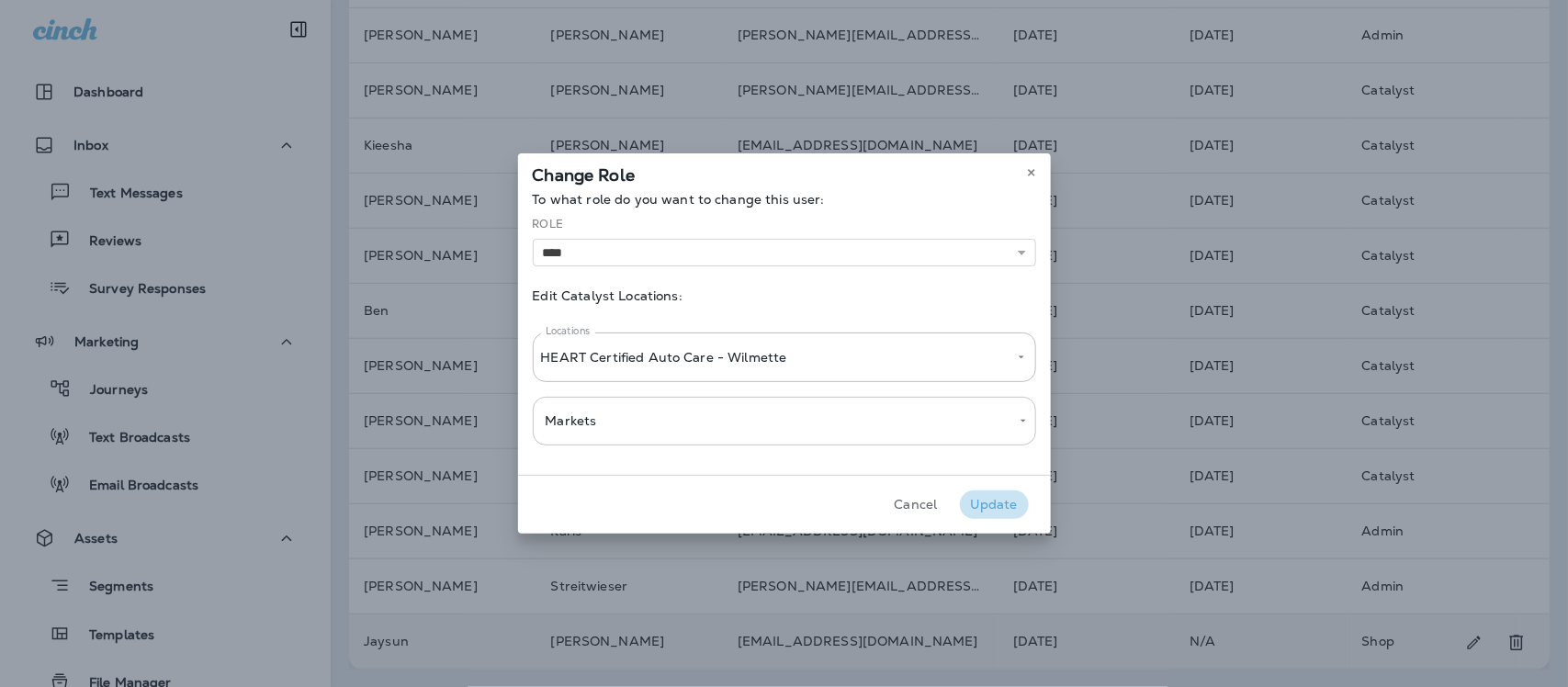
click at [985, 504] on button "Update" at bounding box center [994, 505] width 69 height 29
select select
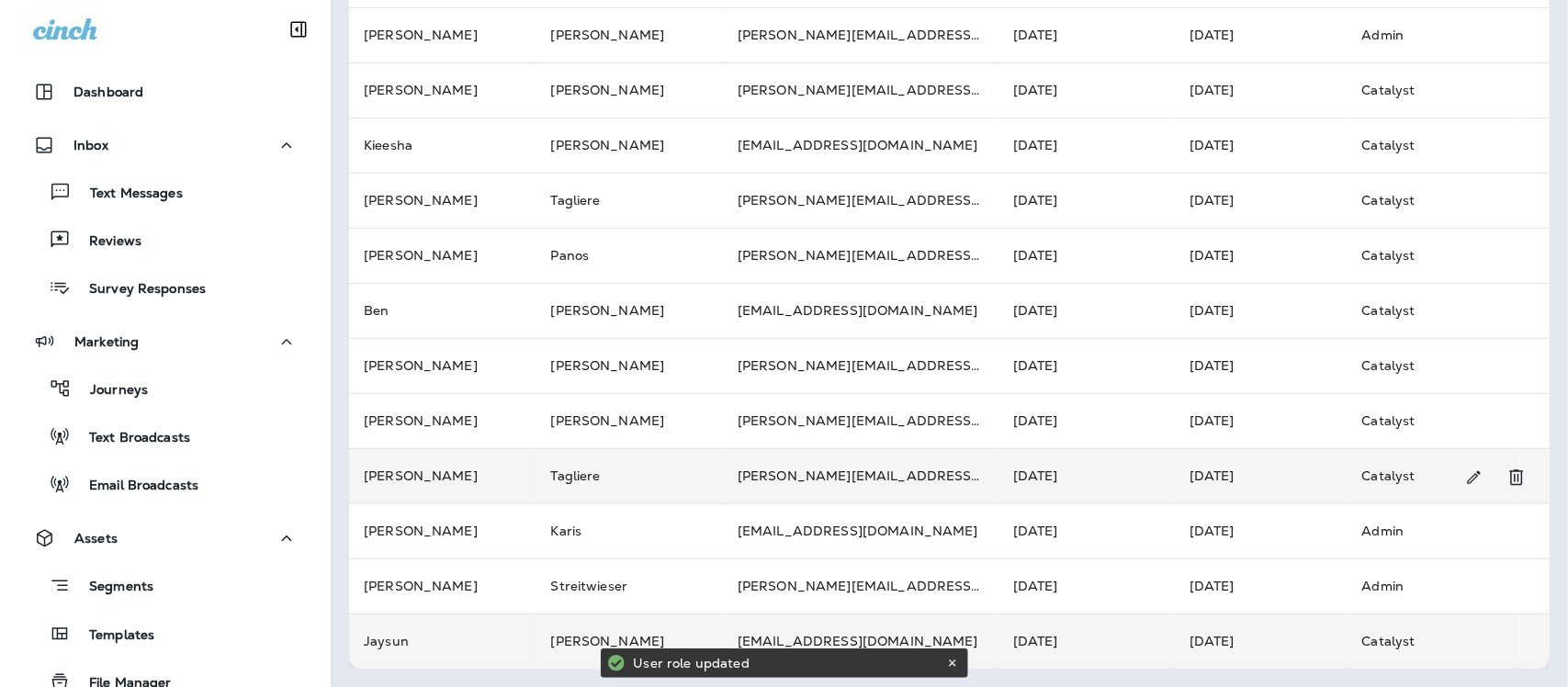
click at [1371, 473] on td "Catalyst" at bounding box center [1433, 476] width 173 height 55
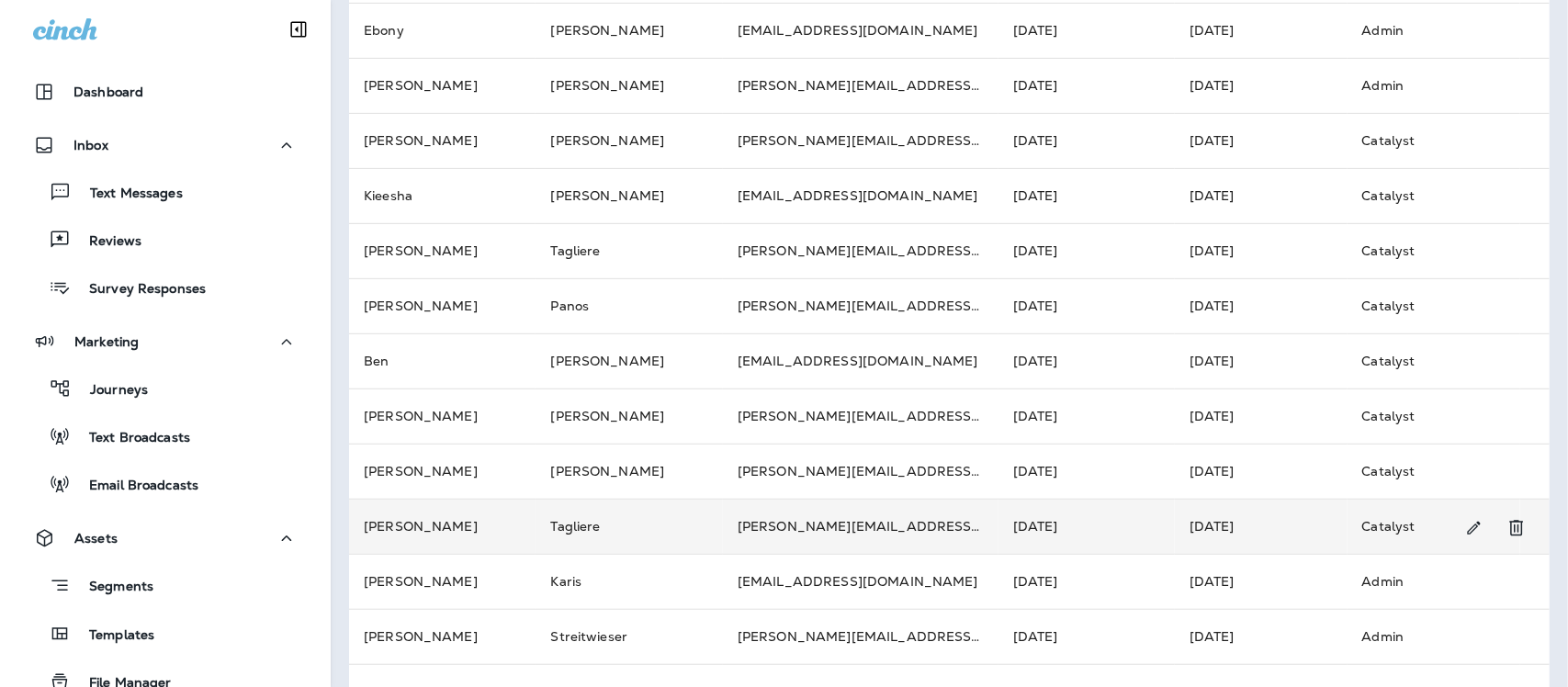
scroll to position [350, 0]
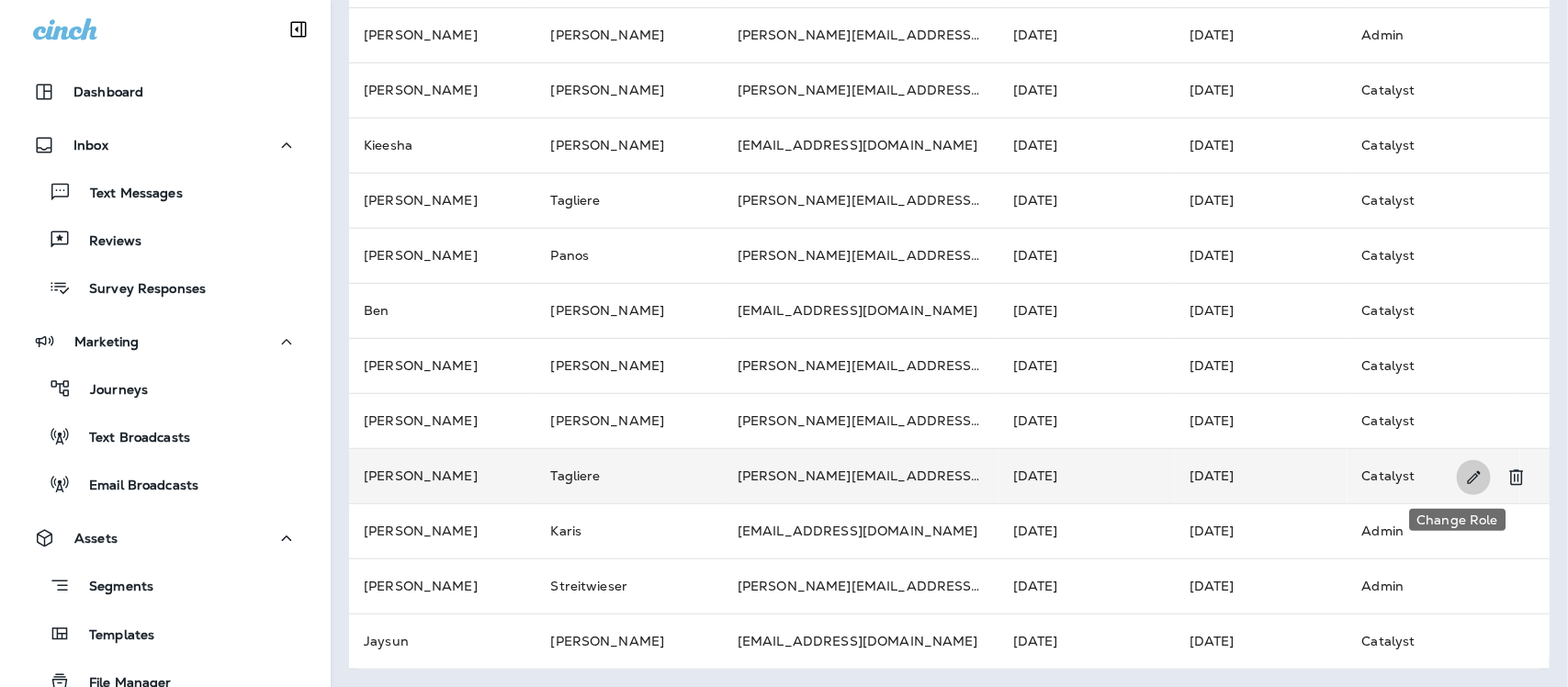
click at [1464, 473] on icon "Change Role" at bounding box center [1473, 477] width 19 height 19
select select "*****"
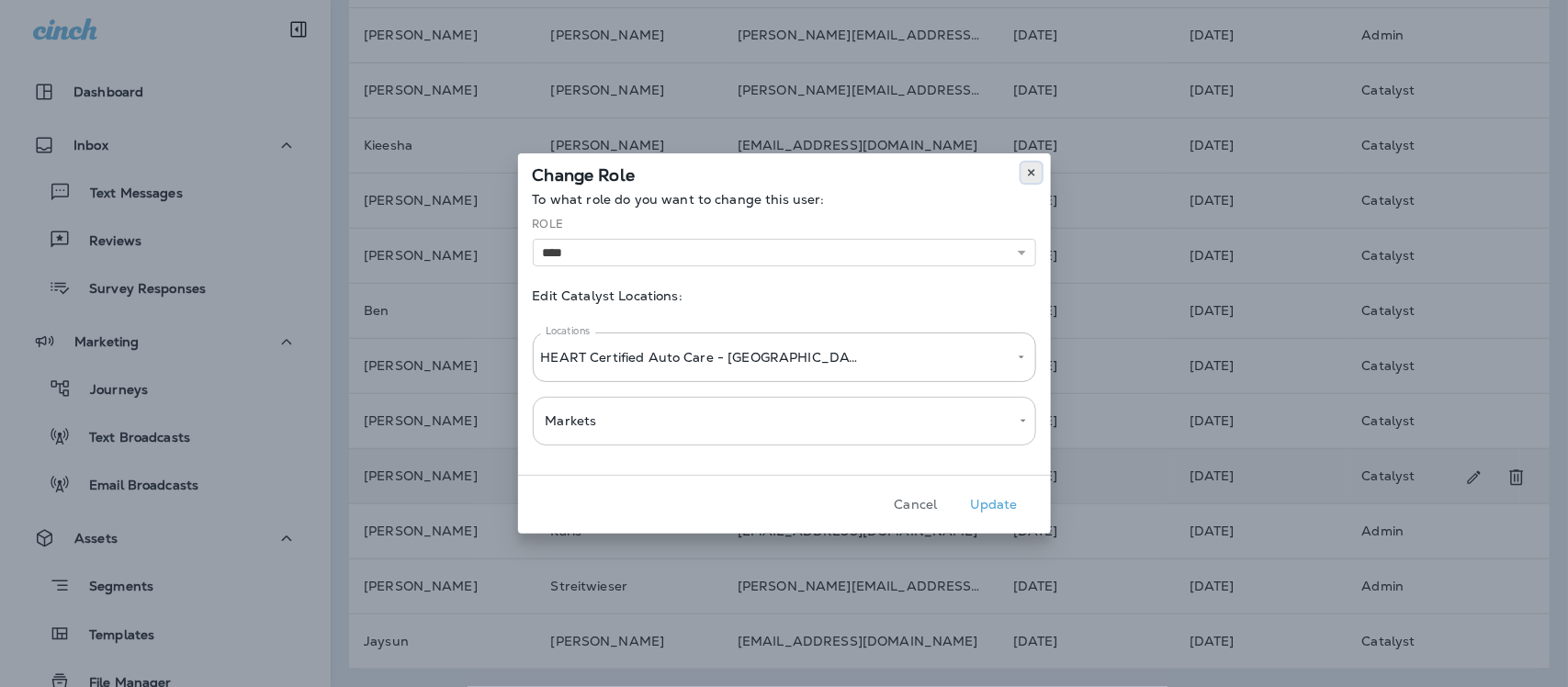
click at [1027, 173] on icon at bounding box center [1031, 172] width 11 height 11
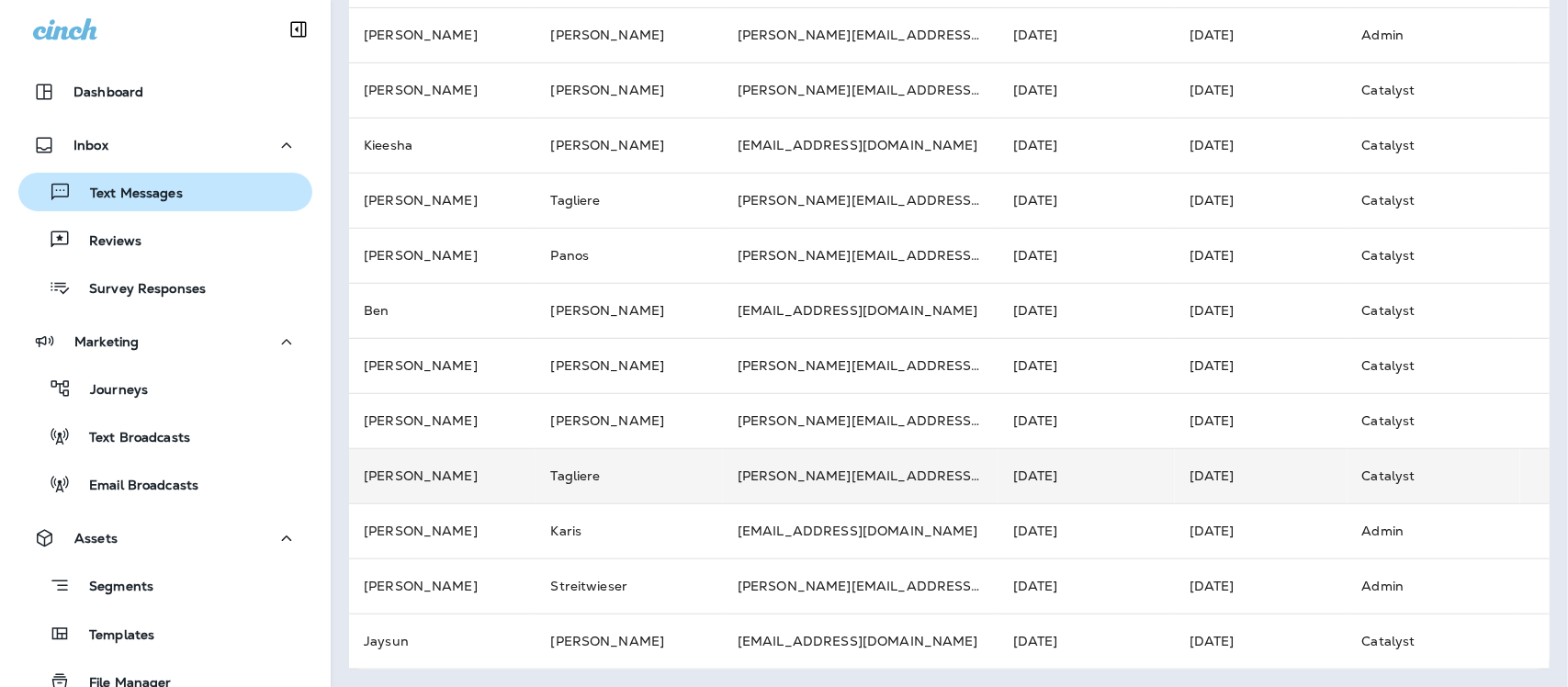
click at [173, 189] on p "Text Messages" at bounding box center [127, 195] width 111 height 18
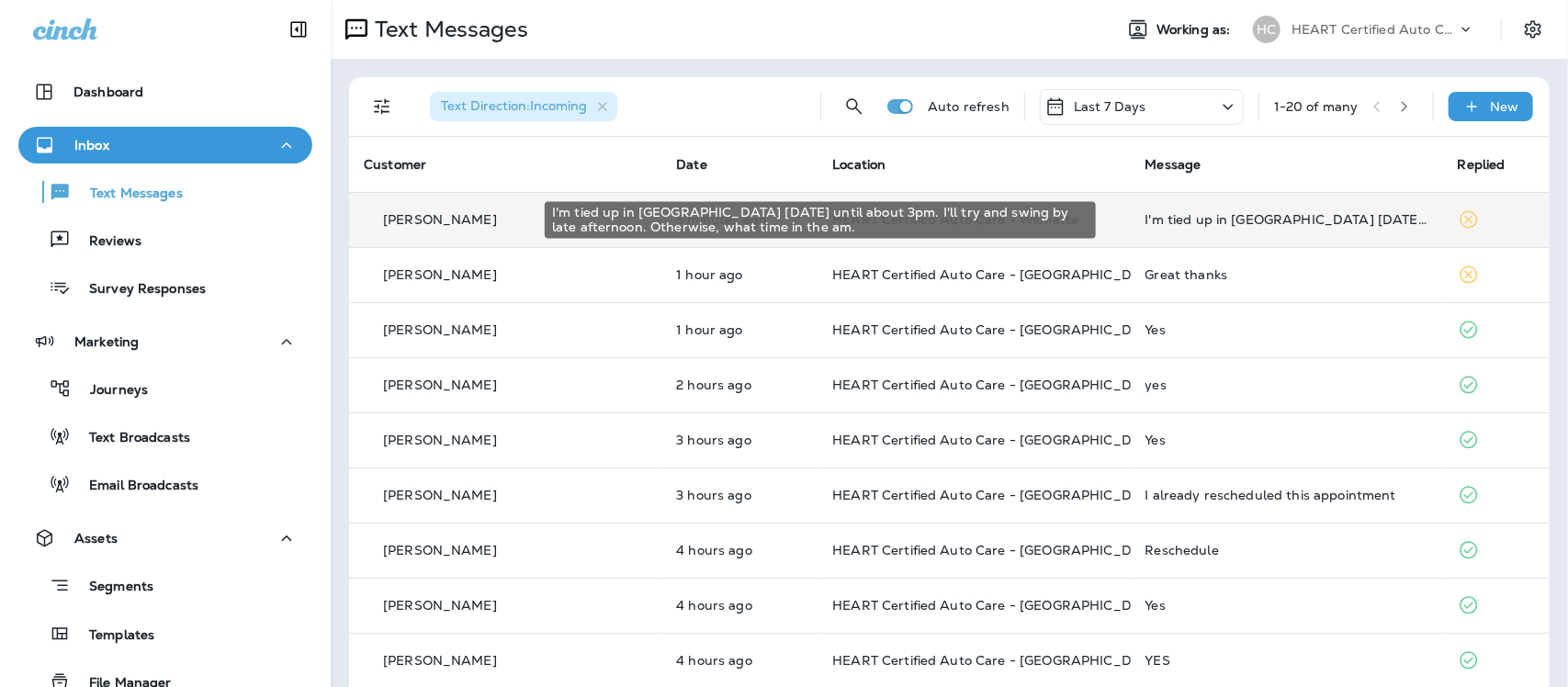
click at [1238, 226] on div "I'm tied up in [GEOGRAPHIC_DATA] [DATE] until about 3pm. I'll try and swing by …" at bounding box center [1287, 219] width 283 height 15
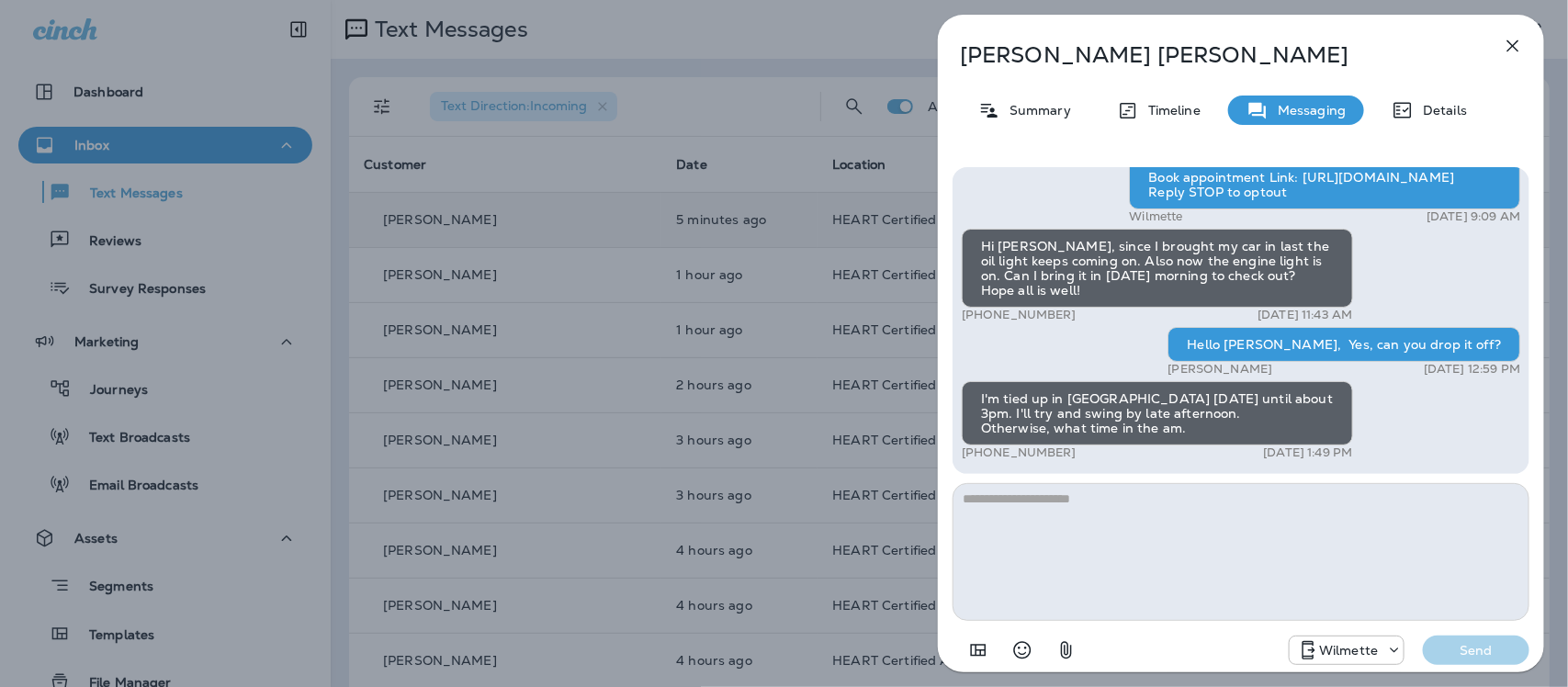
click at [1513, 48] on icon "button" at bounding box center [1513, 46] width 22 height 22
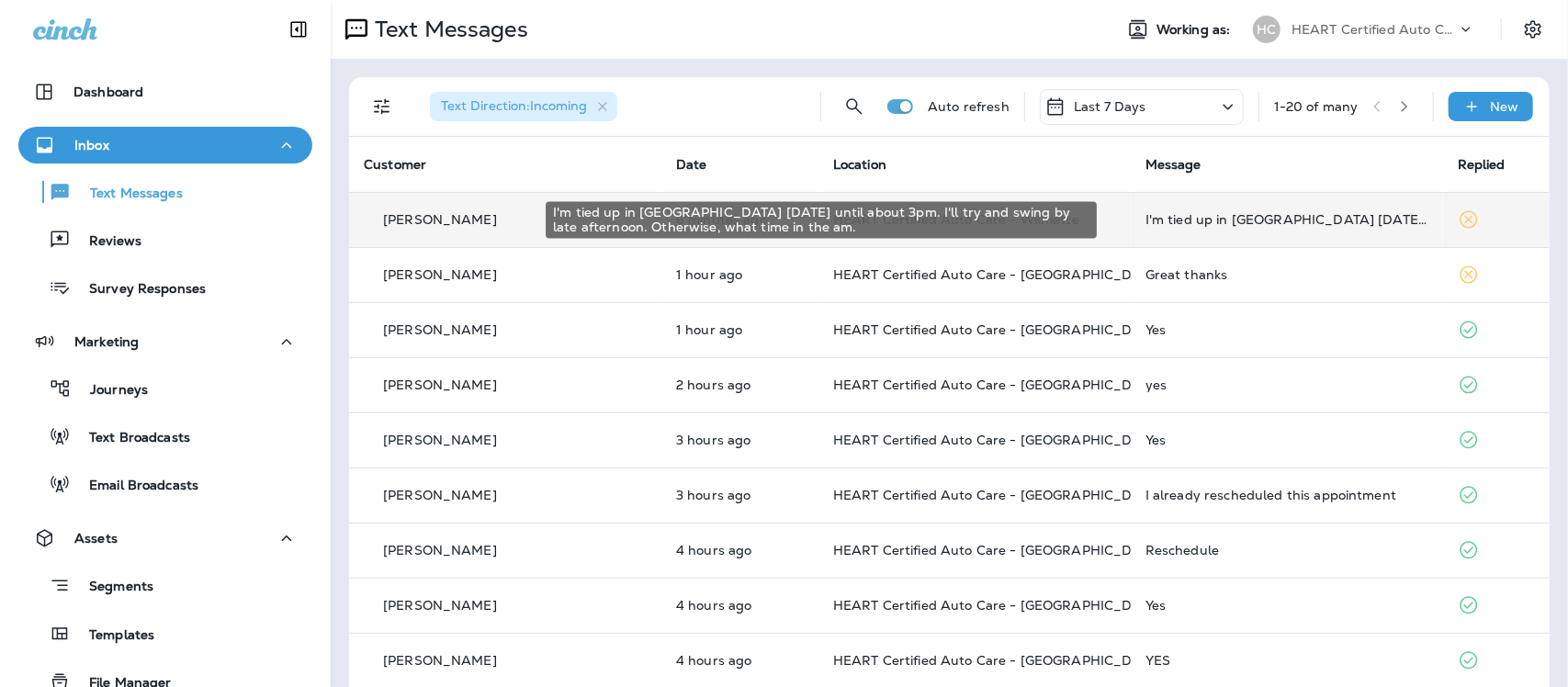
click at [1229, 222] on div "I'm tied up in [GEOGRAPHIC_DATA] [DATE] until about 3pm. I'll try and swing by …" at bounding box center [1287, 219] width 283 height 15
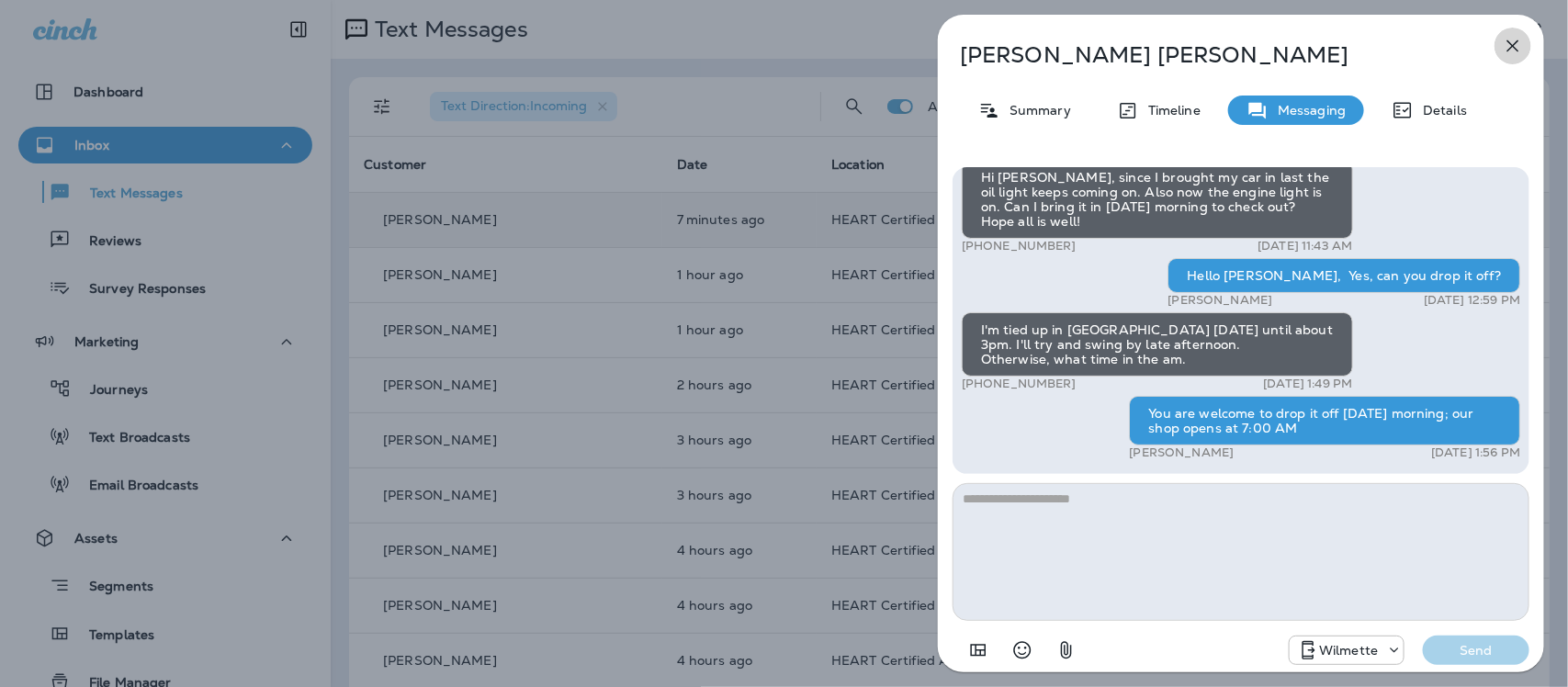
click at [1513, 38] on icon "button" at bounding box center [1513, 46] width 22 height 22
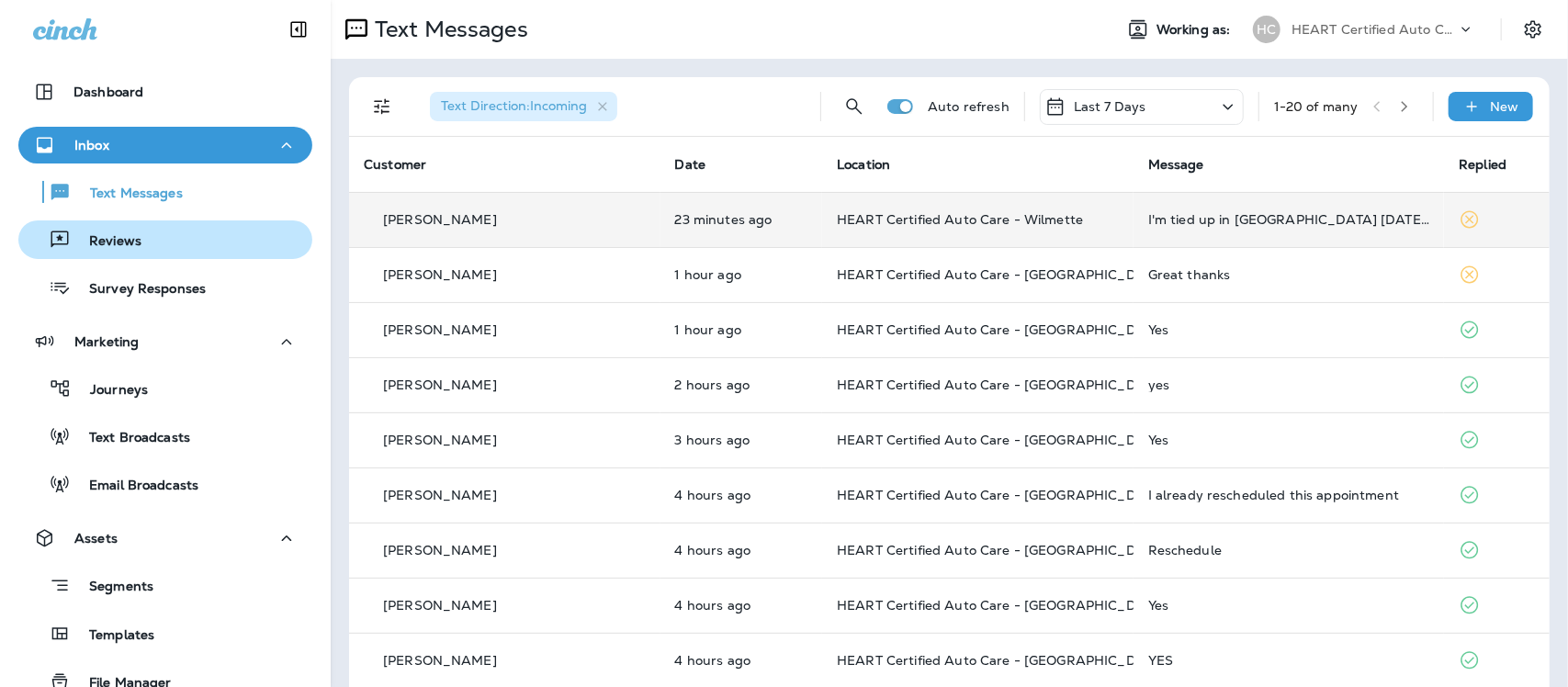
click at [124, 241] on p "Reviews" at bounding box center [105, 243] width 70 height 18
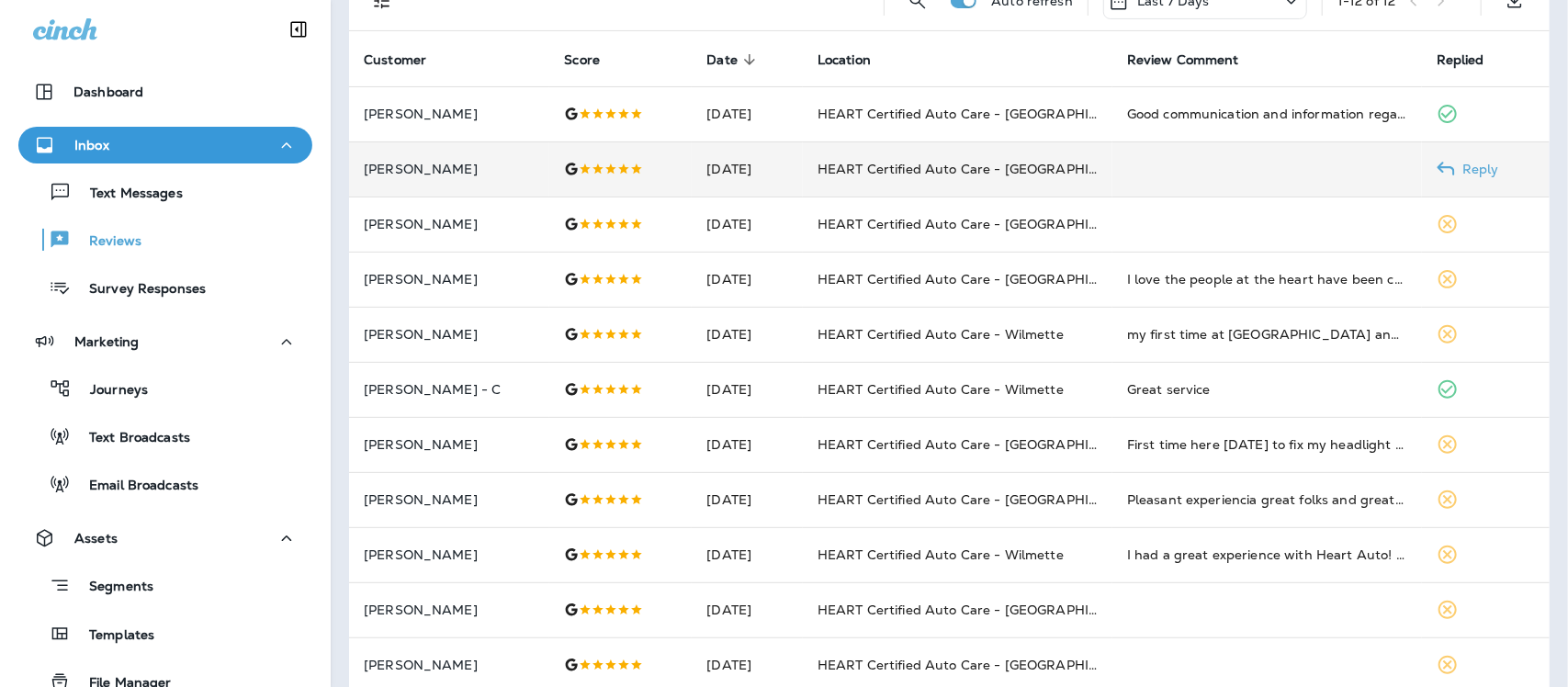
scroll to position [70, 0]
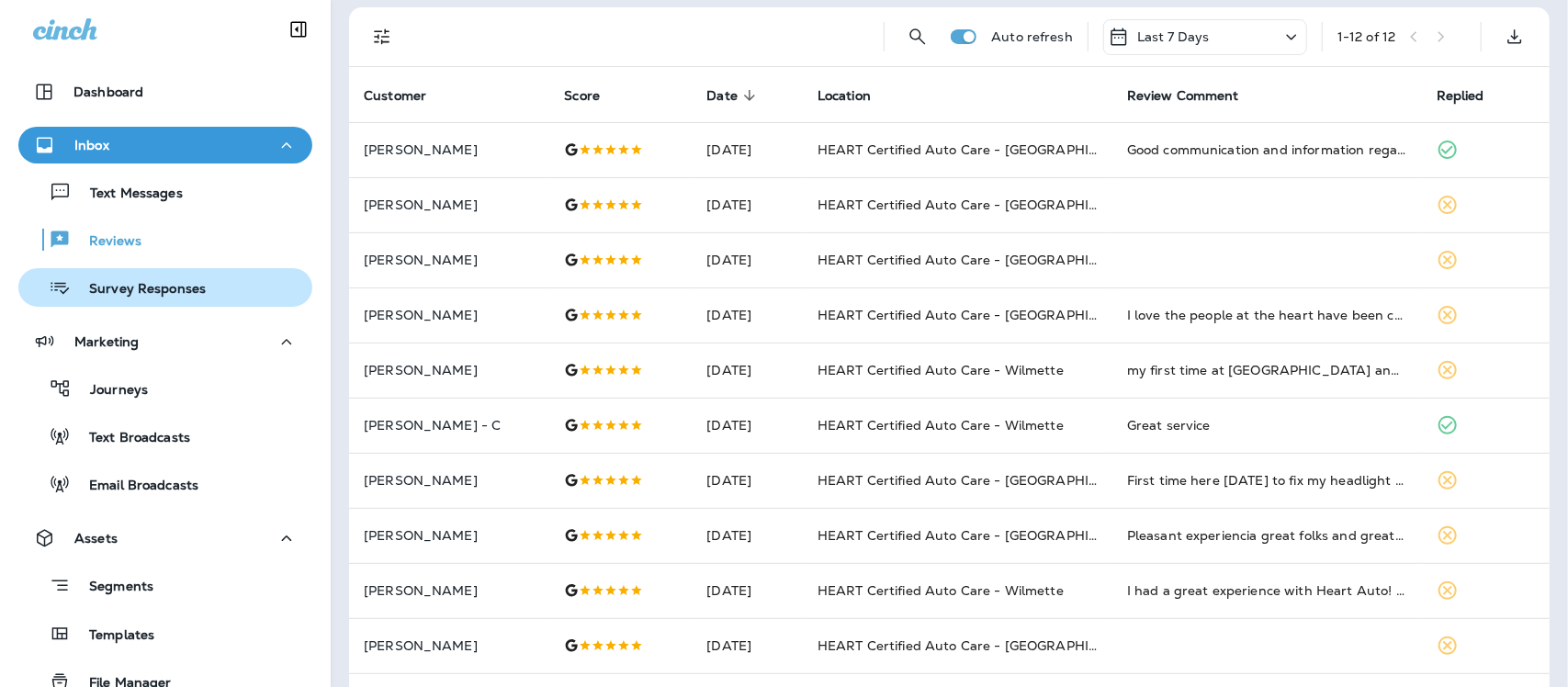
click at [132, 287] on p "Survey Responses" at bounding box center [138, 290] width 135 height 18
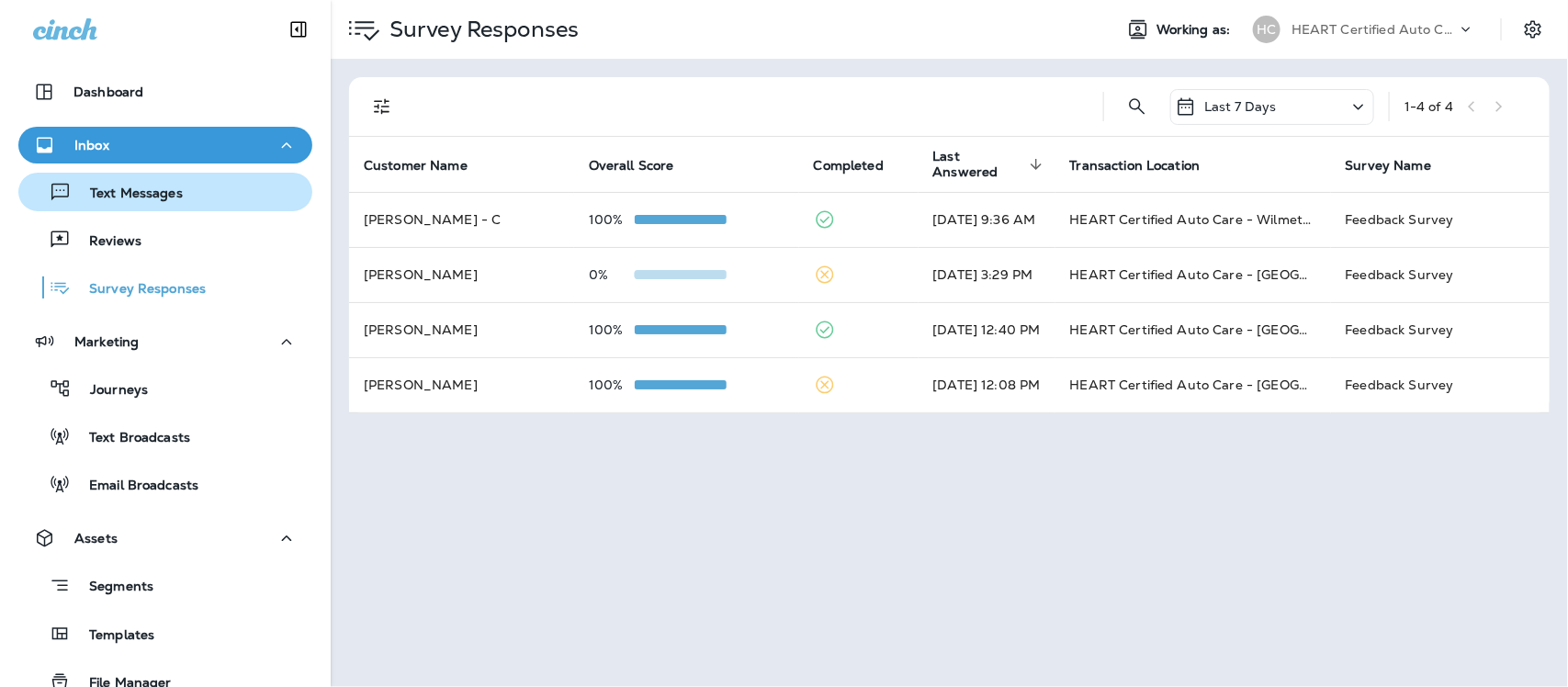
click at [138, 199] on p "Text Messages" at bounding box center [127, 195] width 111 height 18
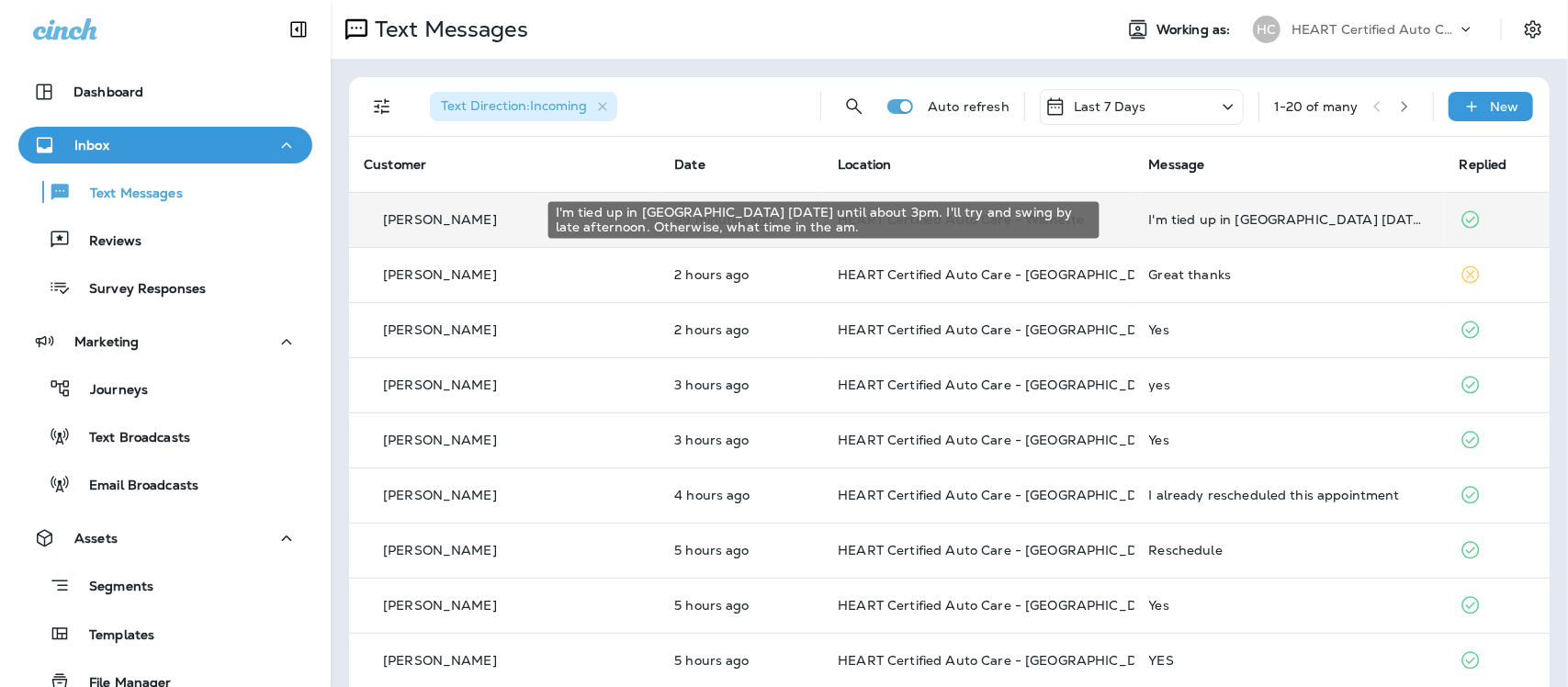
click at [1166, 221] on div "I'm tied up in [GEOGRAPHIC_DATA] [DATE] until about 3pm. I'll try and swing by …" at bounding box center [1289, 219] width 281 height 15
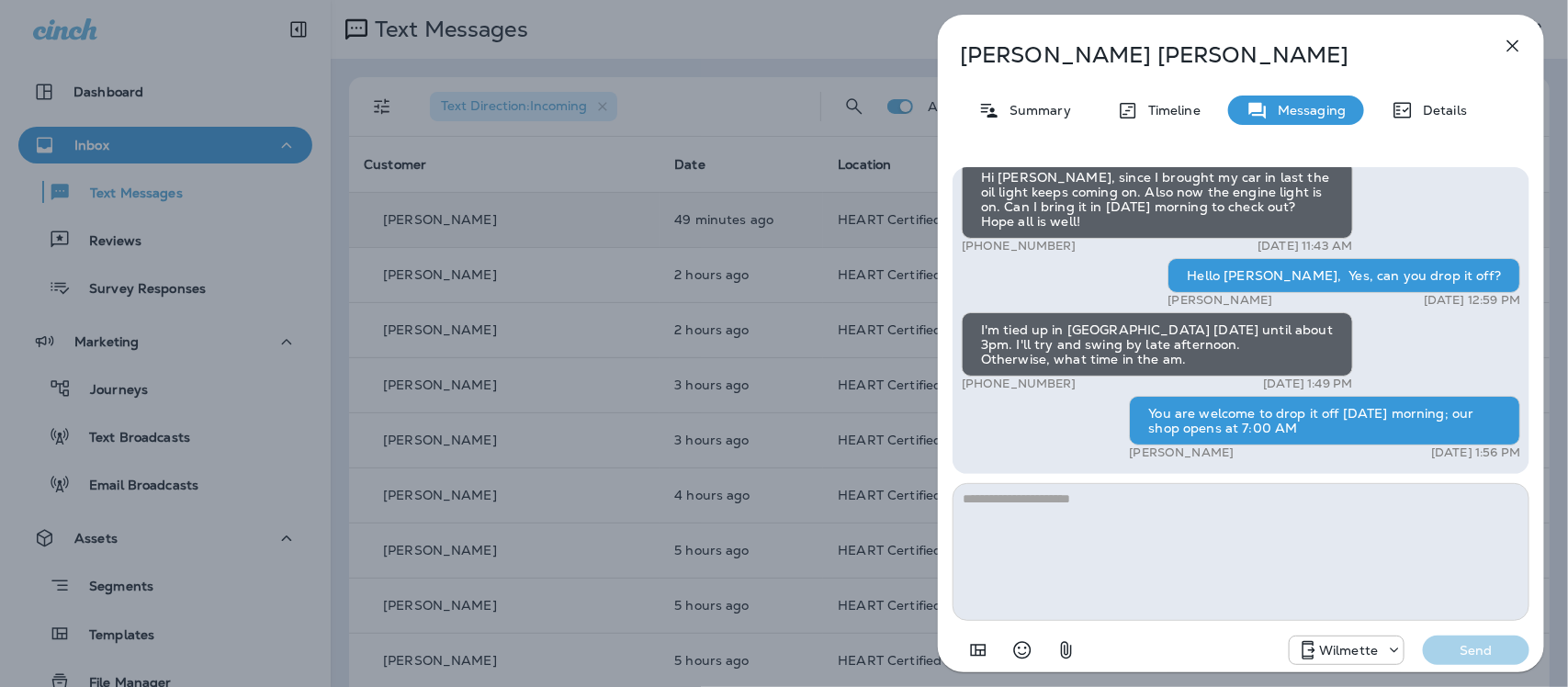
click at [1509, 47] on icon "button" at bounding box center [1513, 46] width 22 height 22
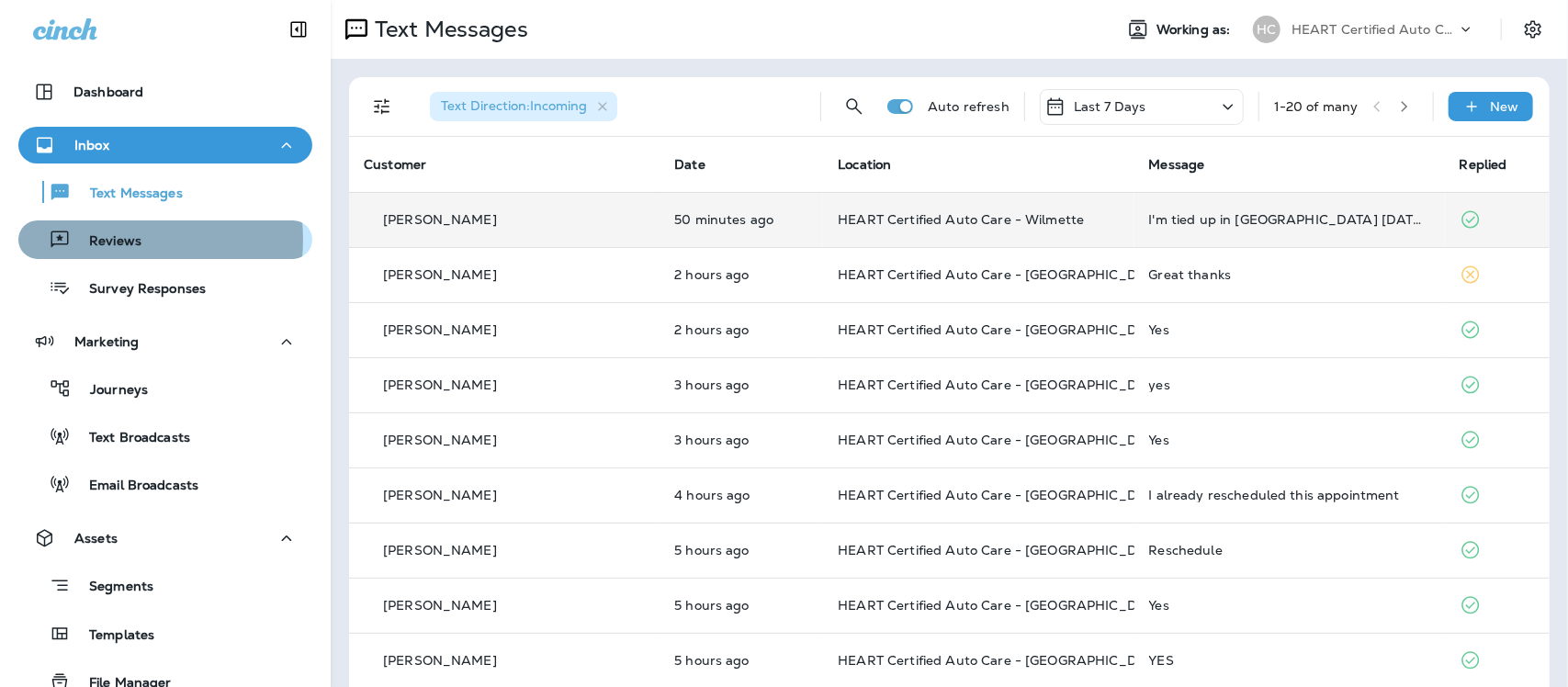
click at [117, 240] on p "Reviews" at bounding box center [105, 243] width 70 height 18
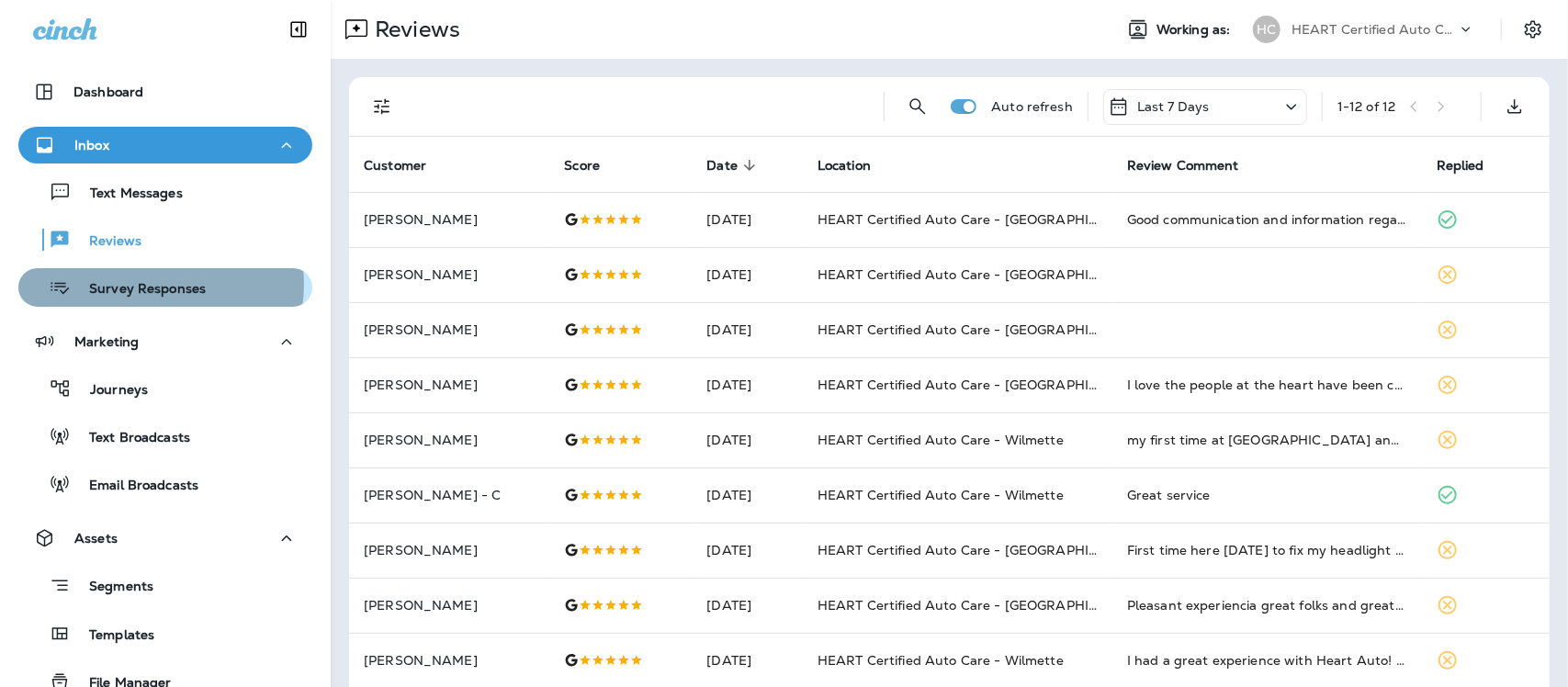
click at [148, 285] on p "Survey Responses" at bounding box center [138, 290] width 135 height 18
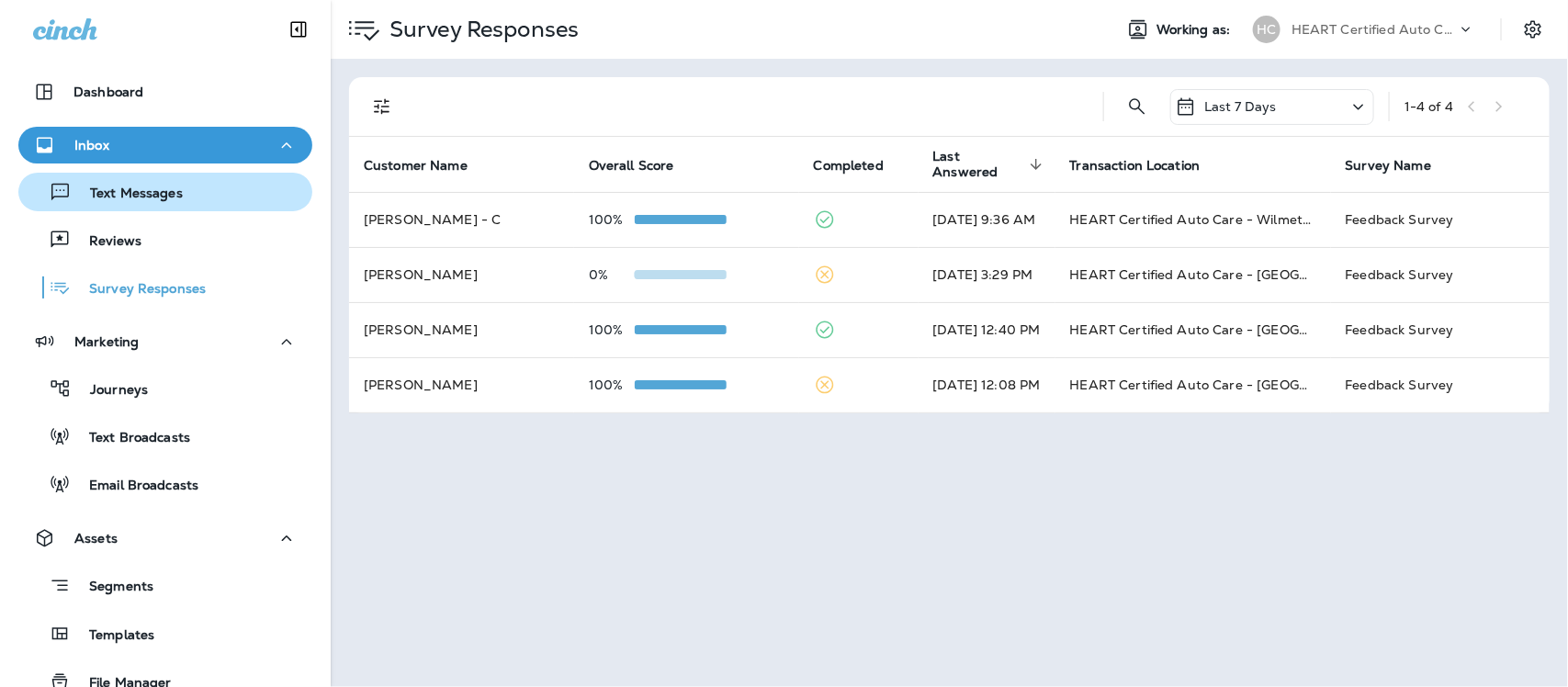
click at [139, 199] on p "Text Messages" at bounding box center [127, 195] width 111 height 18
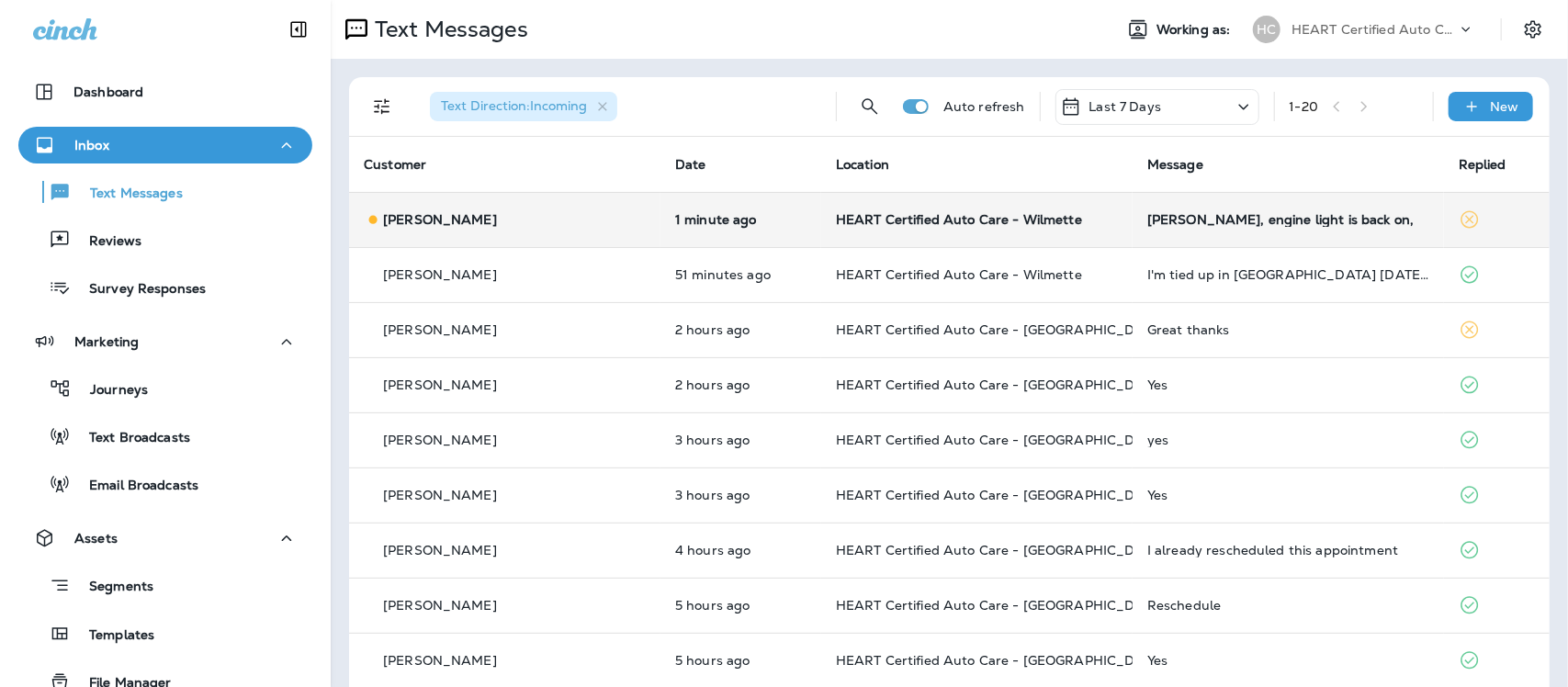
click at [1189, 216] on div "[PERSON_NAME], engine light is back on," at bounding box center [1287, 219] width 282 height 15
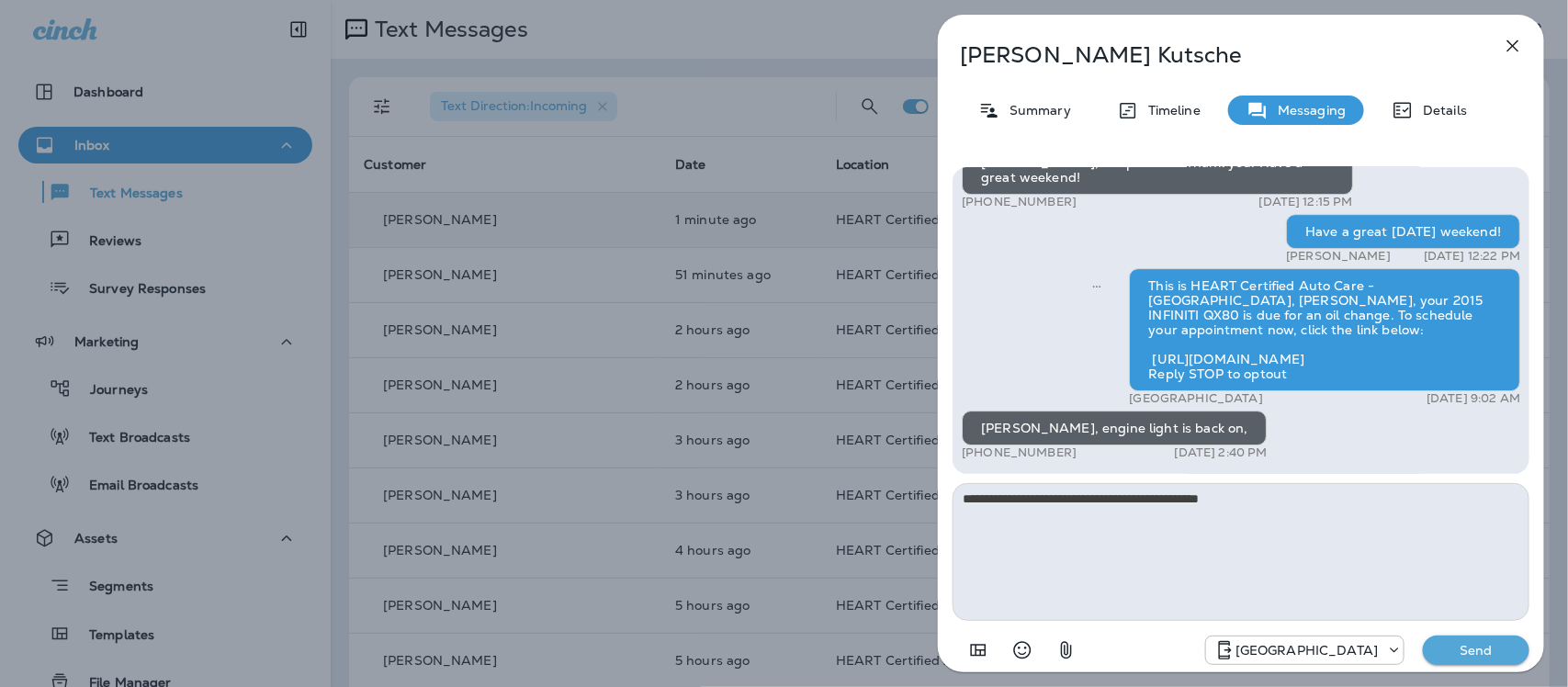
type textarea "**********"
click at [1502, 657] on p "Send" at bounding box center [1476, 650] width 77 height 17
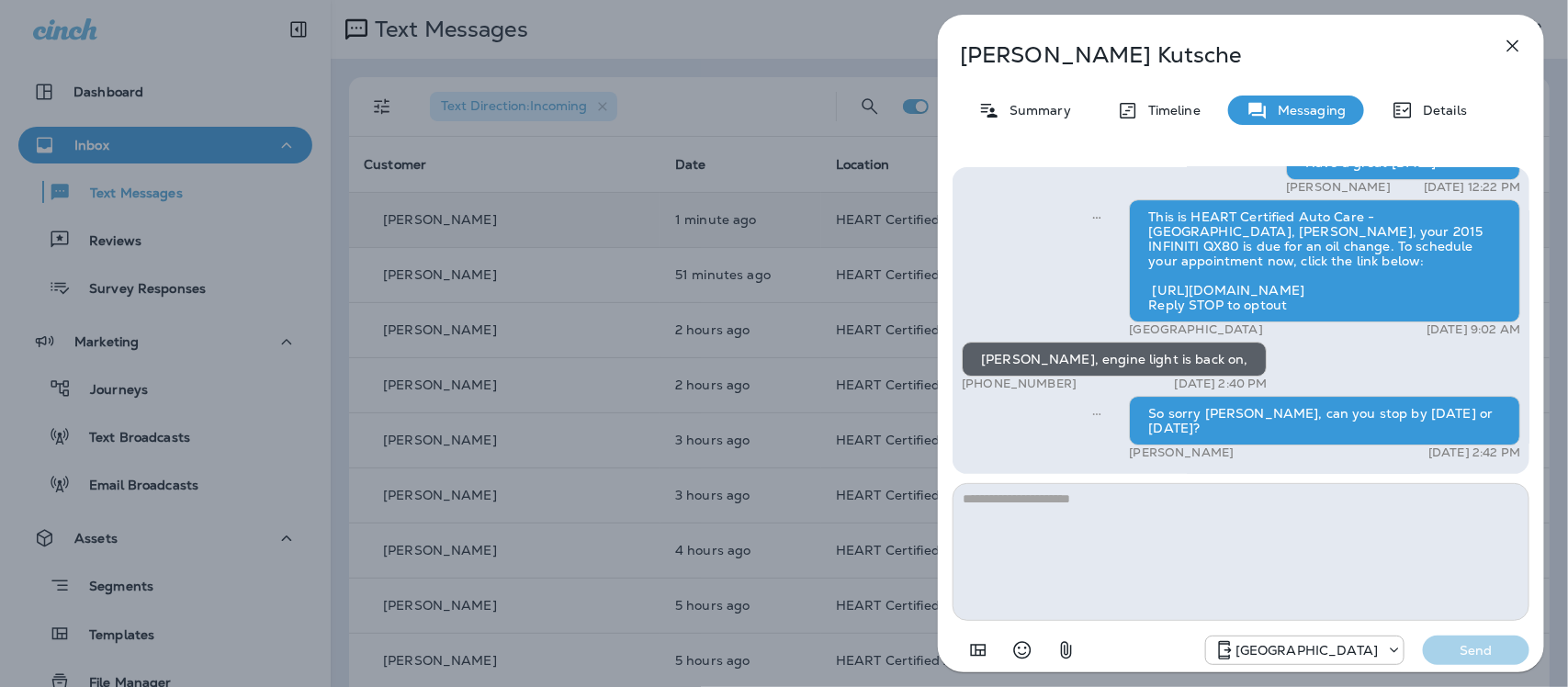
drag, startPoint x: 1518, startPoint y: 43, endPoint x: 1504, endPoint y: 43, distance: 14.0
click at [1504, 43] on icon "button" at bounding box center [1513, 46] width 22 height 22
